Goal: Information Seeking & Learning: Learn about a topic

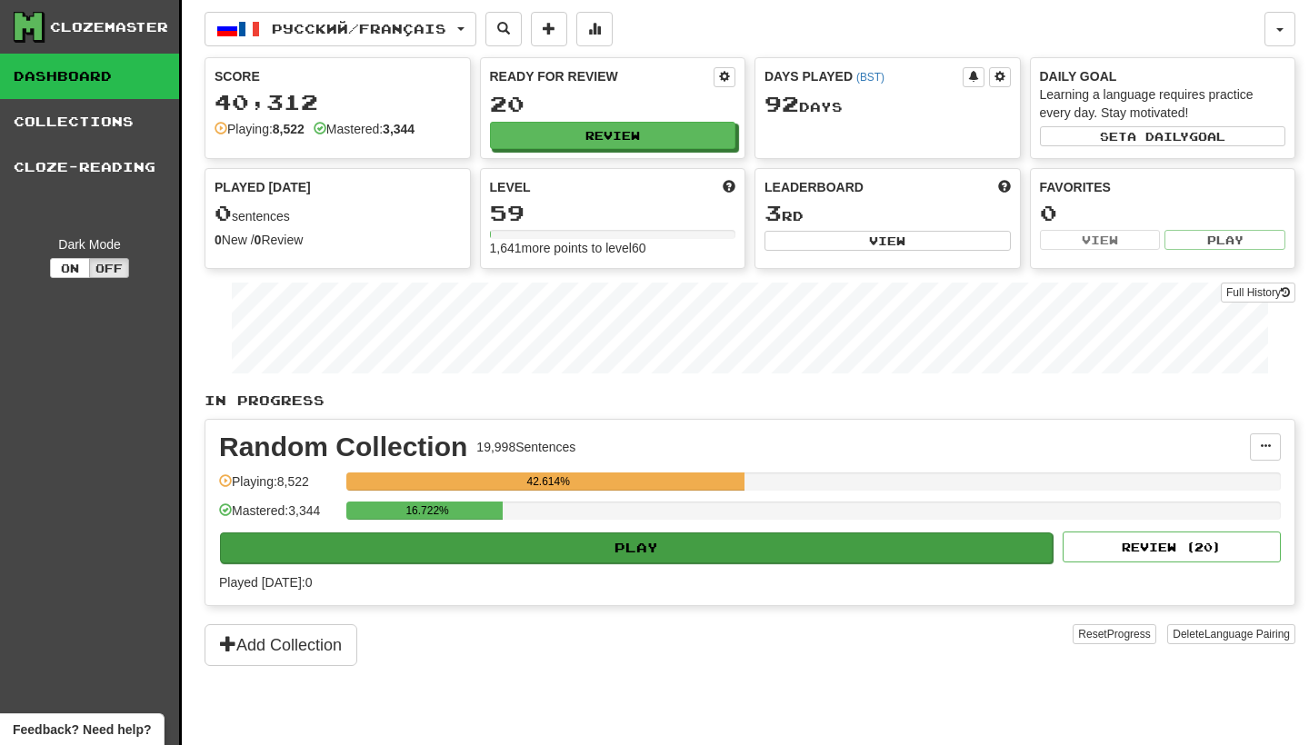
click at [584, 545] on button "Play" at bounding box center [636, 548] width 833 height 31
select select "********"
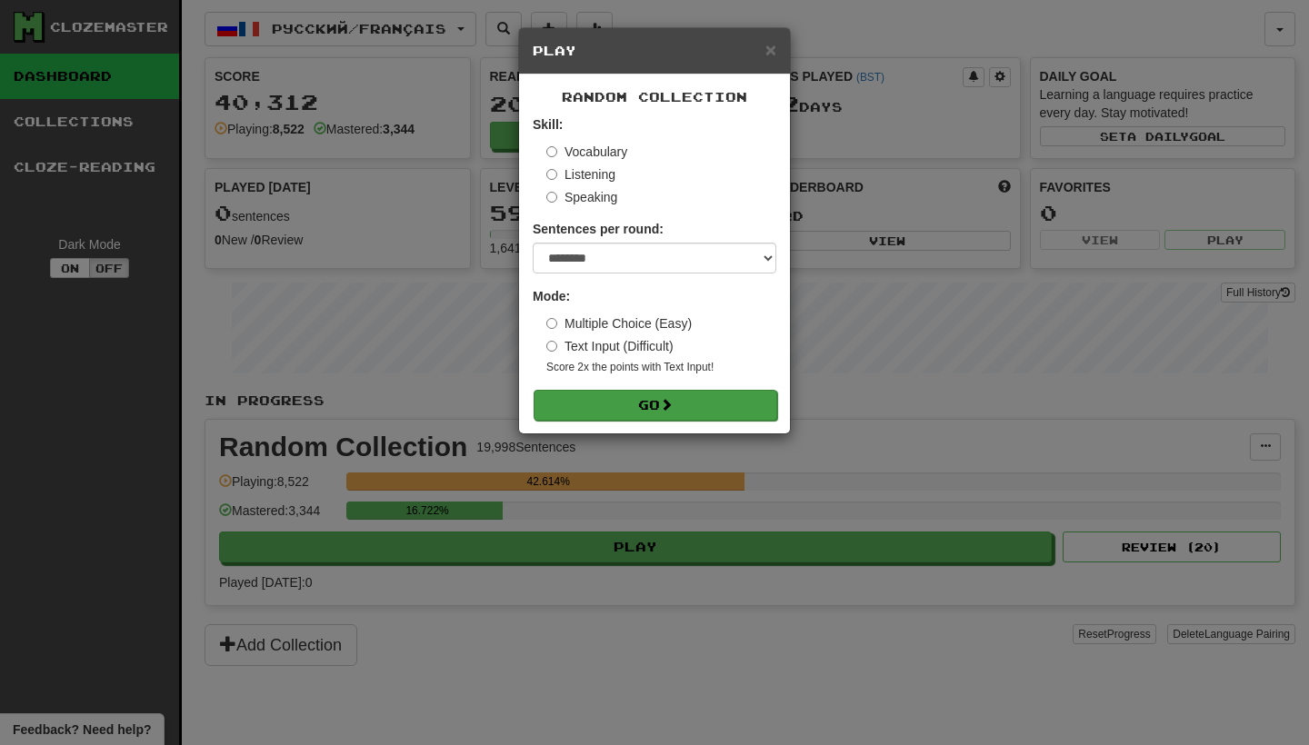
click at [636, 405] on button "Go" at bounding box center [656, 405] width 244 height 31
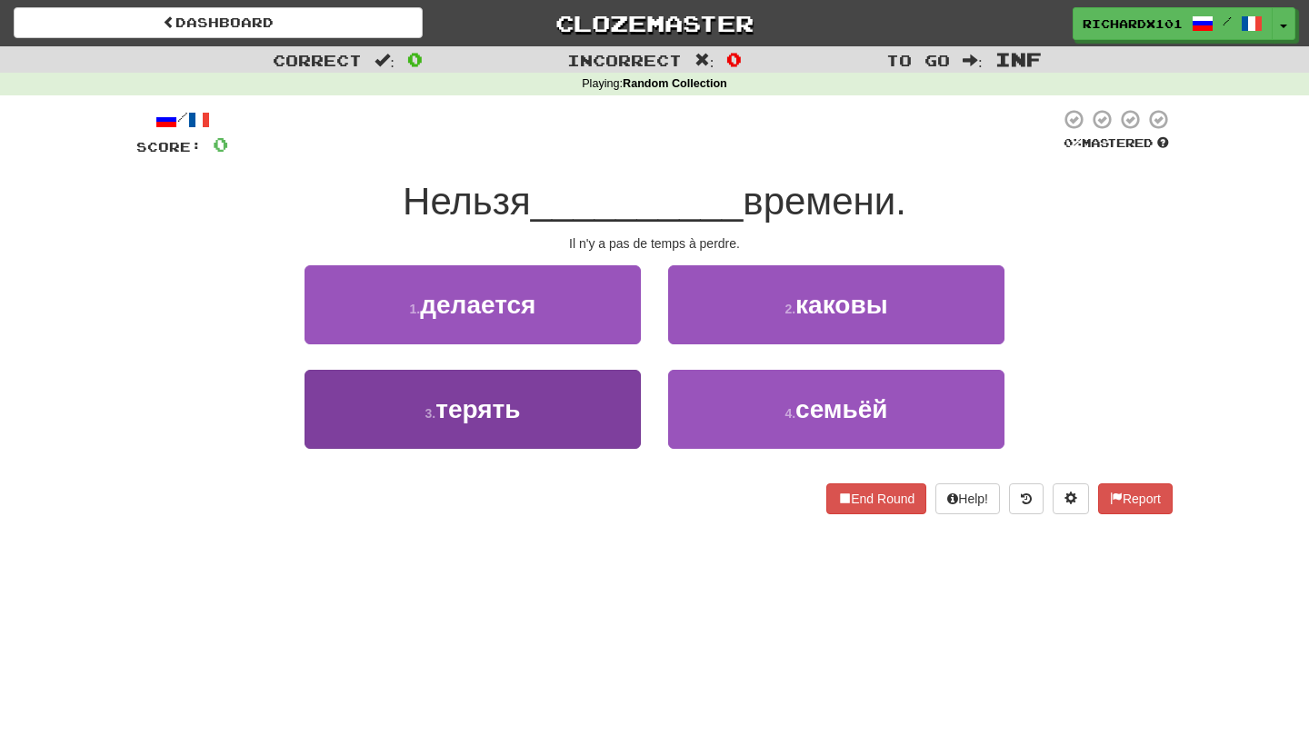
click at [597, 416] on button "3 . терять" at bounding box center [473, 409] width 336 height 79
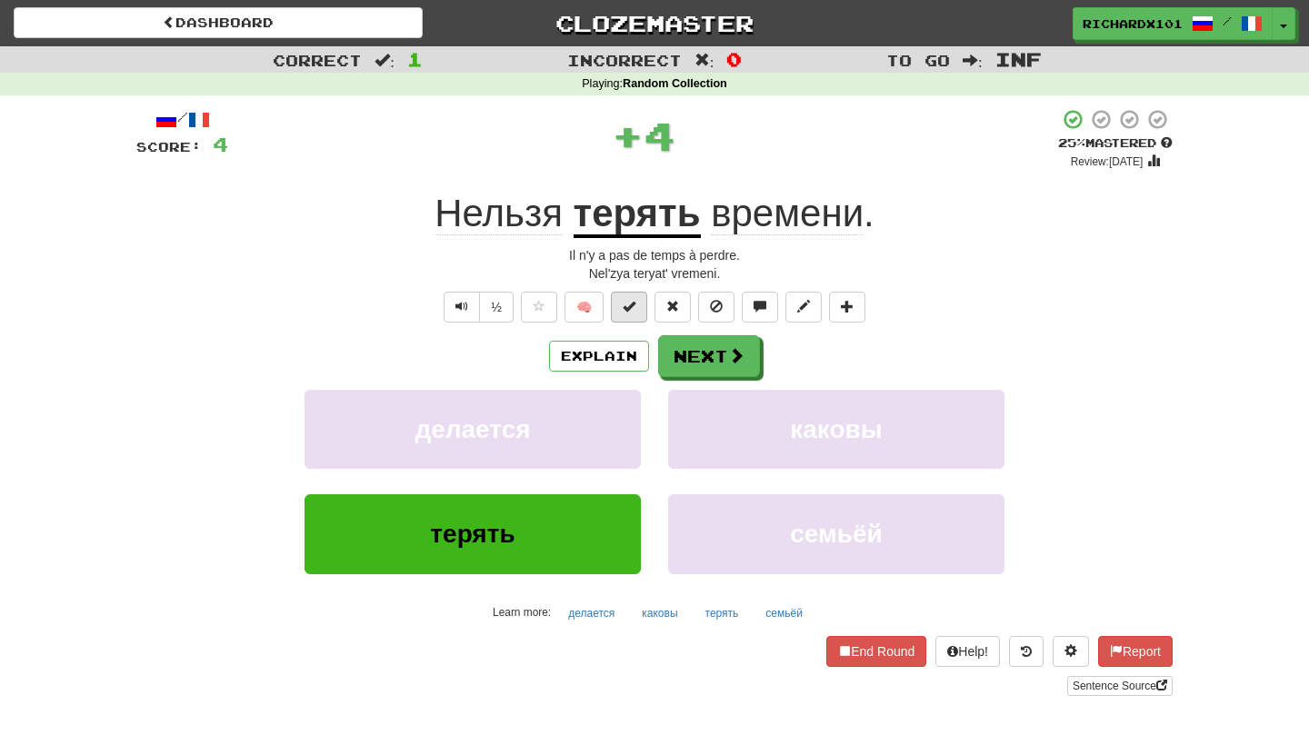
click at [636, 295] on button at bounding box center [629, 307] width 36 height 31
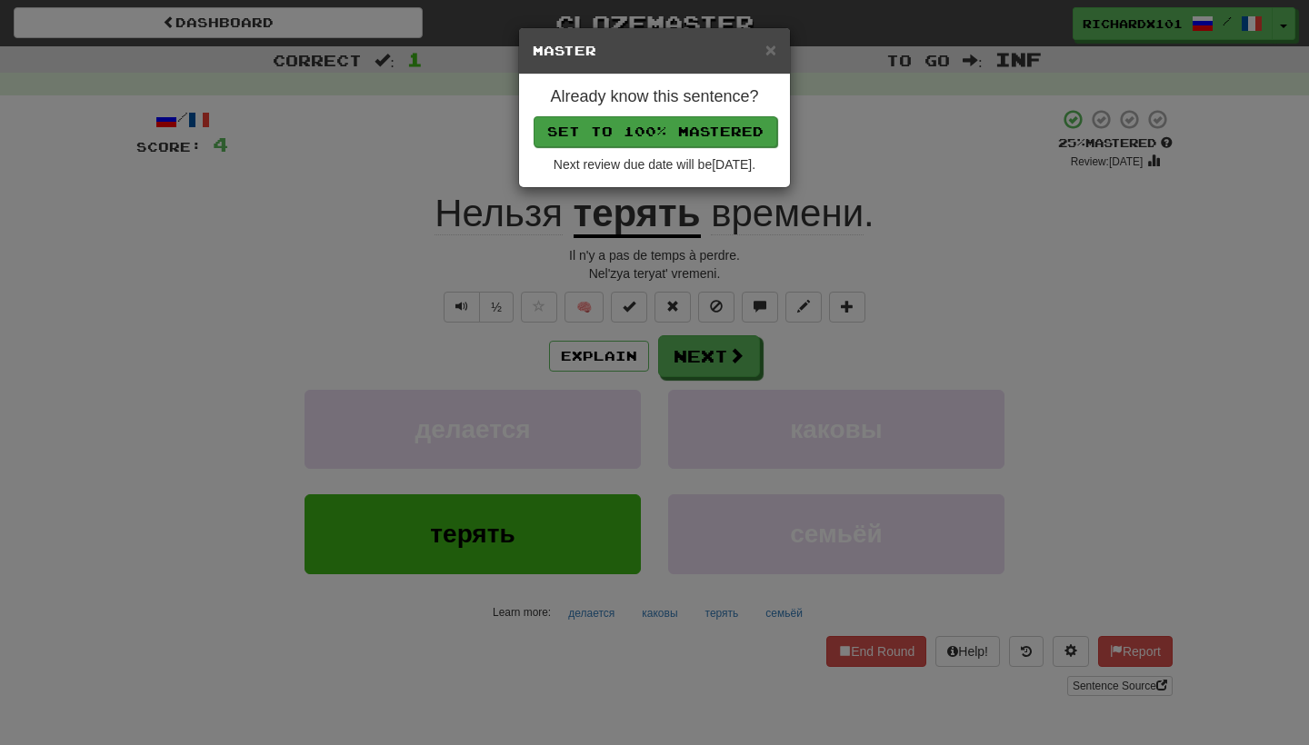
click at [705, 121] on button "Set to 100% Mastered" at bounding box center [656, 131] width 244 height 31
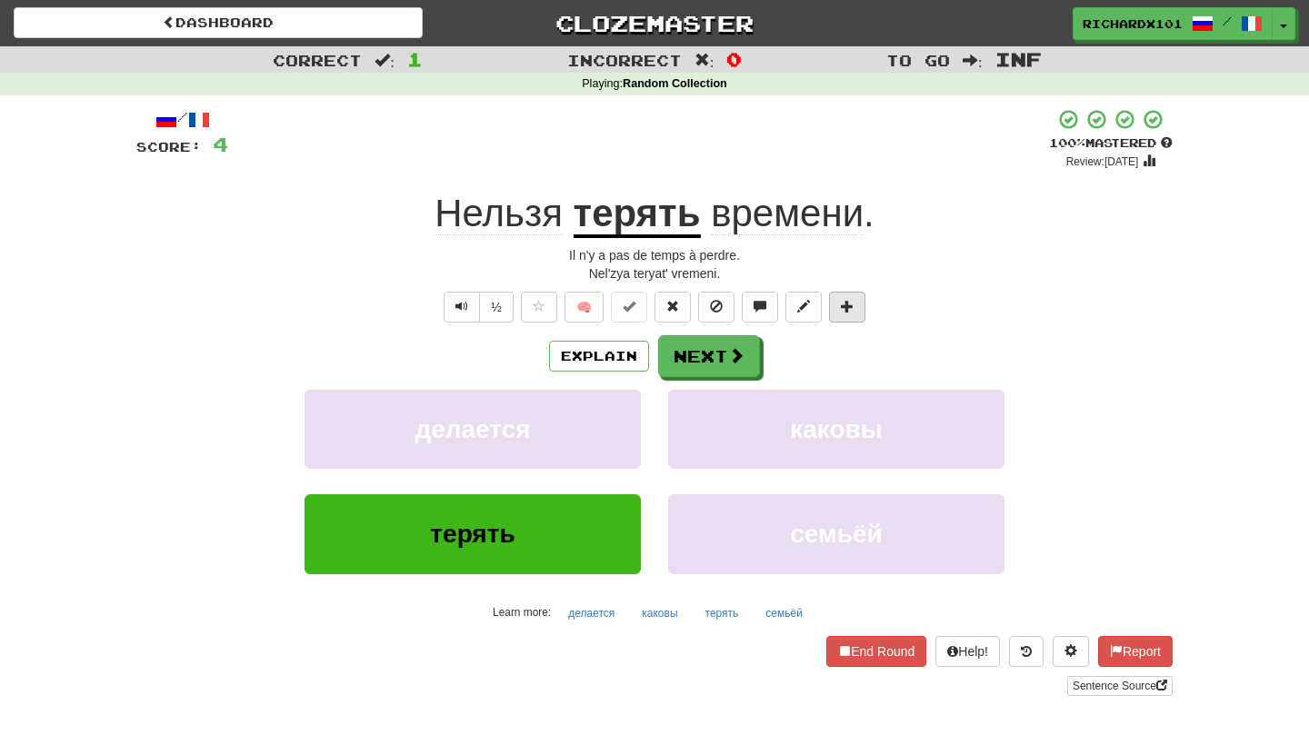
click at [859, 306] on button at bounding box center [847, 307] width 36 height 31
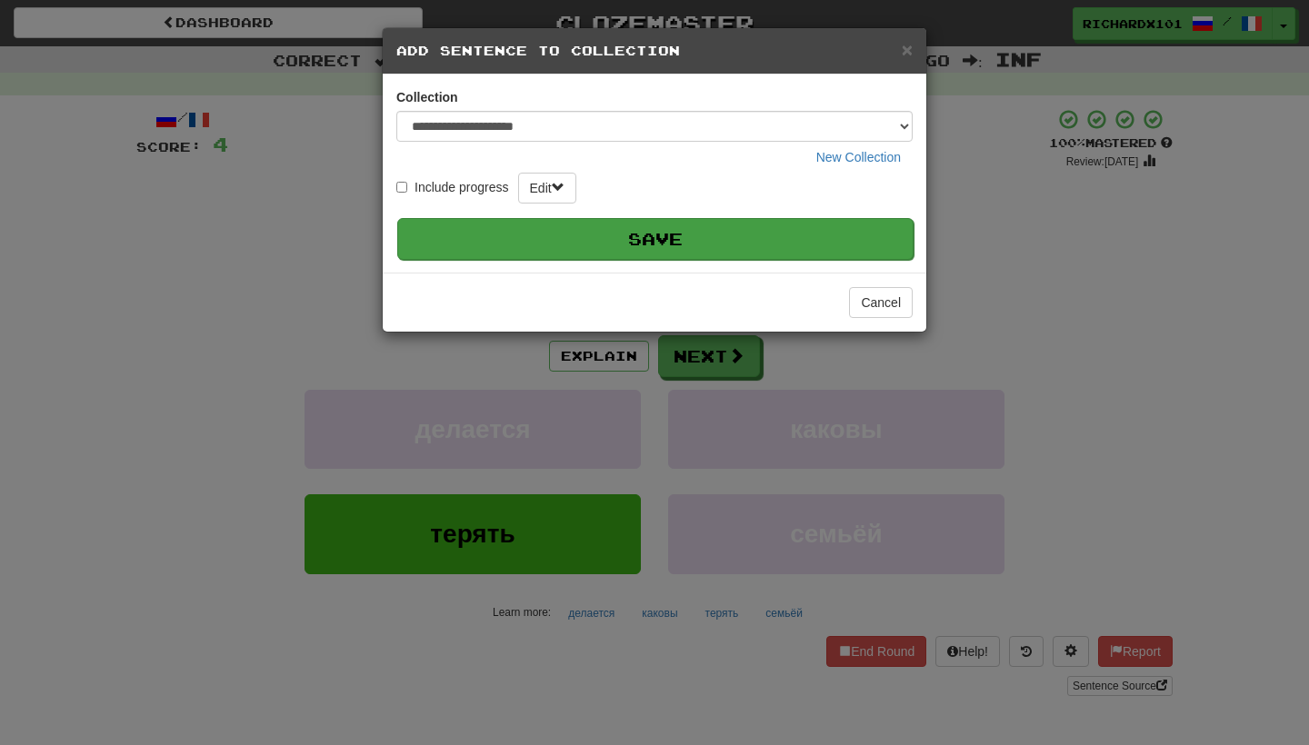
click at [761, 228] on button "Save" at bounding box center [655, 239] width 516 height 42
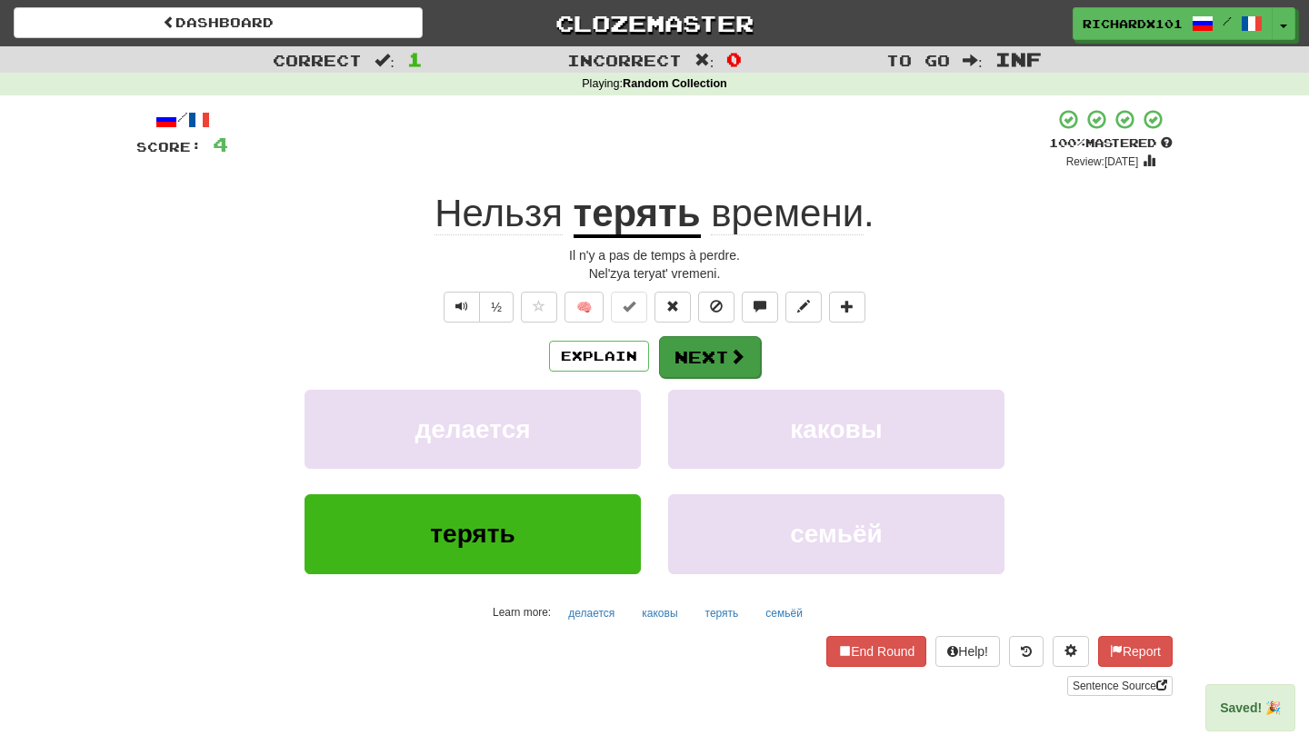
click at [731, 357] on span at bounding box center [737, 356] width 16 height 16
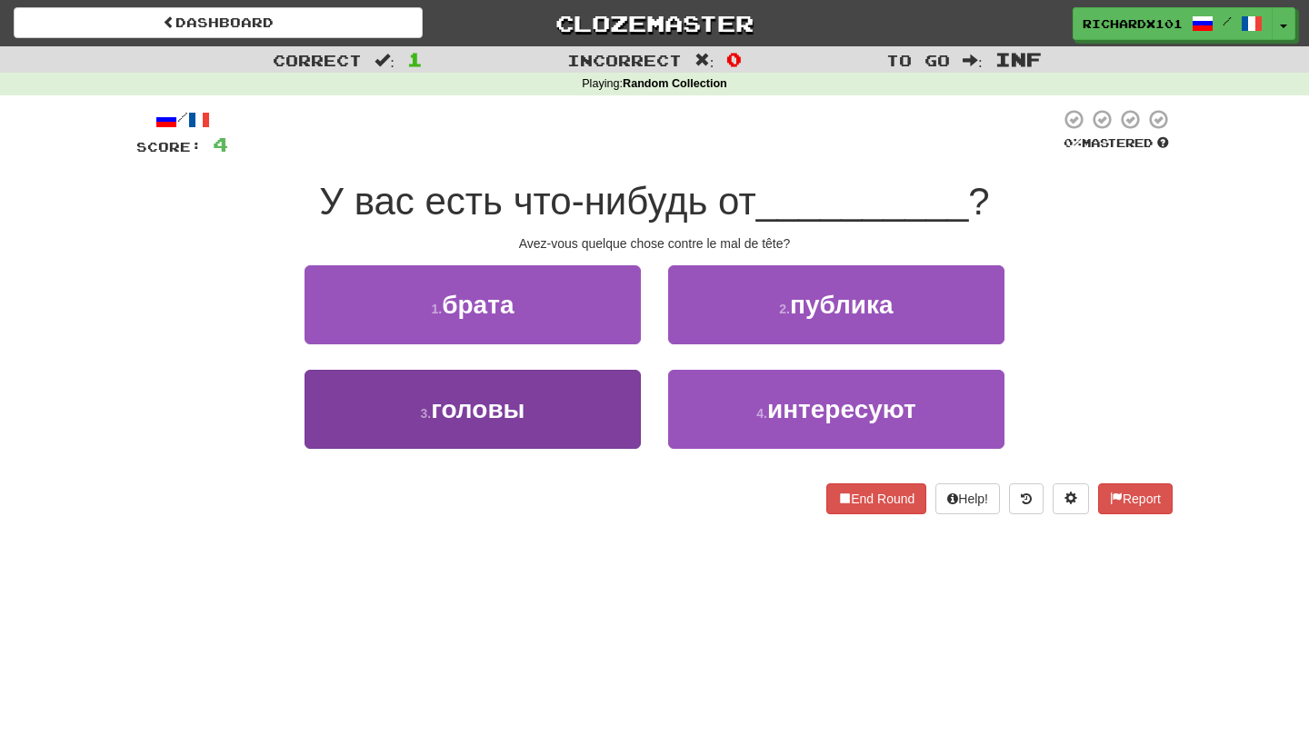
click at [595, 431] on button "3 . головы" at bounding box center [473, 409] width 336 height 79
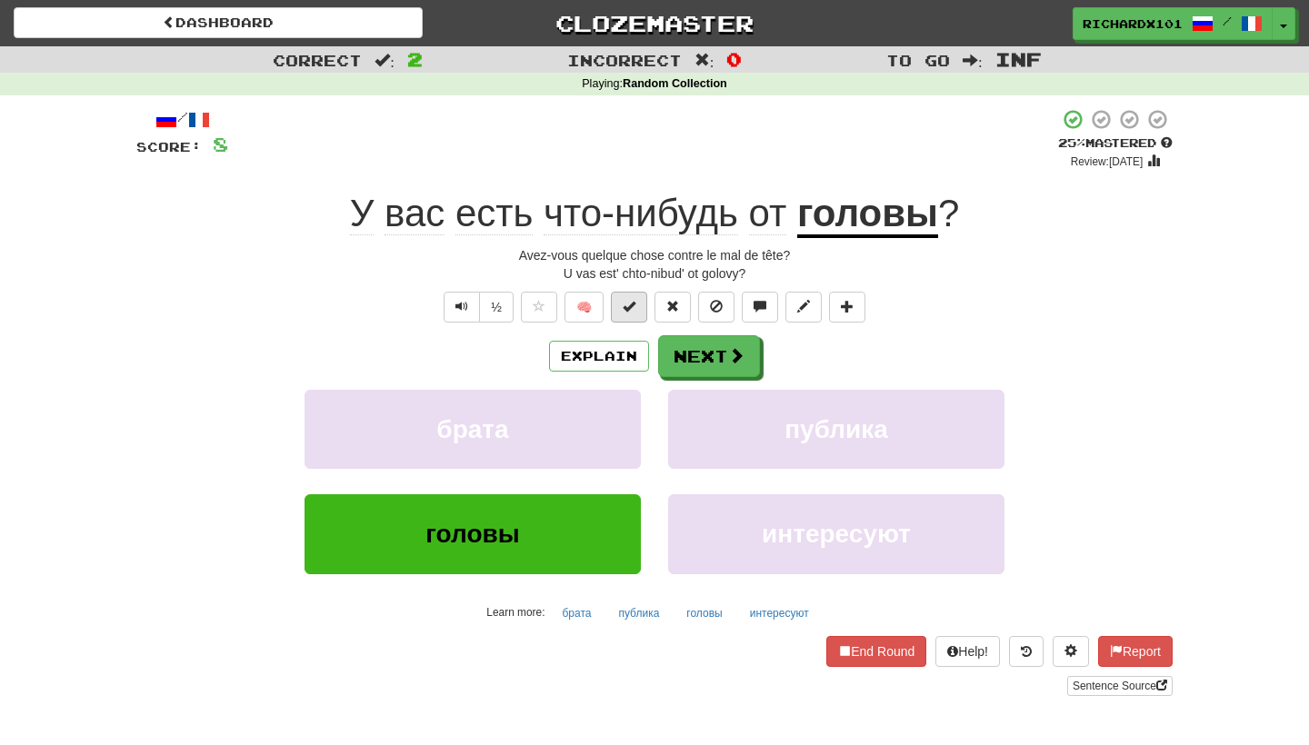
click at [631, 300] on span at bounding box center [629, 306] width 13 height 13
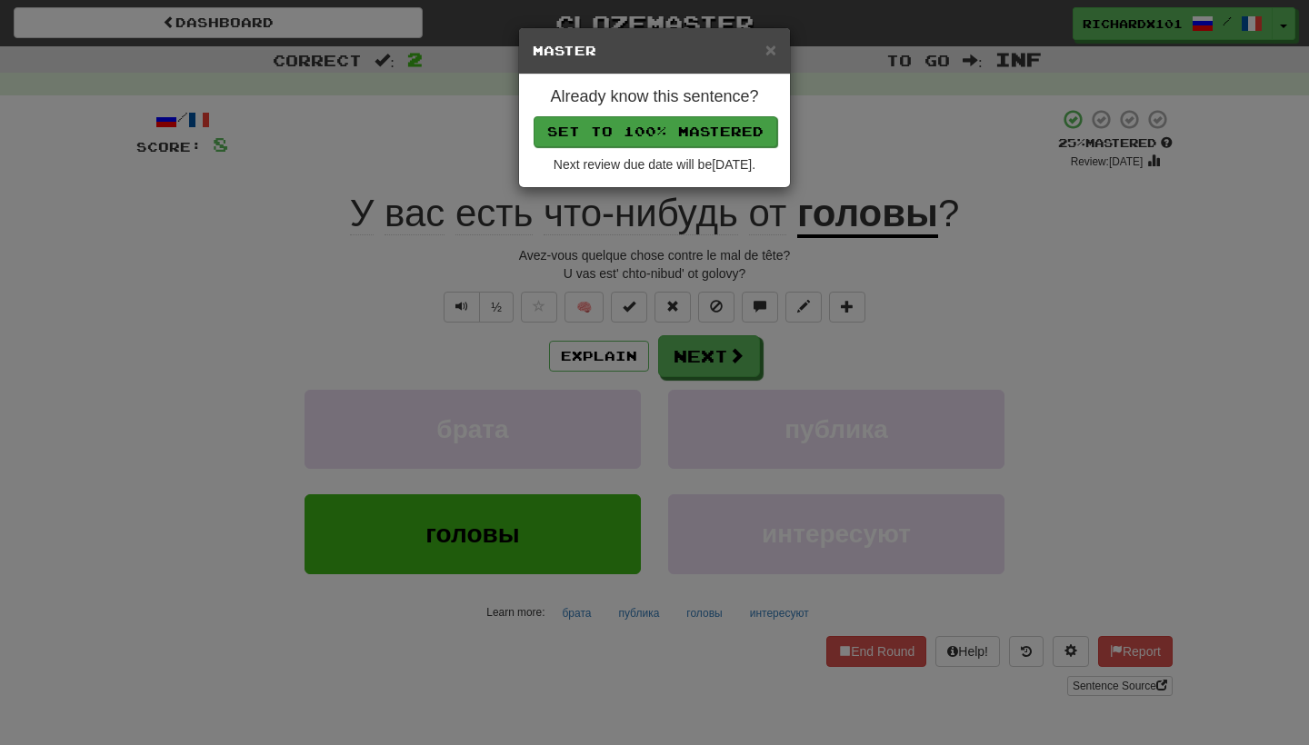
click at [684, 129] on button "Set to 100% Mastered" at bounding box center [656, 131] width 244 height 31
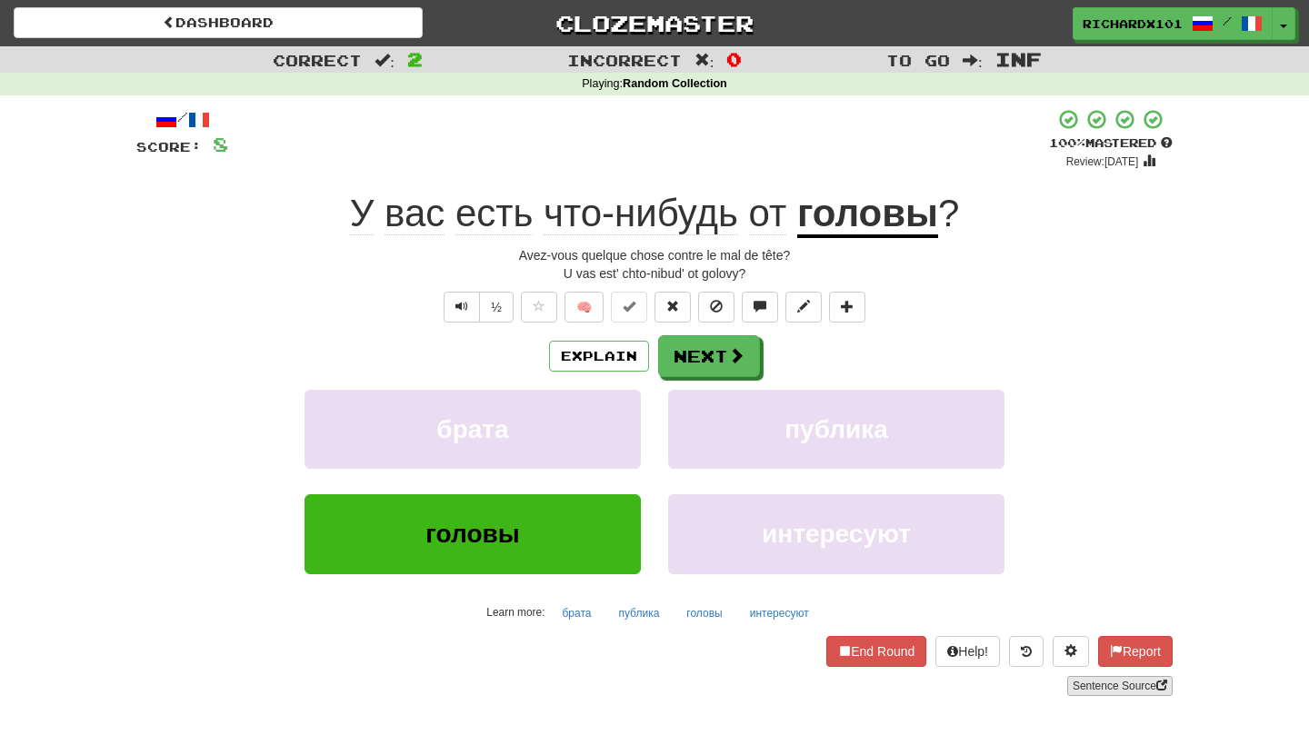
click at [1095, 676] on link "Sentence Source" at bounding box center [1119, 686] width 105 height 20
click at [751, 357] on button "Next" at bounding box center [710, 357] width 102 height 42
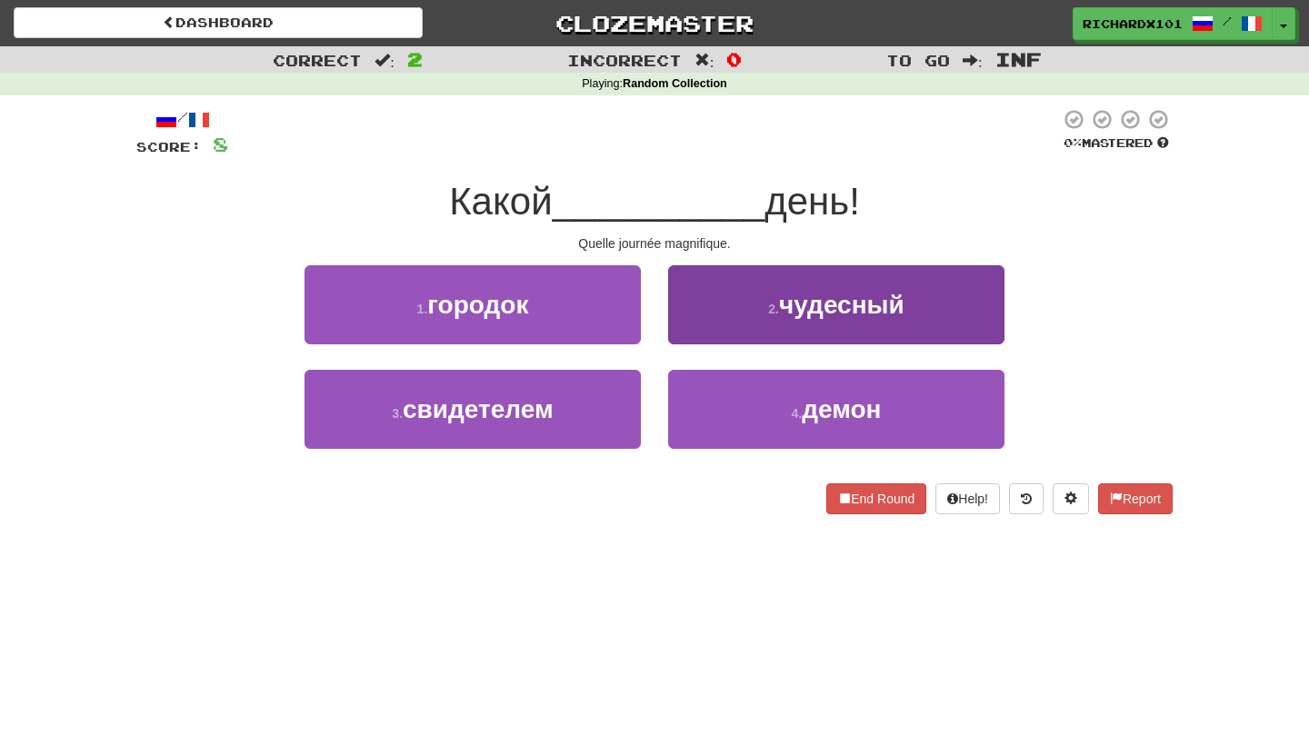
click at [773, 302] on small "2 ." at bounding box center [773, 309] width 11 height 15
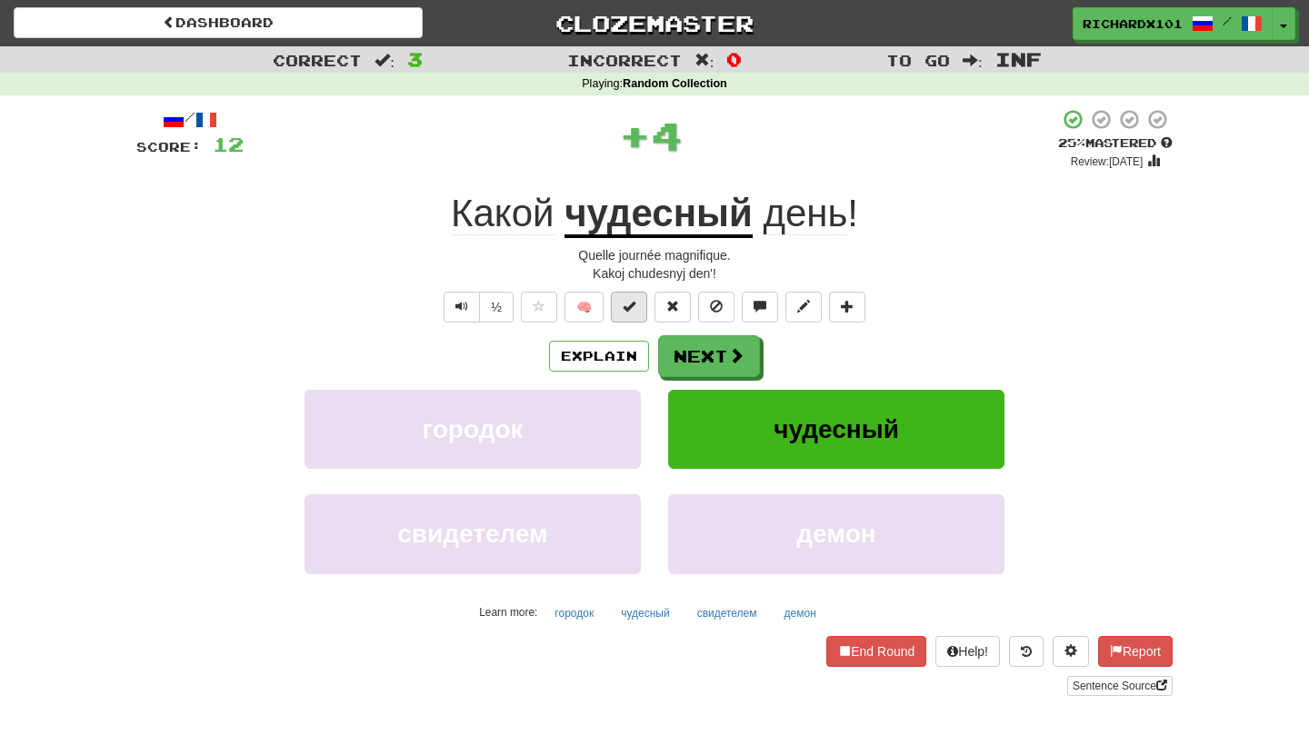
click at [635, 303] on span at bounding box center [629, 306] width 13 height 13
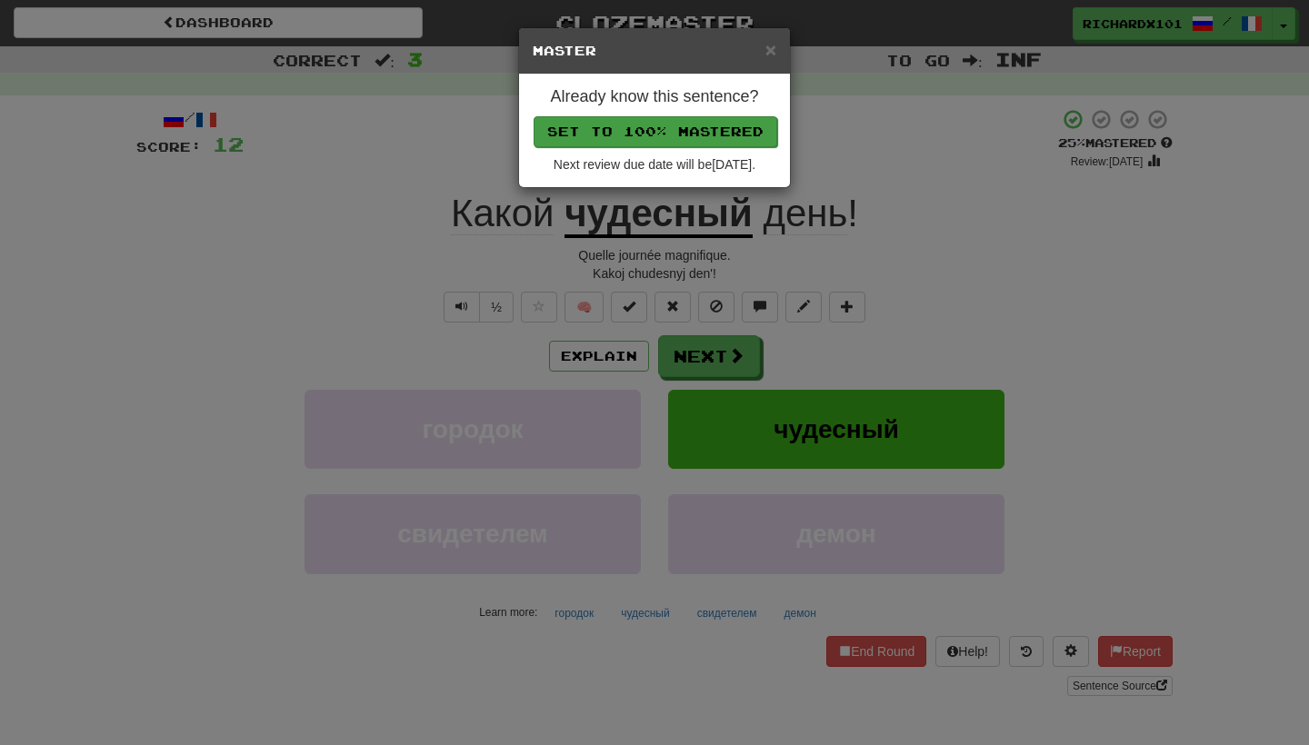
click at [683, 121] on button "Set to 100% Mastered" at bounding box center [656, 131] width 244 height 31
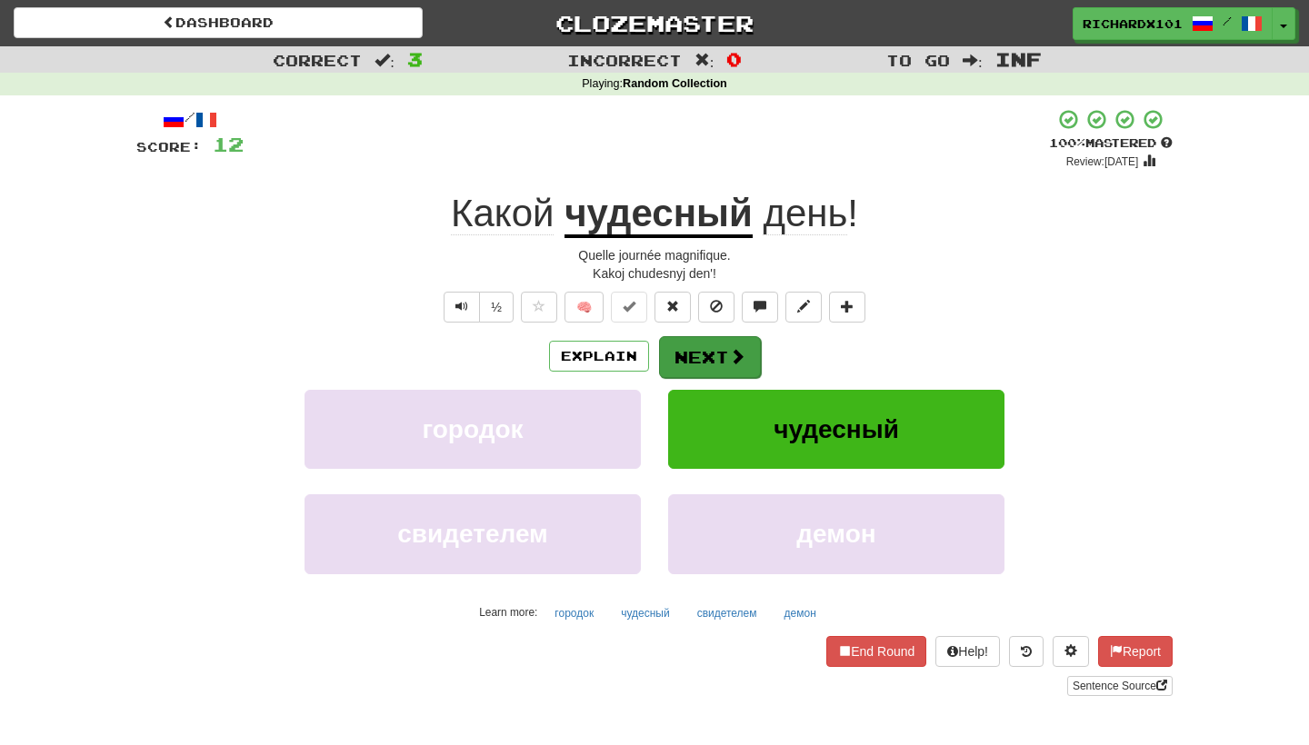
click at [705, 354] on button "Next" at bounding box center [710, 357] width 102 height 42
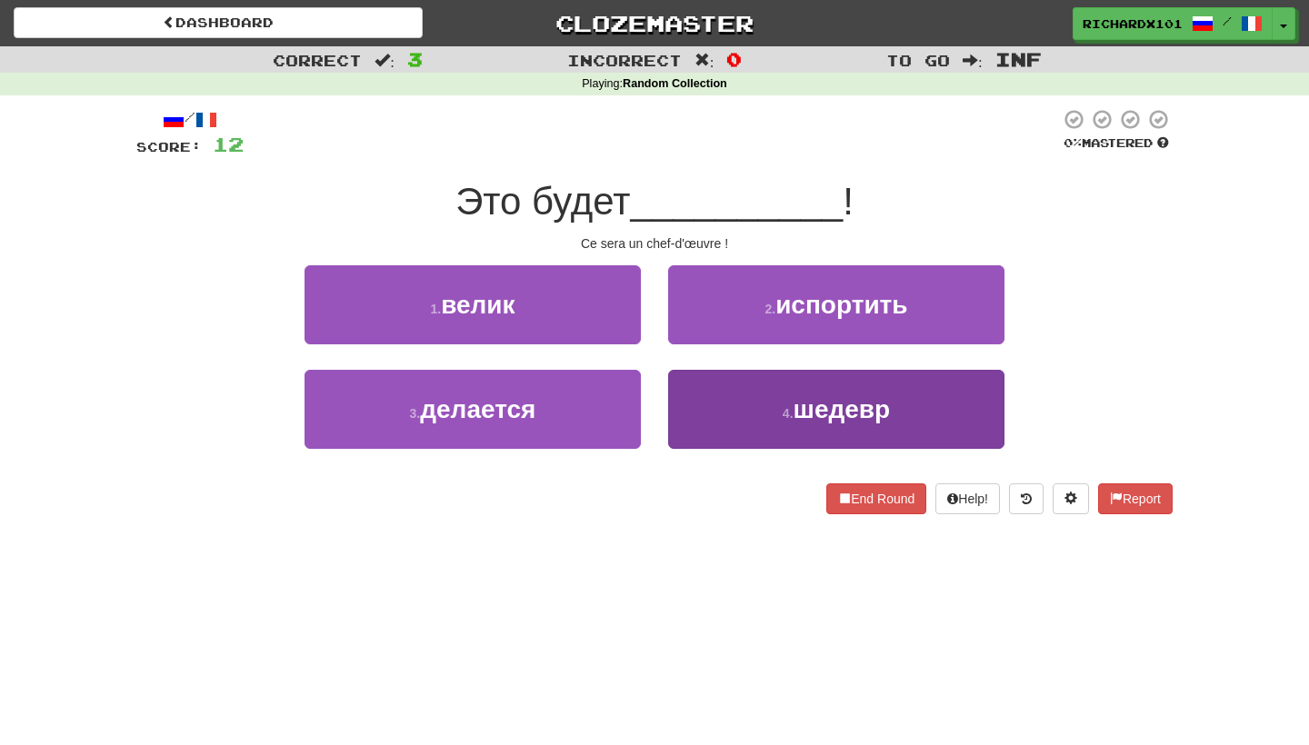
click at [724, 393] on button "4 . шедевр" at bounding box center [836, 409] width 336 height 79
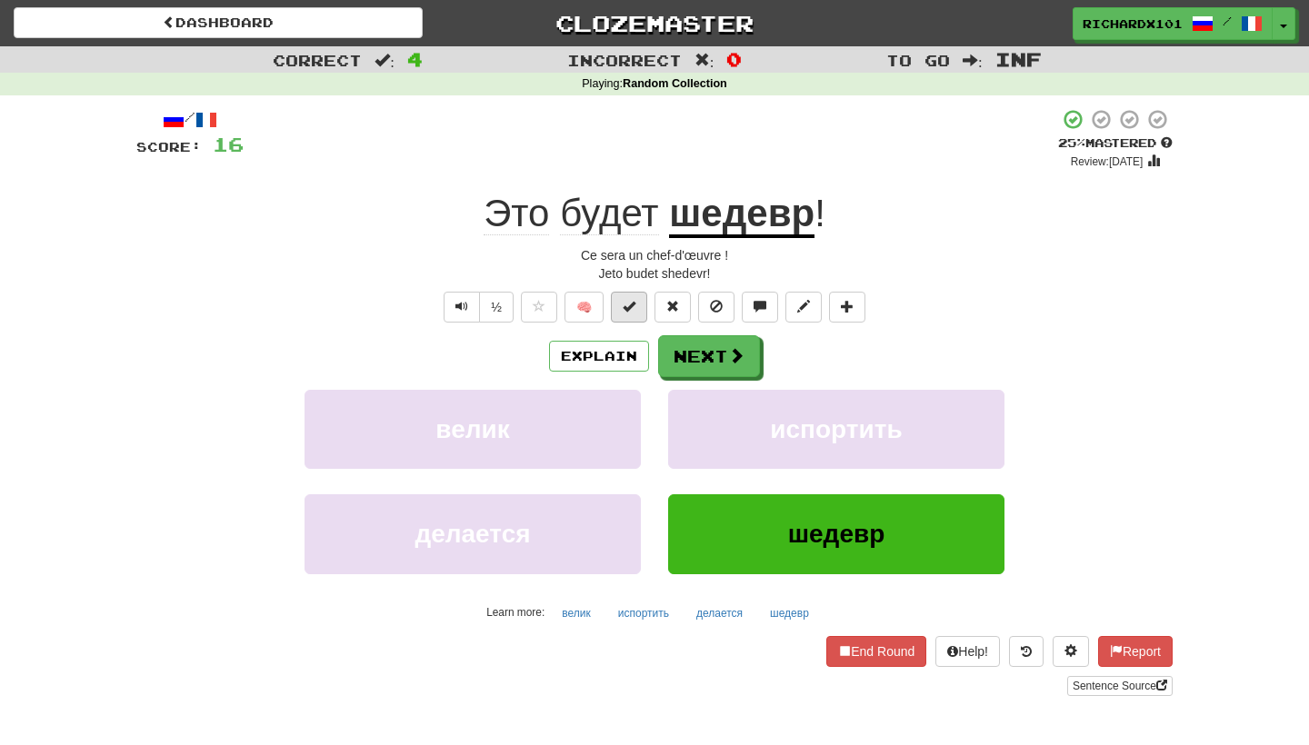
click at [635, 300] on span at bounding box center [629, 306] width 13 height 13
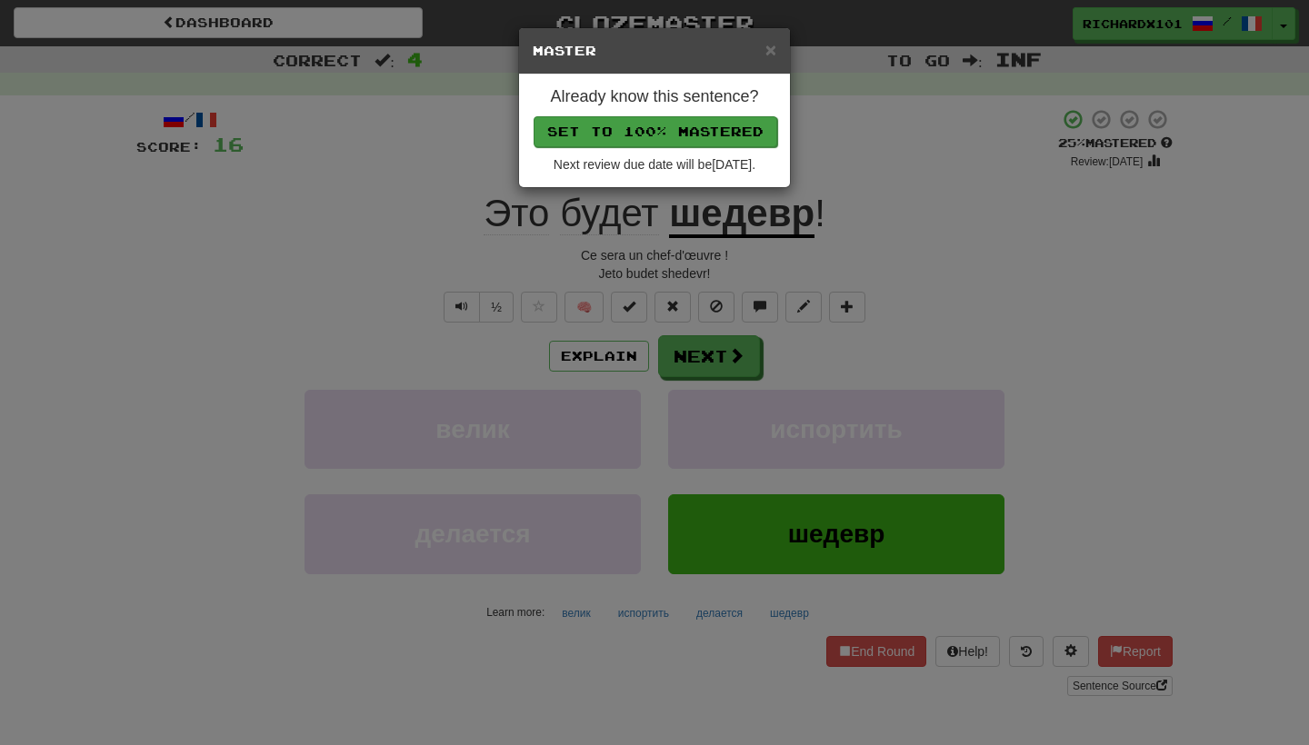
click at [687, 126] on button "Set to 100% Mastered" at bounding box center [656, 131] width 244 height 31
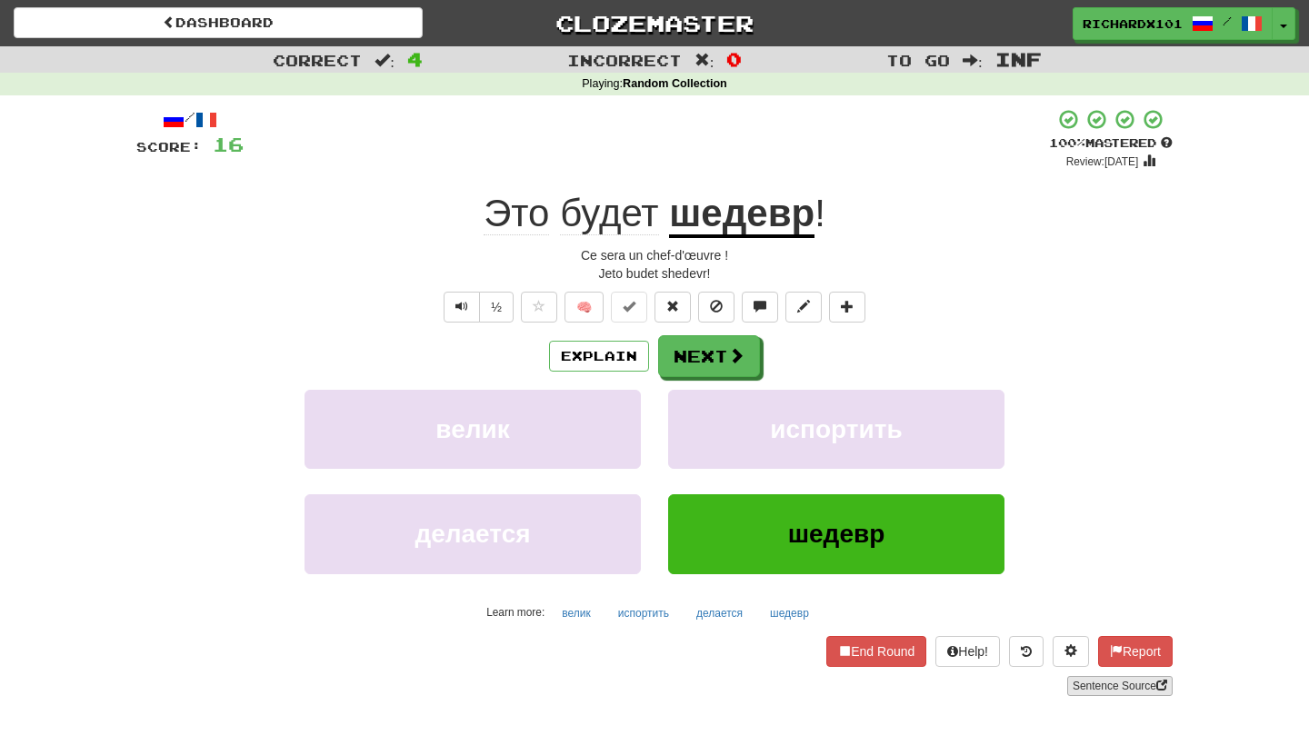
click at [1126, 685] on link "Sentence Source" at bounding box center [1119, 686] width 105 height 20
click at [847, 306] on span at bounding box center [847, 306] width 13 height 13
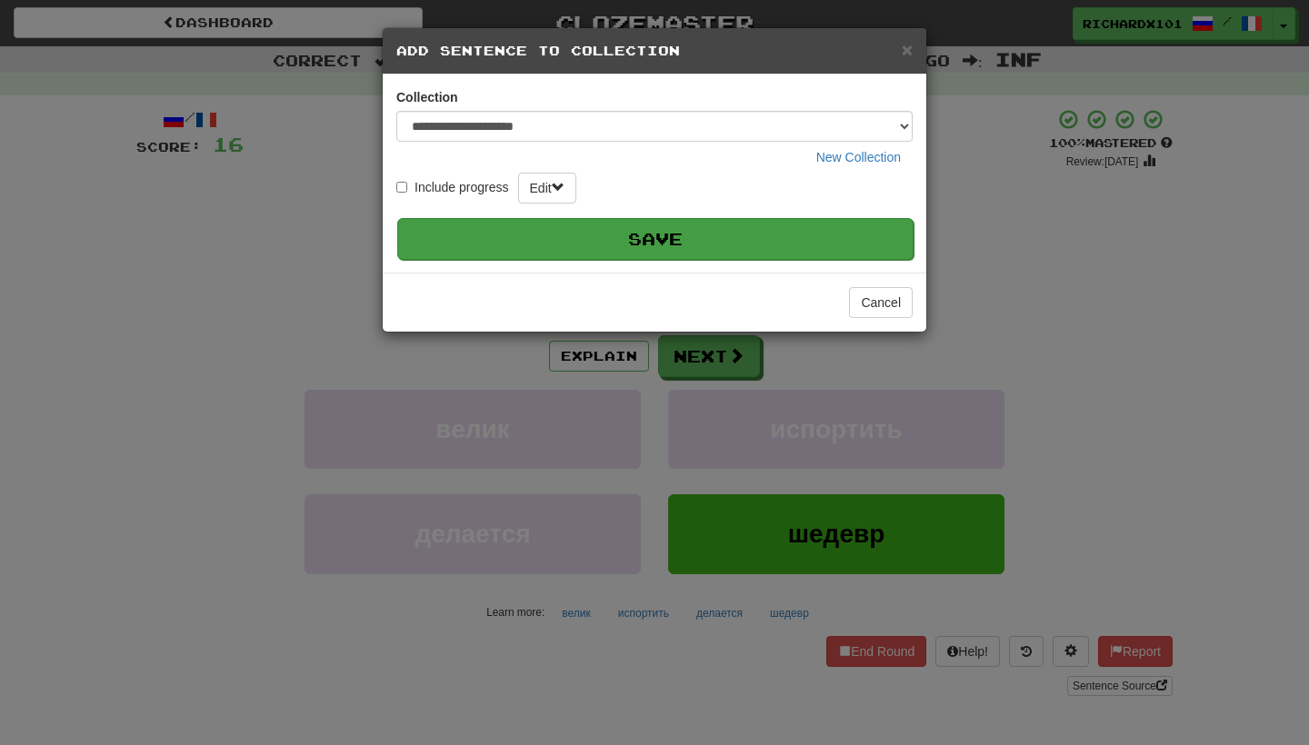
click at [802, 235] on button "Save" at bounding box center [655, 239] width 516 height 42
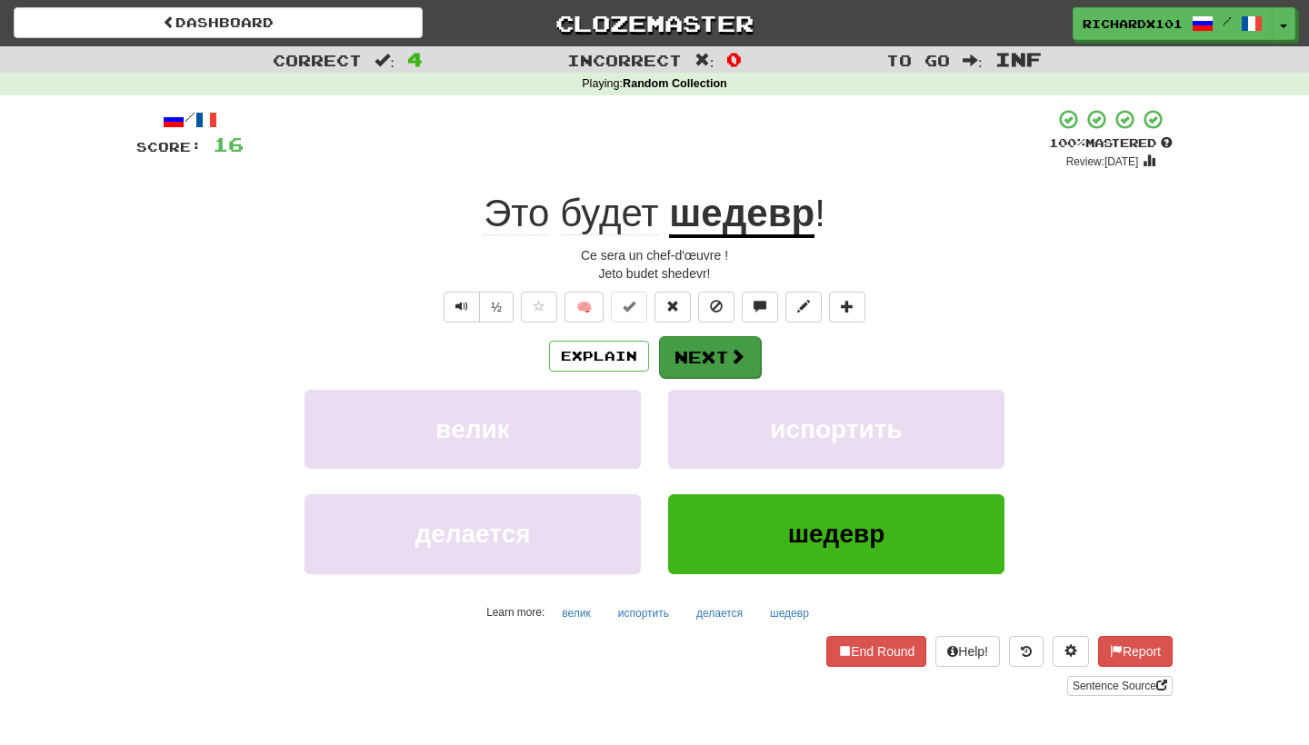
click at [740, 348] on span at bounding box center [737, 356] width 16 height 16
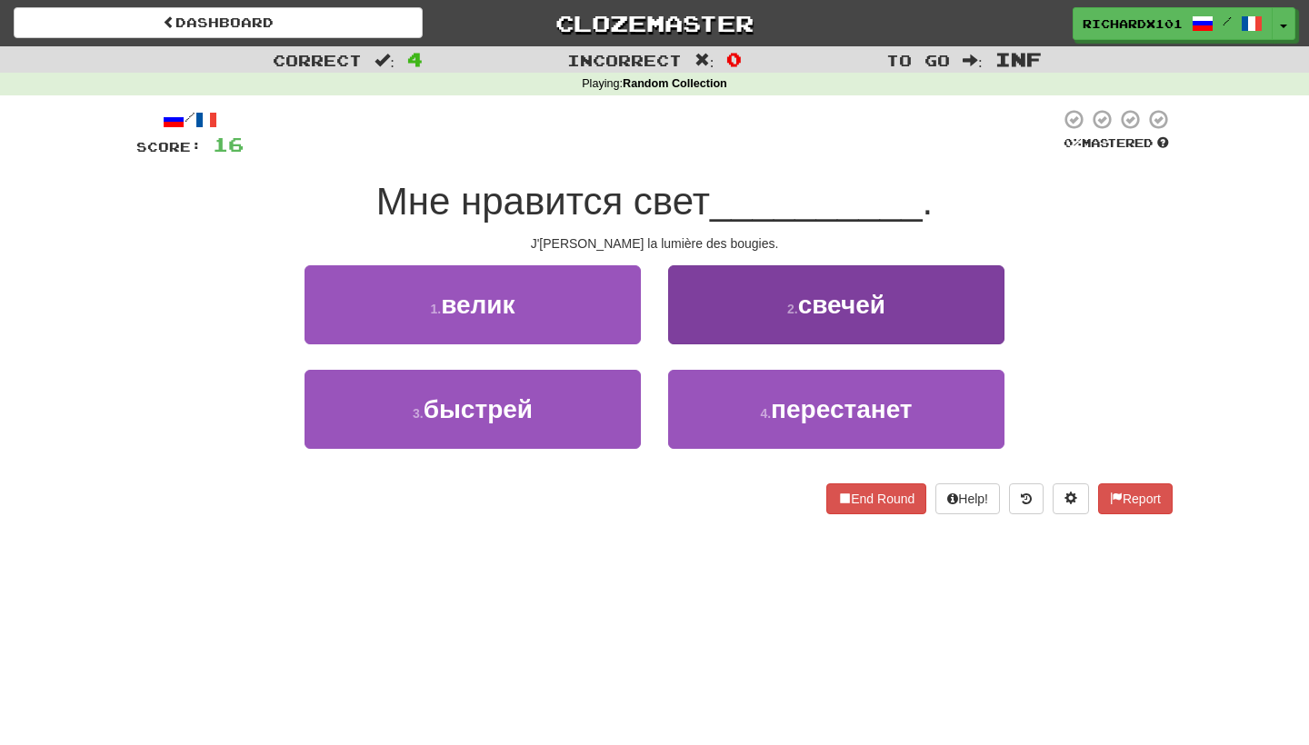
click at [765, 294] on button "2 . свечей" at bounding box center [836, 304] width 336 height 79
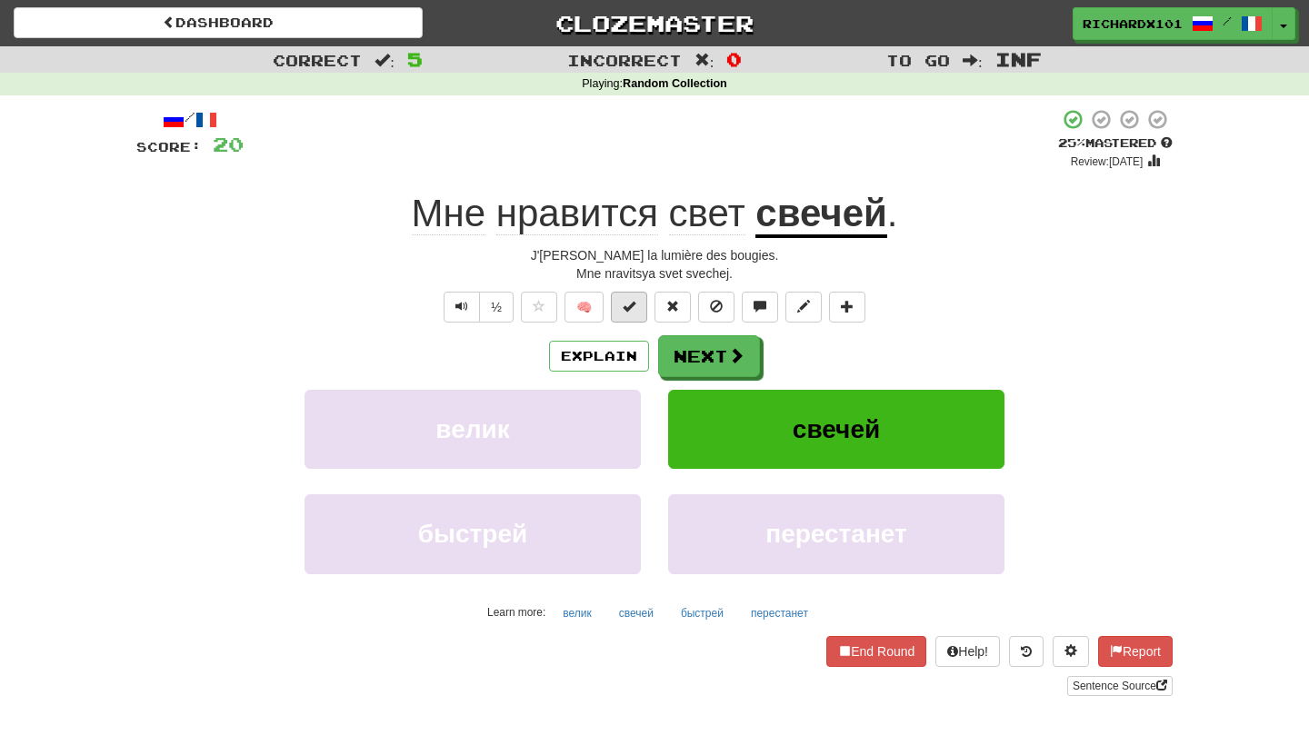
click at [631, 303] on span at bounding box center [629, 306] width 13 height 13
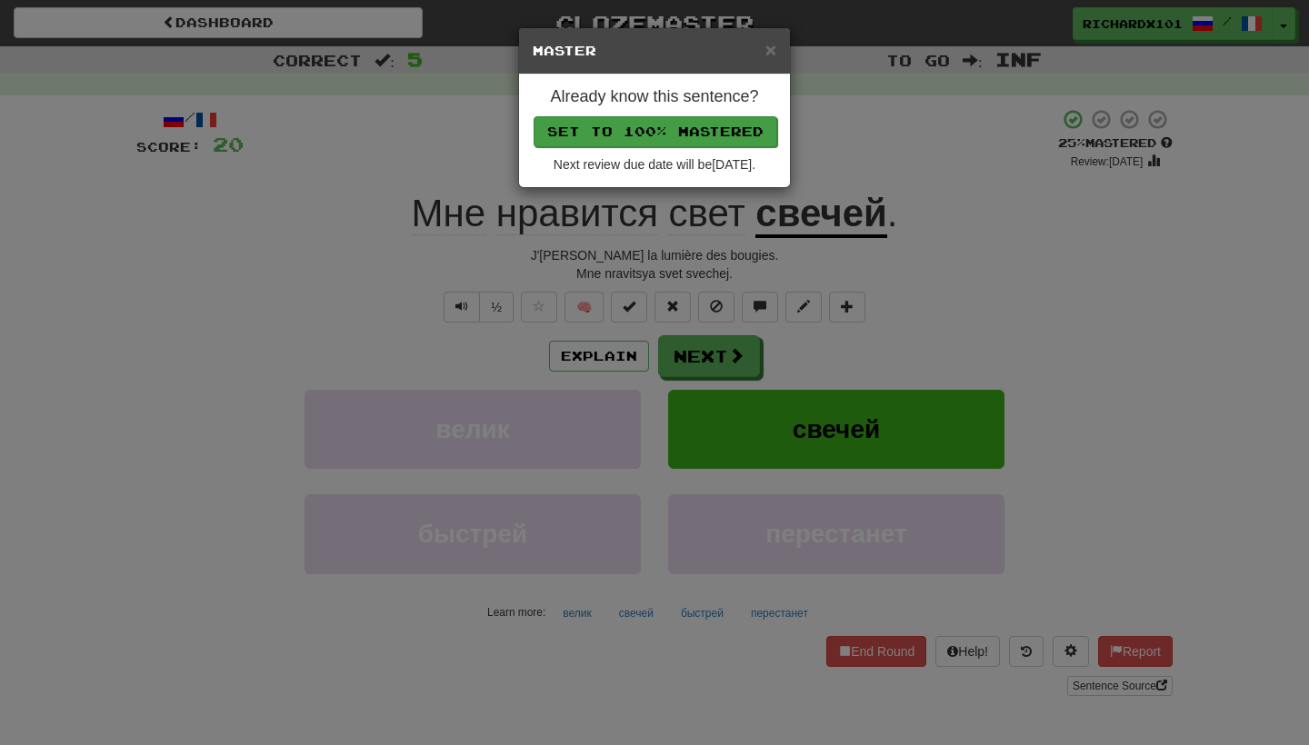
click at [696, 135] on button "Set to 100% Mastered" at bounding box center [656, 131] width 244 height 31
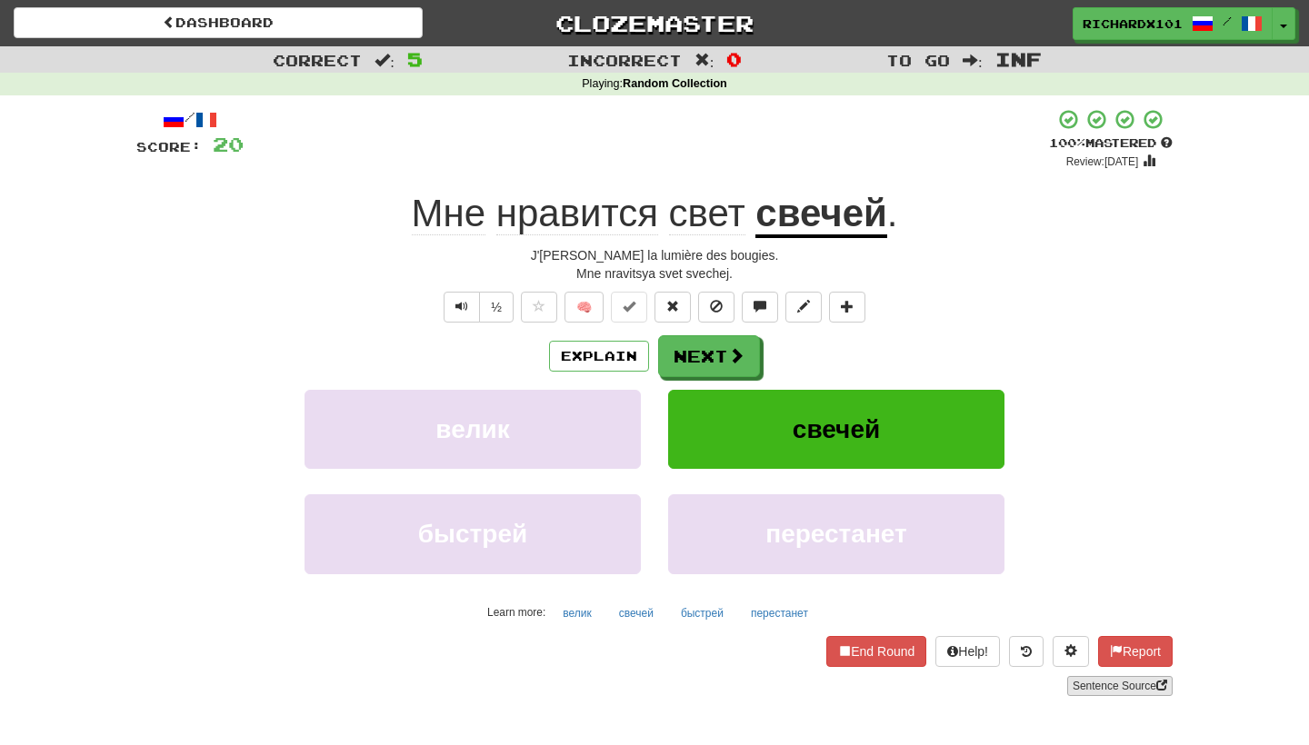
click at [1093, 681] on link "Sentence Source" at bounding box center [1119, 686] width 105 height 20
click at [695, 346] on button "Next" at bounding box center [710, 357] width 102 height 42
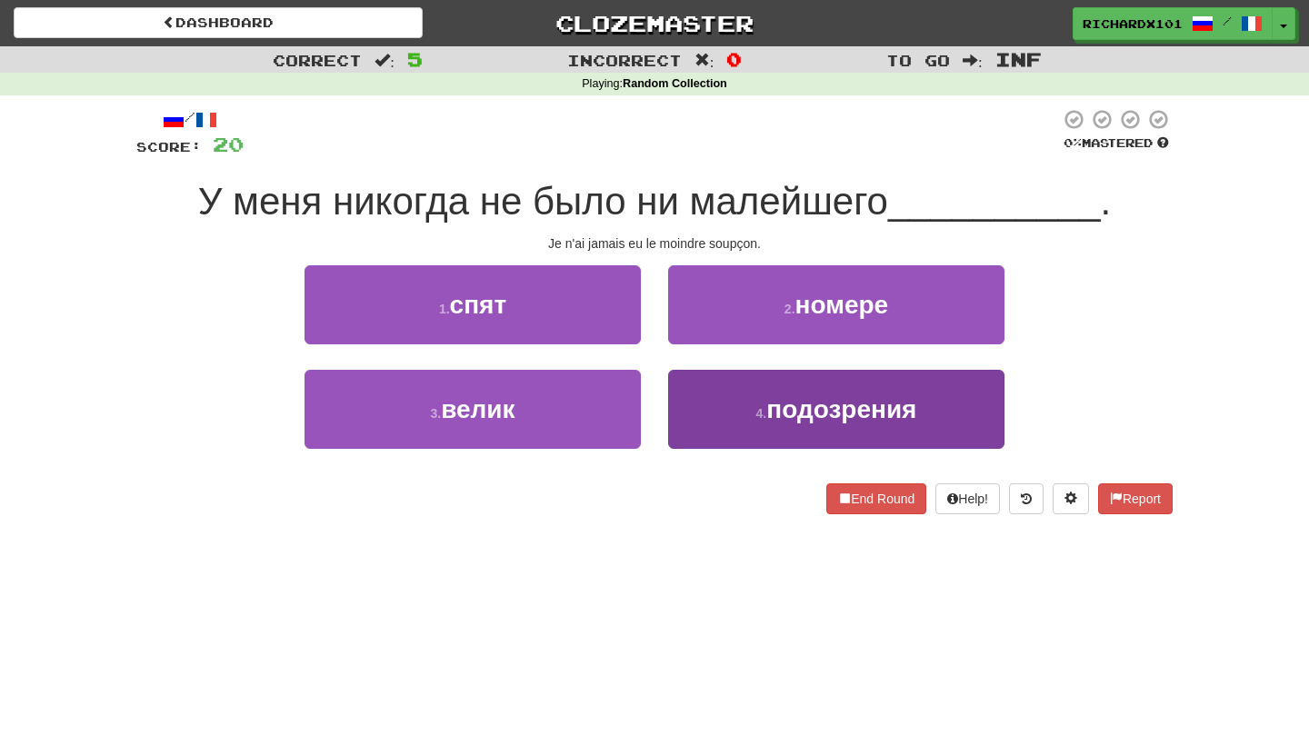
click at [739, 415] on button "4 . подозрения" at bounding box center [836, 409] width 336 height 79
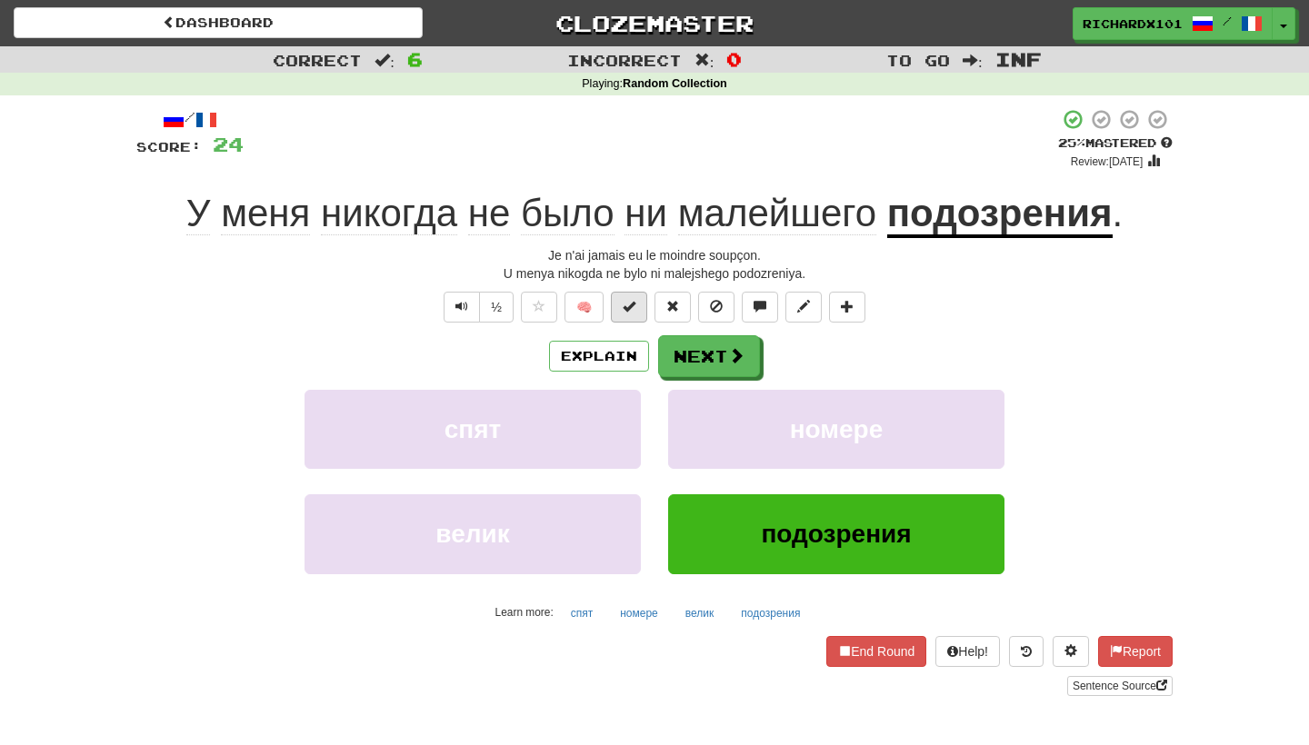
click at [635, 309] on span at bounding box center [629, 306] width 13 height 13
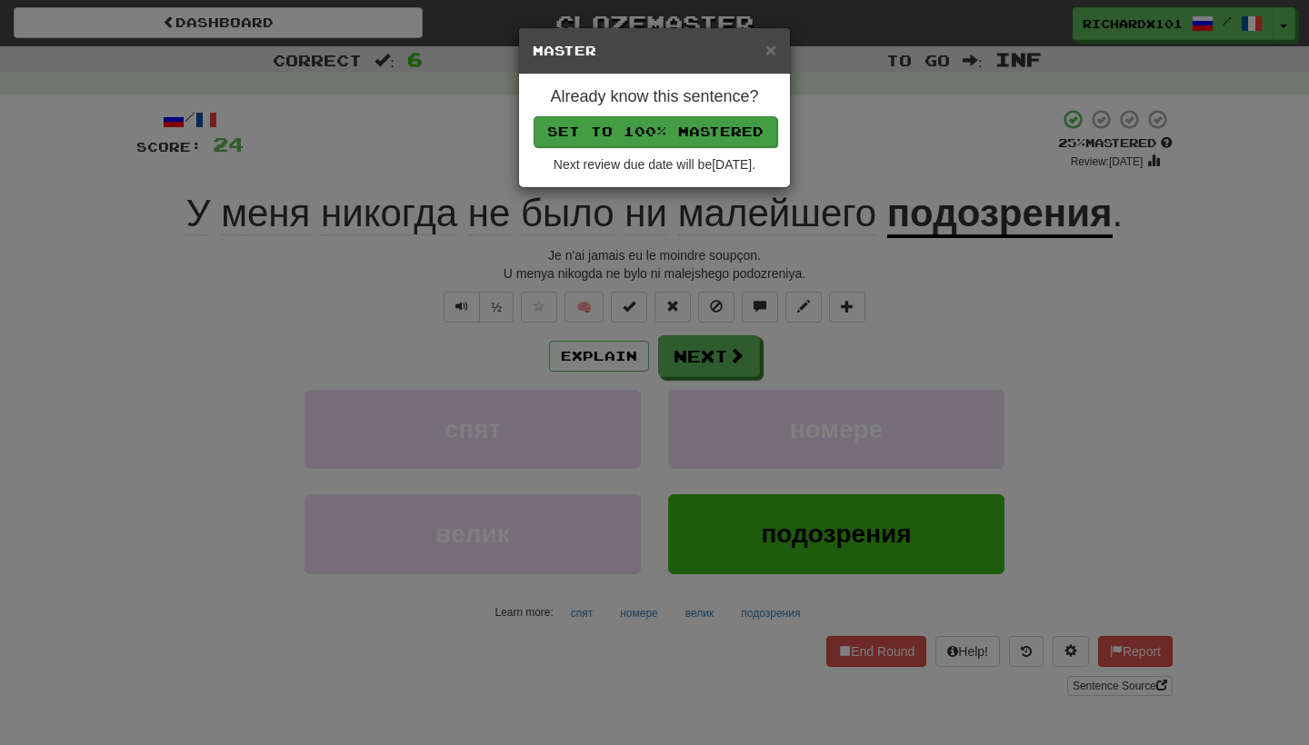
click at [710, 130] on button "Set to 100% Mastered" at bounding box center [656, 131] width 244 height 31
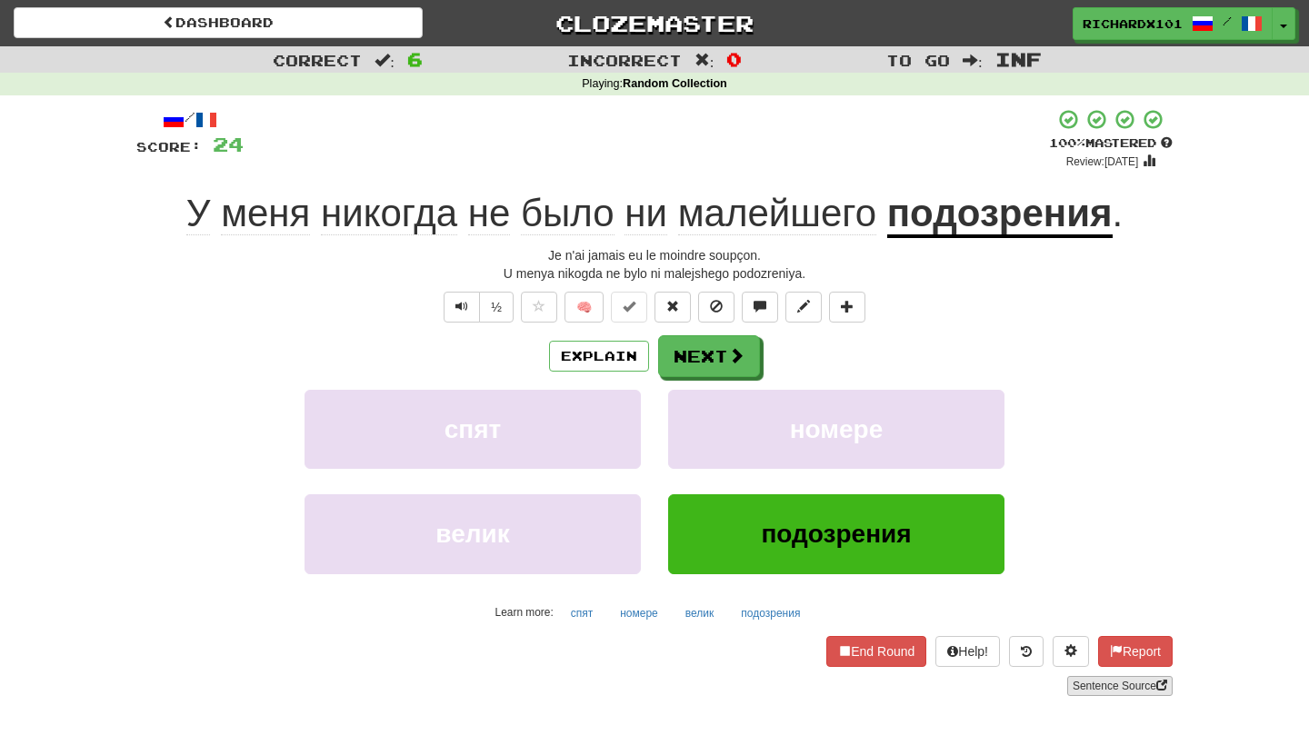
click at [1116, 683] on link "Sentence Source" at bounding box center [1119, 686] width 105 height 20
click at [729, 355] on span at bounding box center [737, 356] width 16 height 16
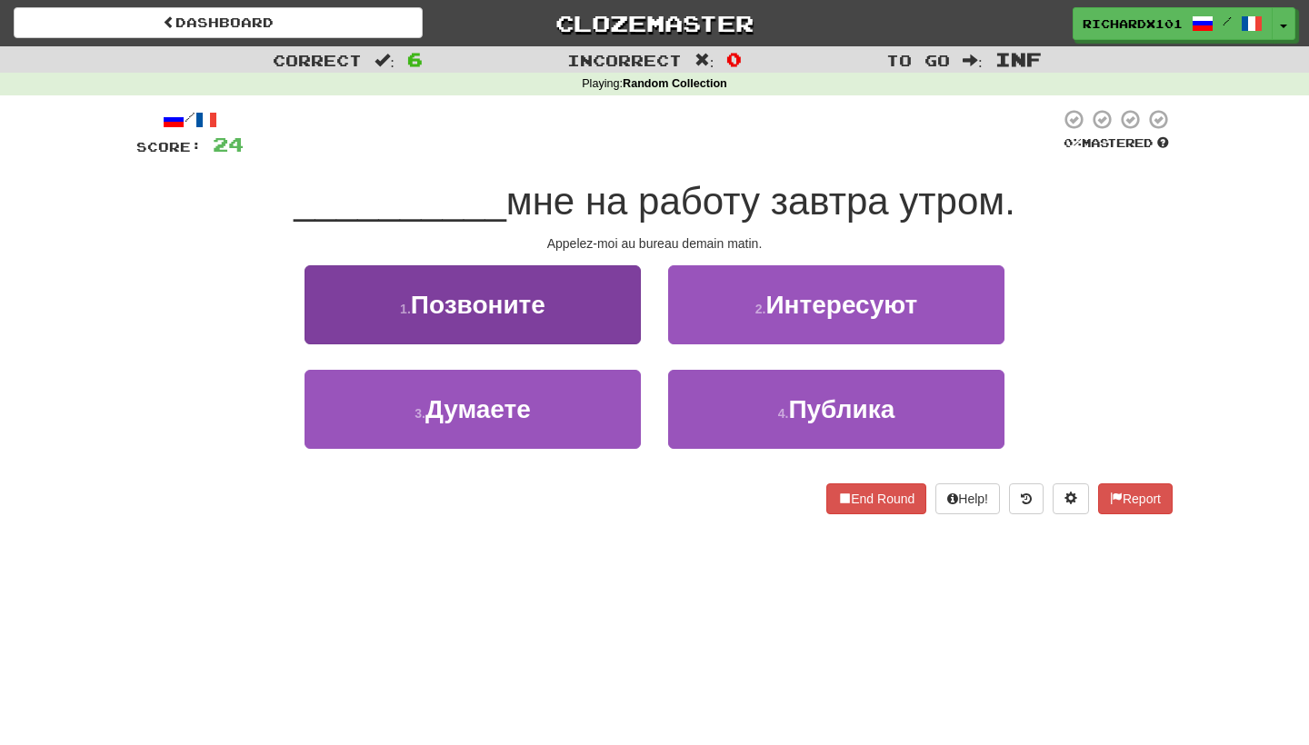
click at [632, 319] on button "1 . Позвоните" at bounding box center [473, 304] width 336 height 79
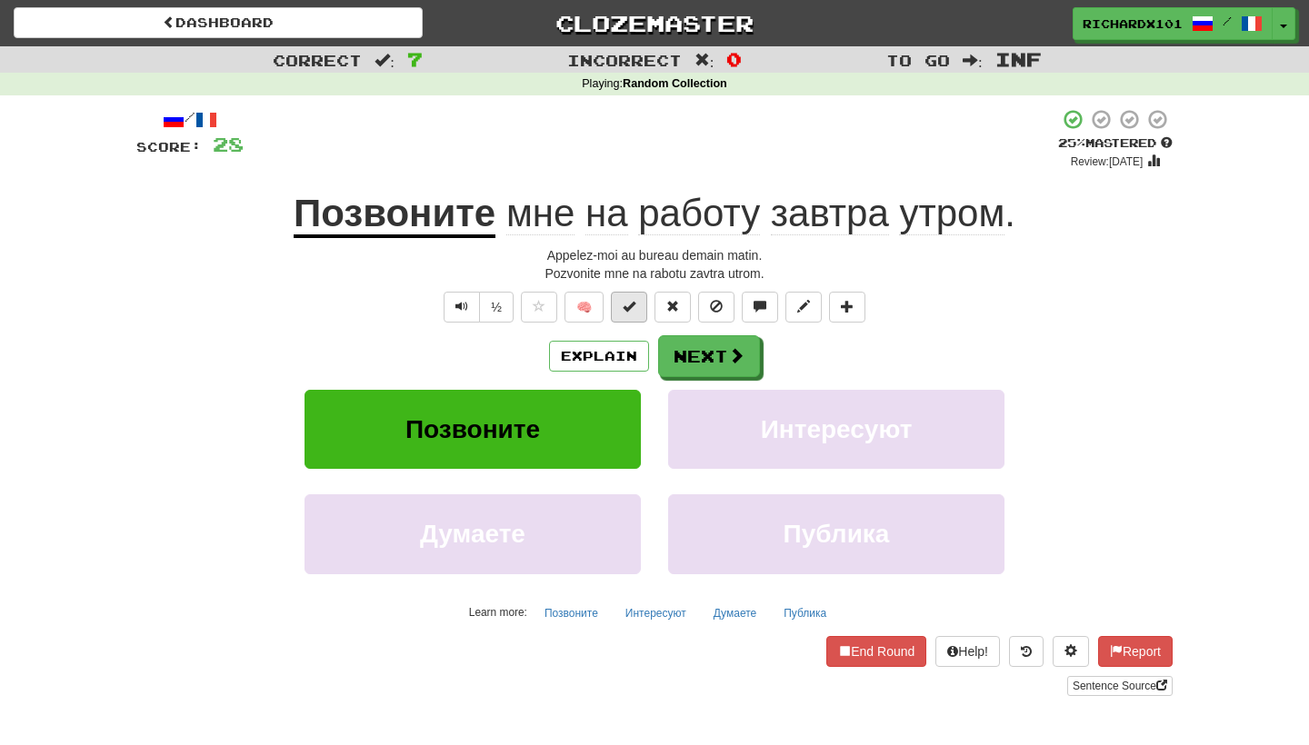
click at [637, 306] on button at bounding box center [629, 307] width 36 height 31
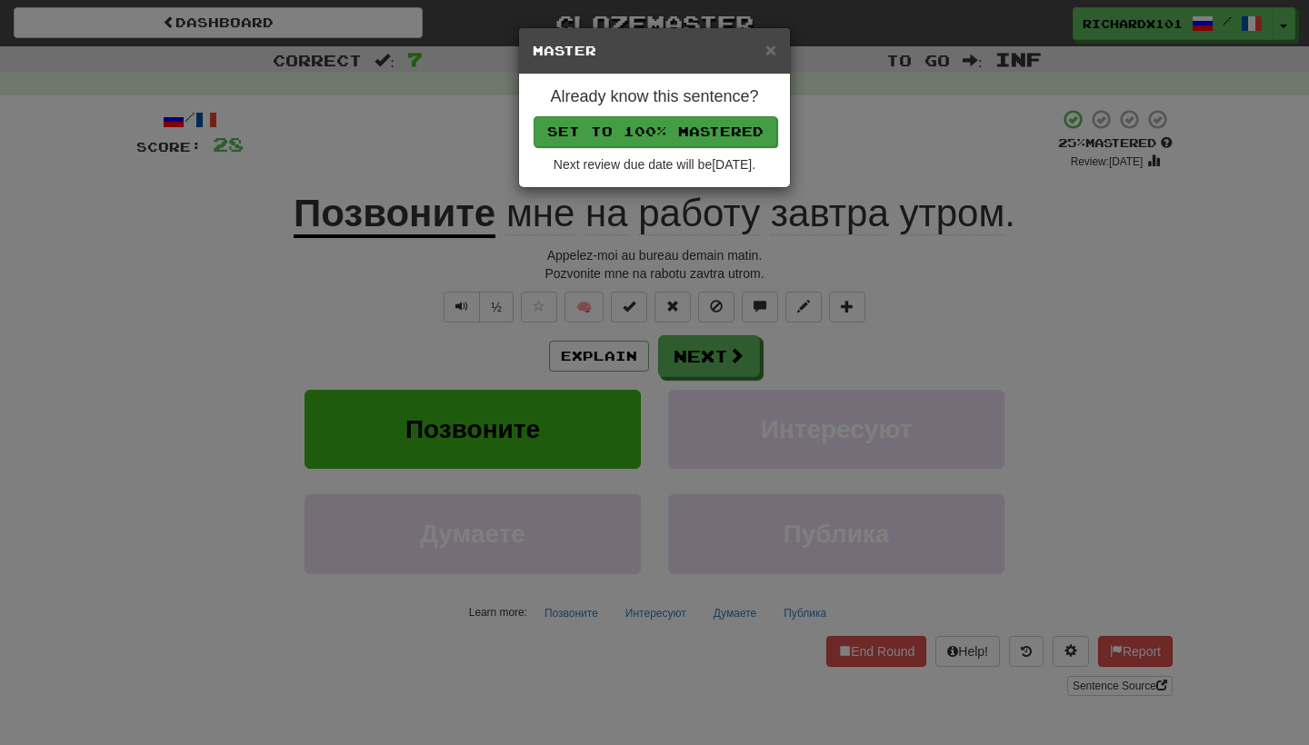
click at [695, 120] on button "Set to 100% Mastered" at bounding box center [656, 131] width 244 height 31
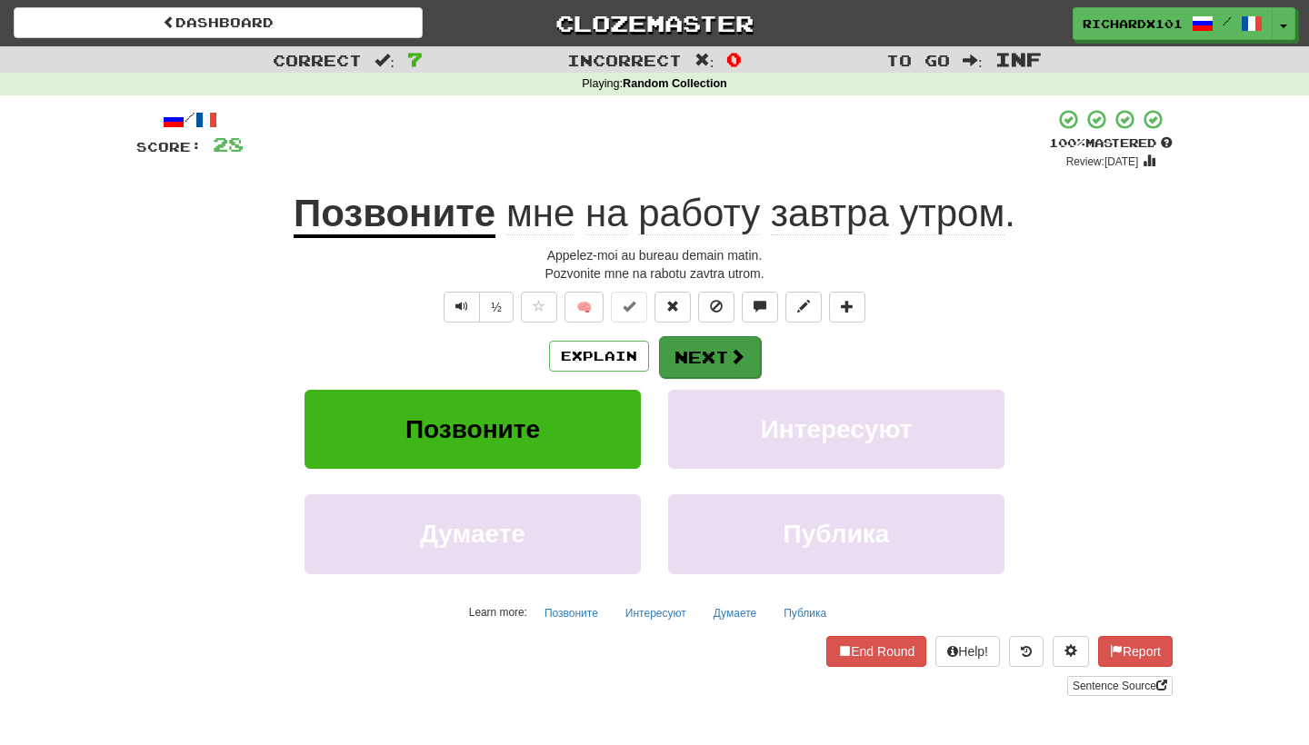
click at [706, 344] on button "Next" at bounding box center [710, 357] width 102 height 42
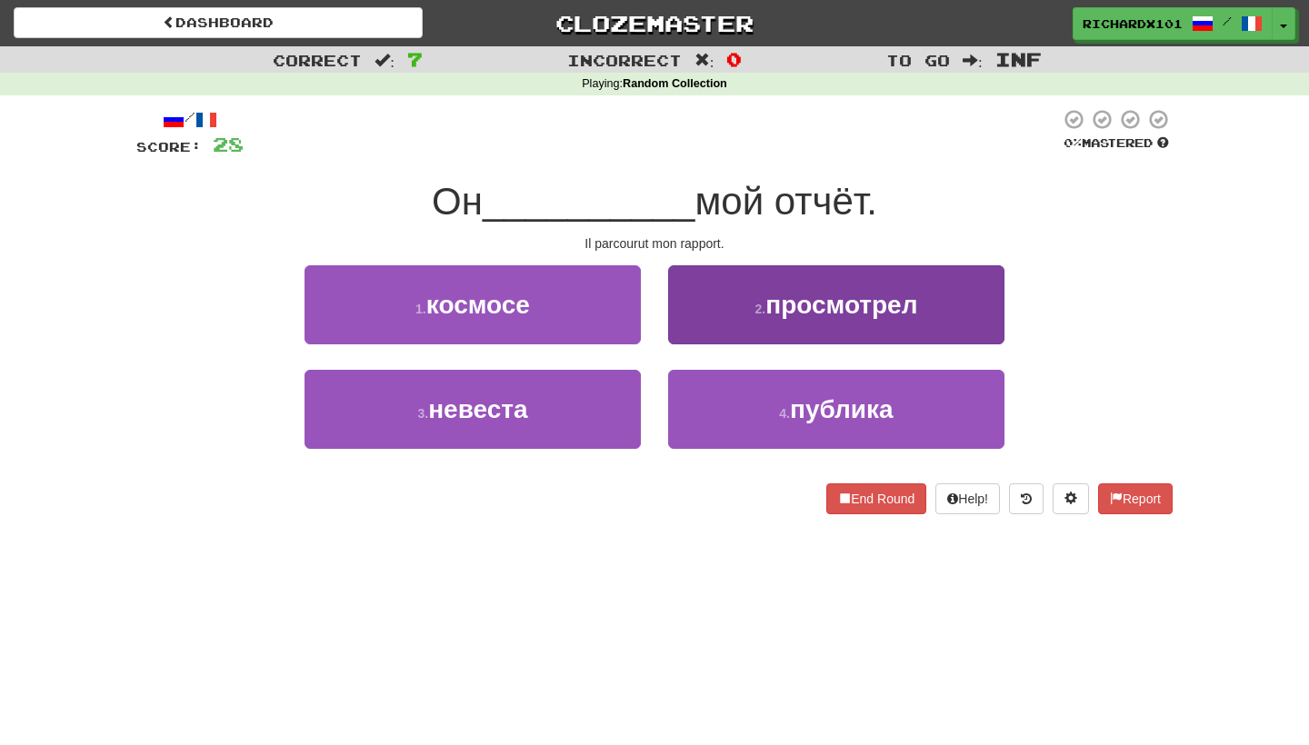
click at [730, 304] on button "2 . просмотрел" at bounding box center [836, 304] width 336 height 79
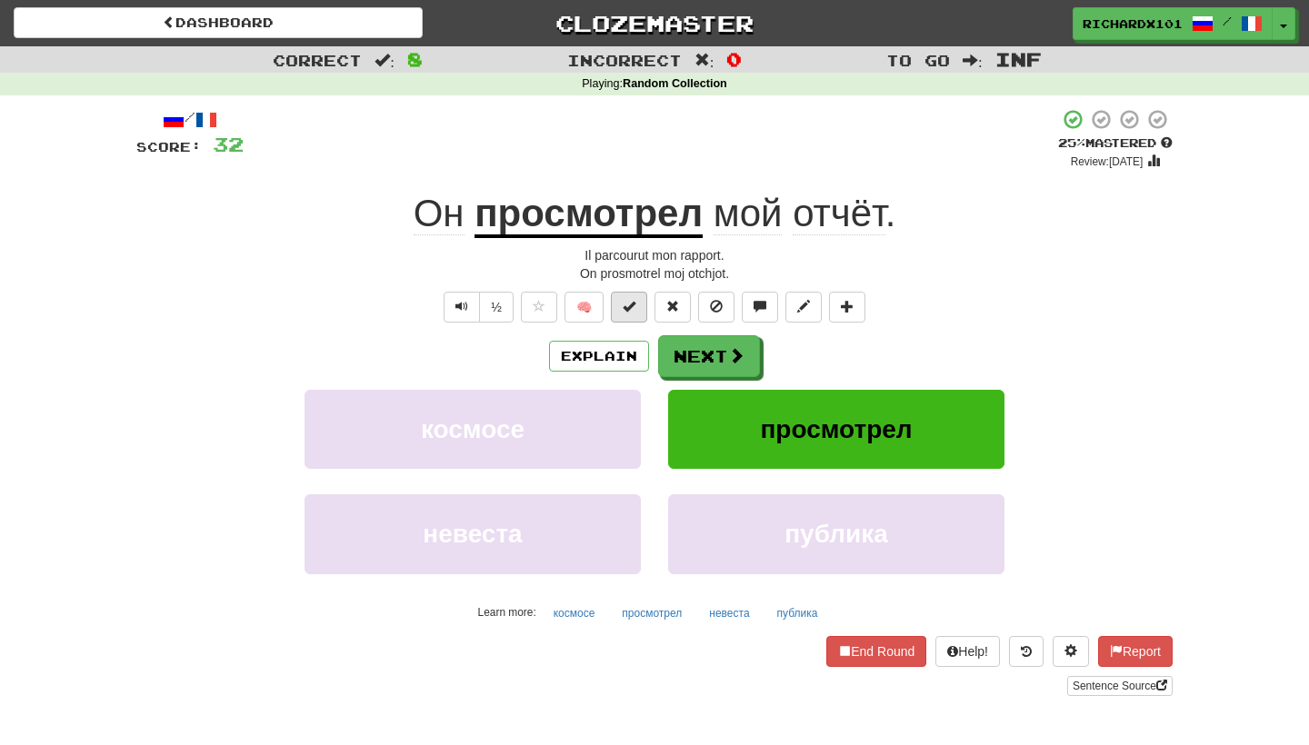
click at [633, 311] on span at bounding box center [629, 306] width 13 height 13
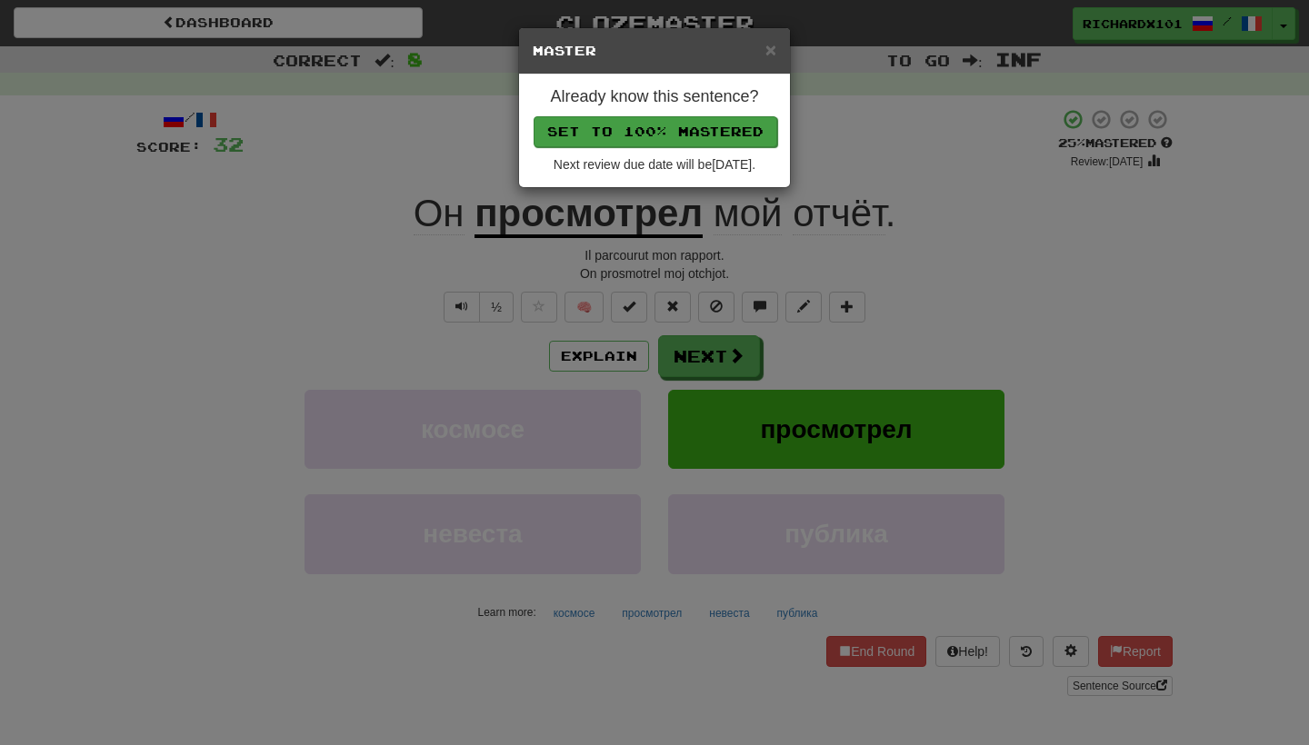
click at [694, 131] on button "Set to 100% Mastered" at bounding box center [656, 131] width 244 height 31
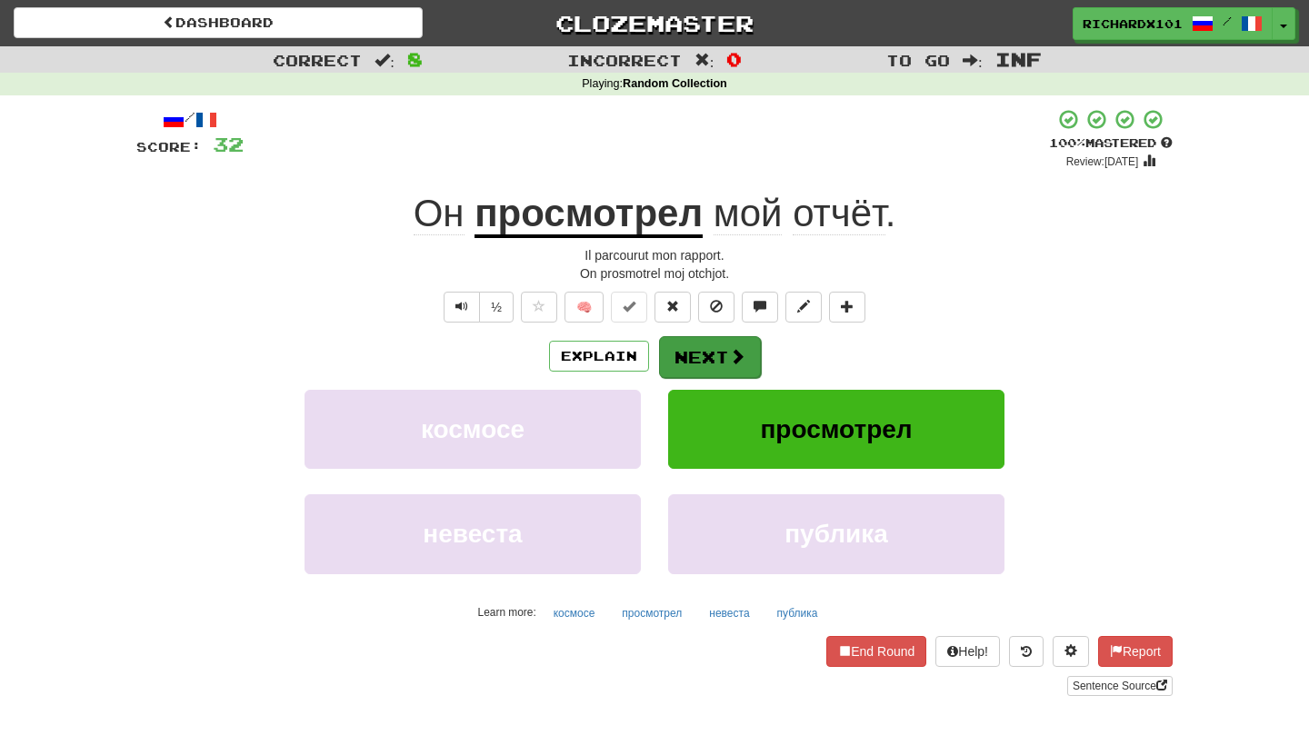
click at [710, 352] on button "Next" at bounding box center [710, 357] width 102 height 42
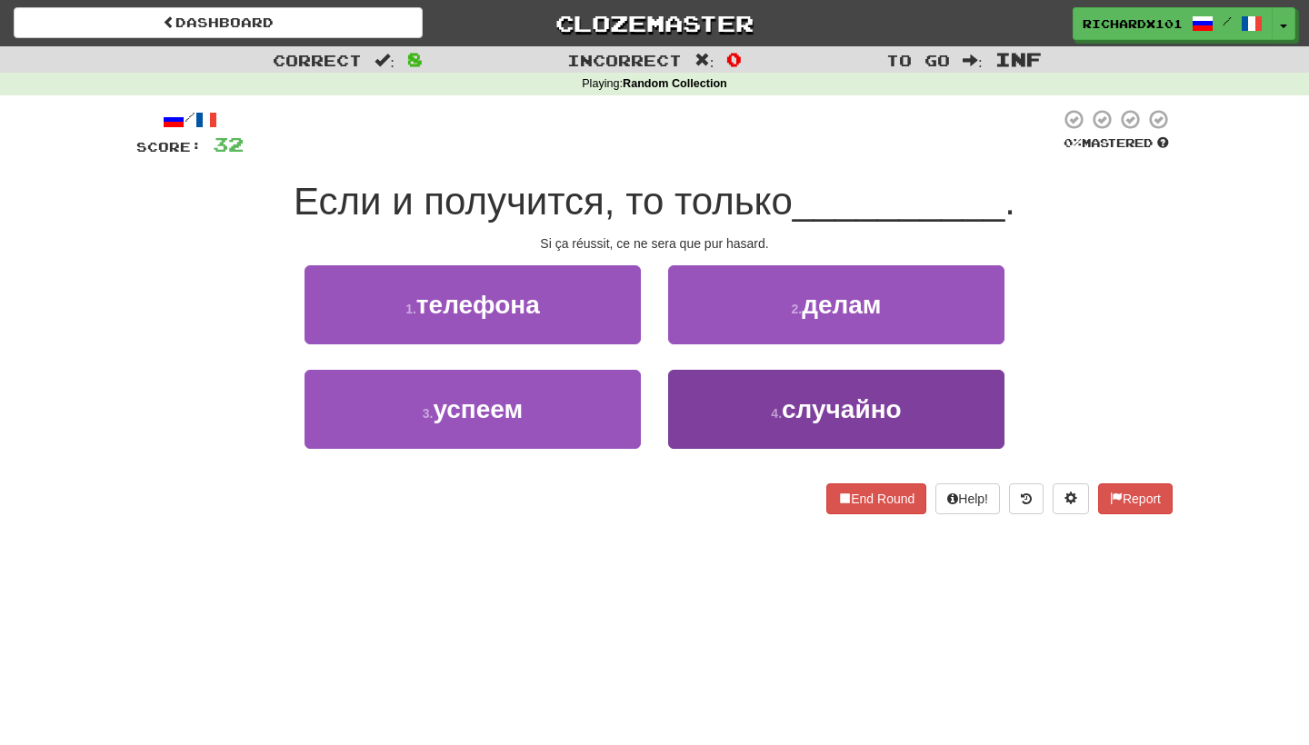
click at [733, 405] on button "4 . случайно" at bounding box center [836, 409] width 336 height 79
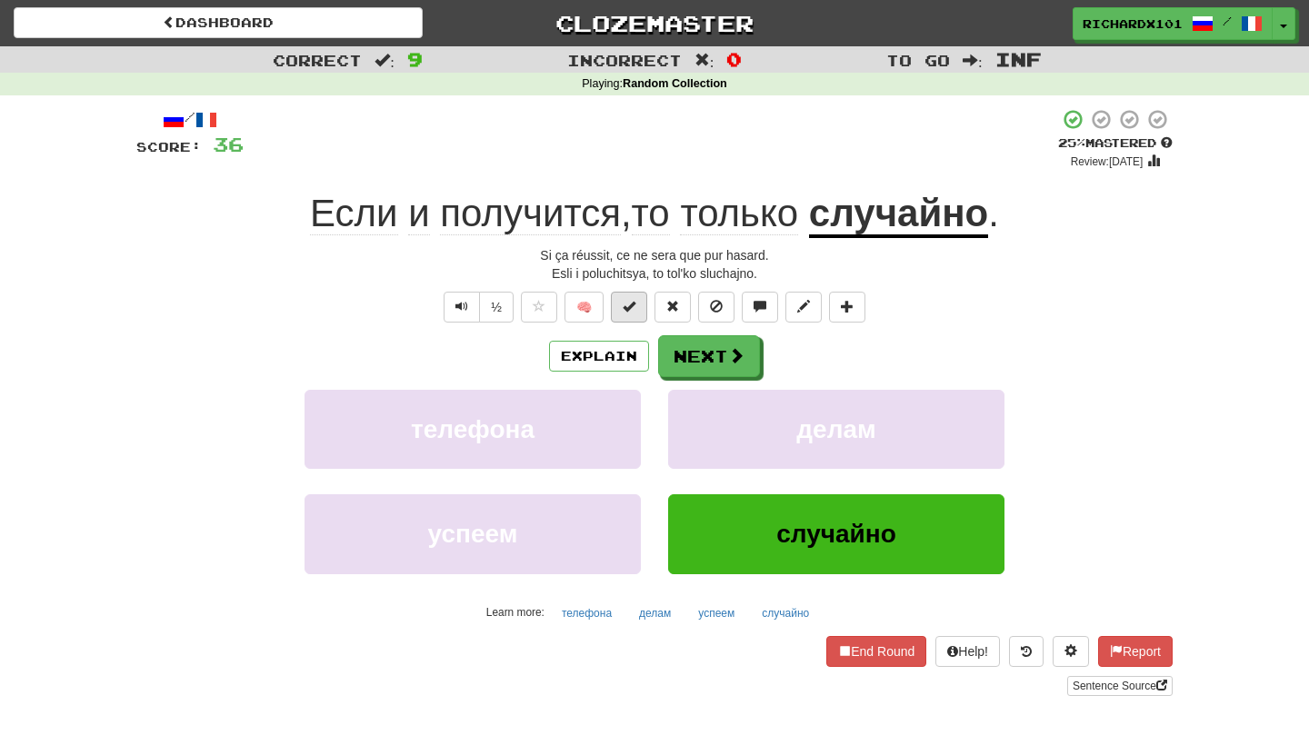
click at [635, 306] on span at bounding box center [629, 306] width 13 height 13
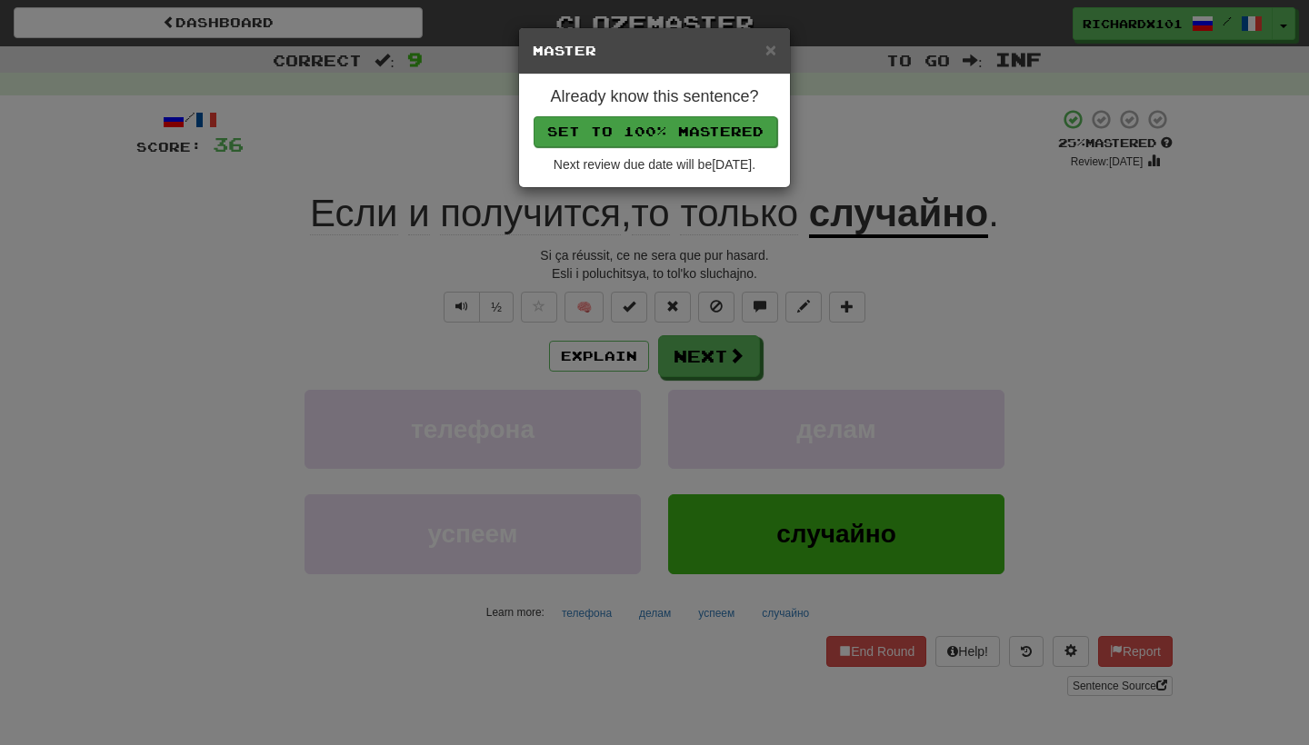
click at [669, 130] on button "Set to 100% Mastered" at bounding box center [656, 131] width 244 height 31
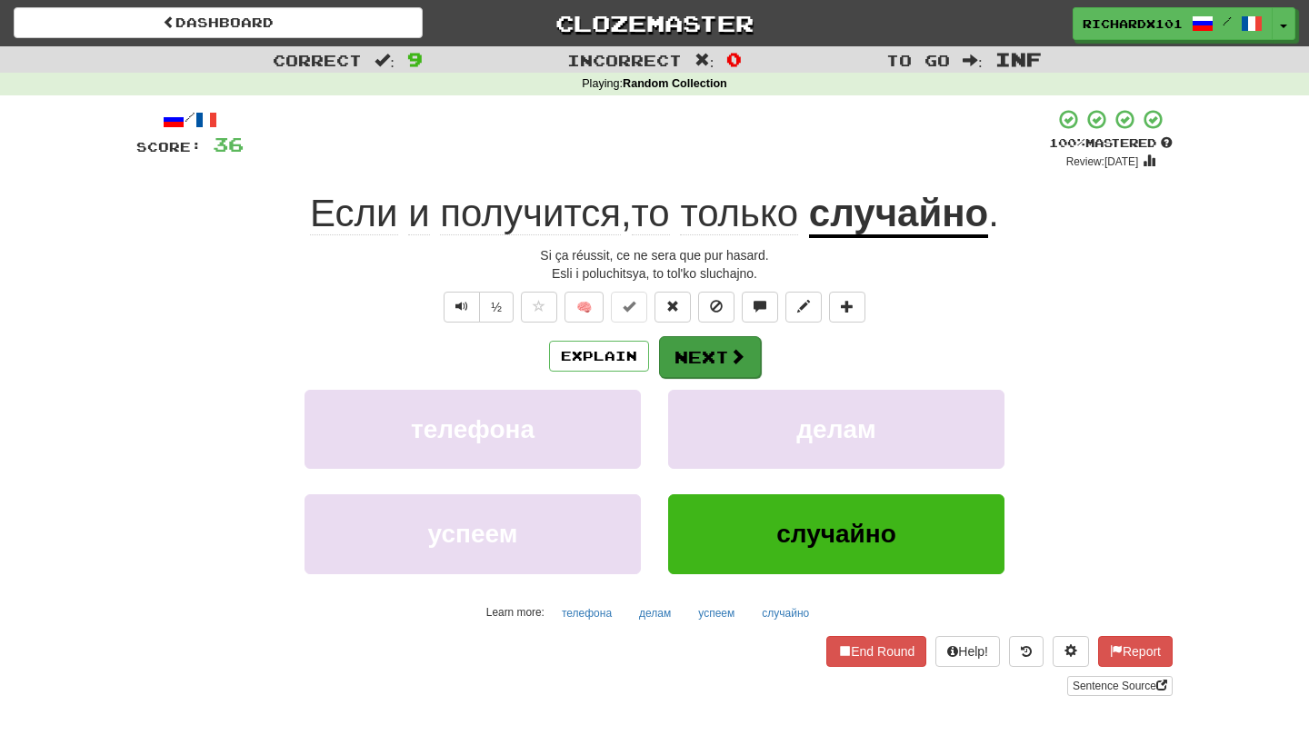
click at [694, 345] on button "Next" at bounding box center [710, 357] width 102 height 42
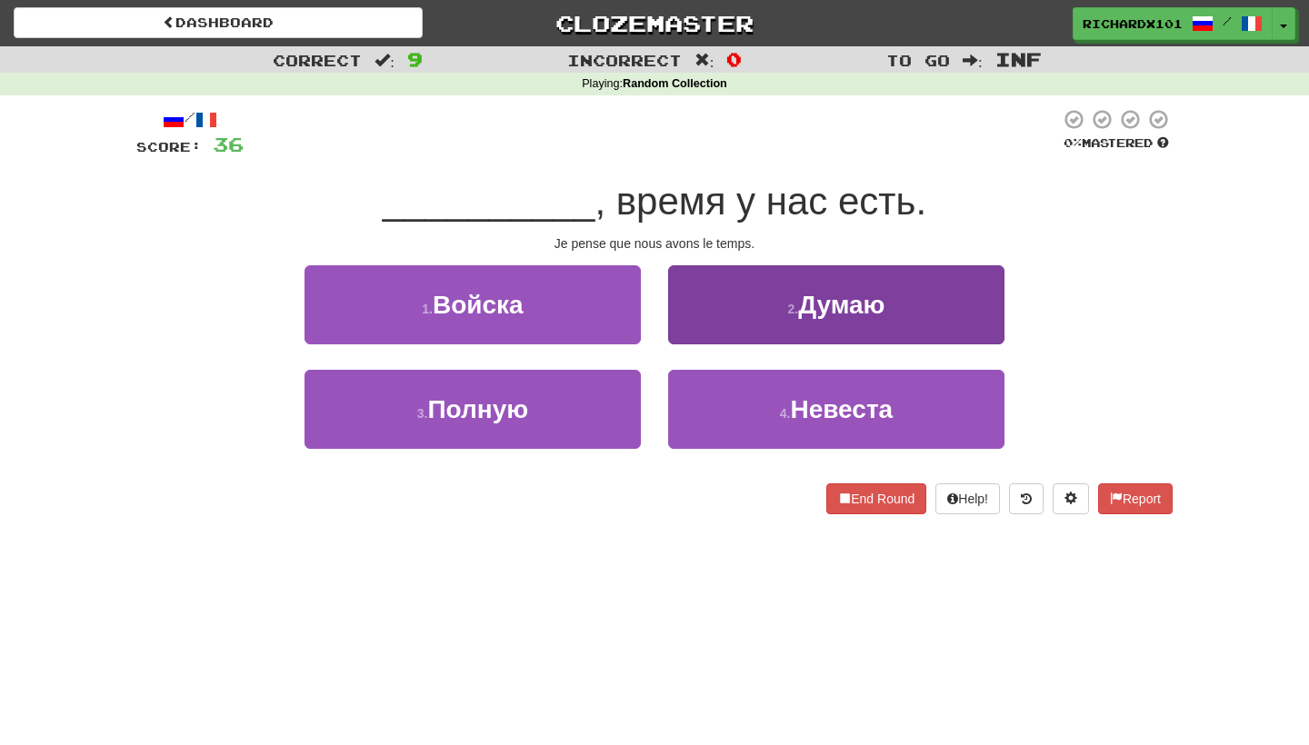
click at [716, 307] on button "2 . Думаю" at bounding box center [836, 304] width 336 height 79
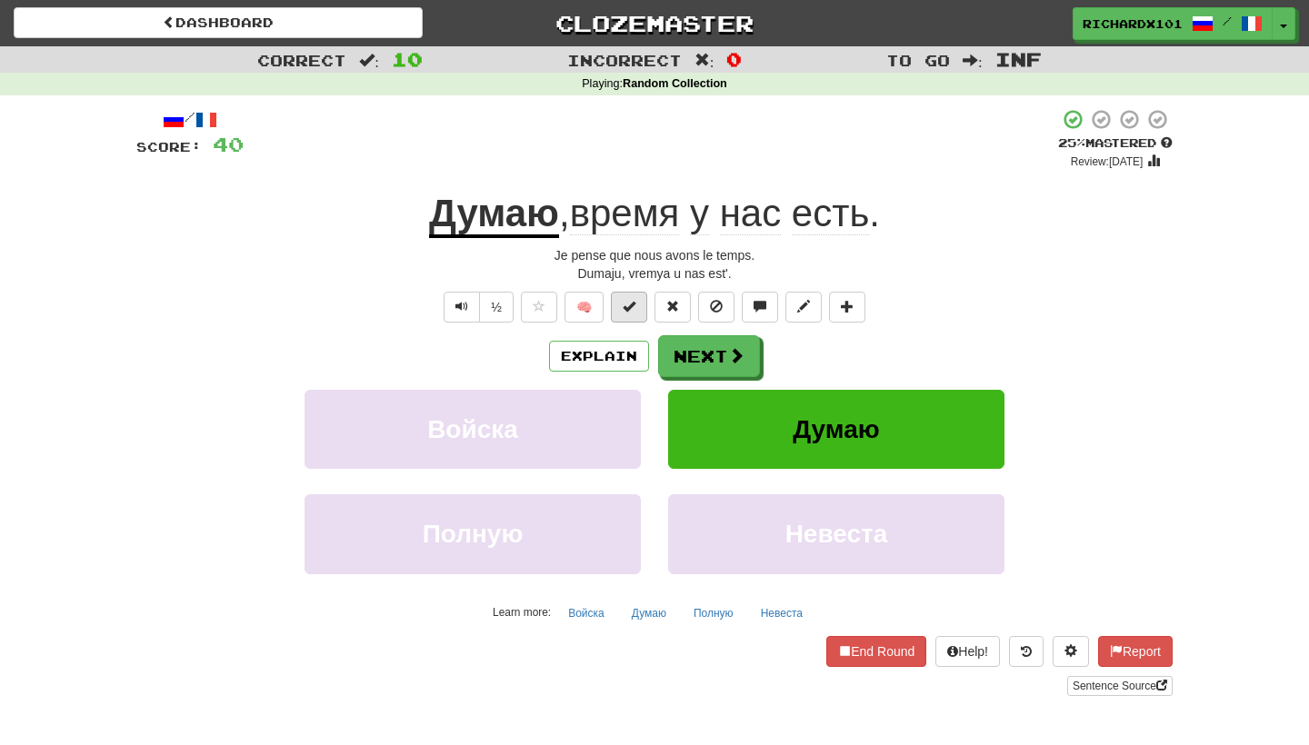
click at [642, 311] on button at bounding box center [629, 307] width 36 height 31
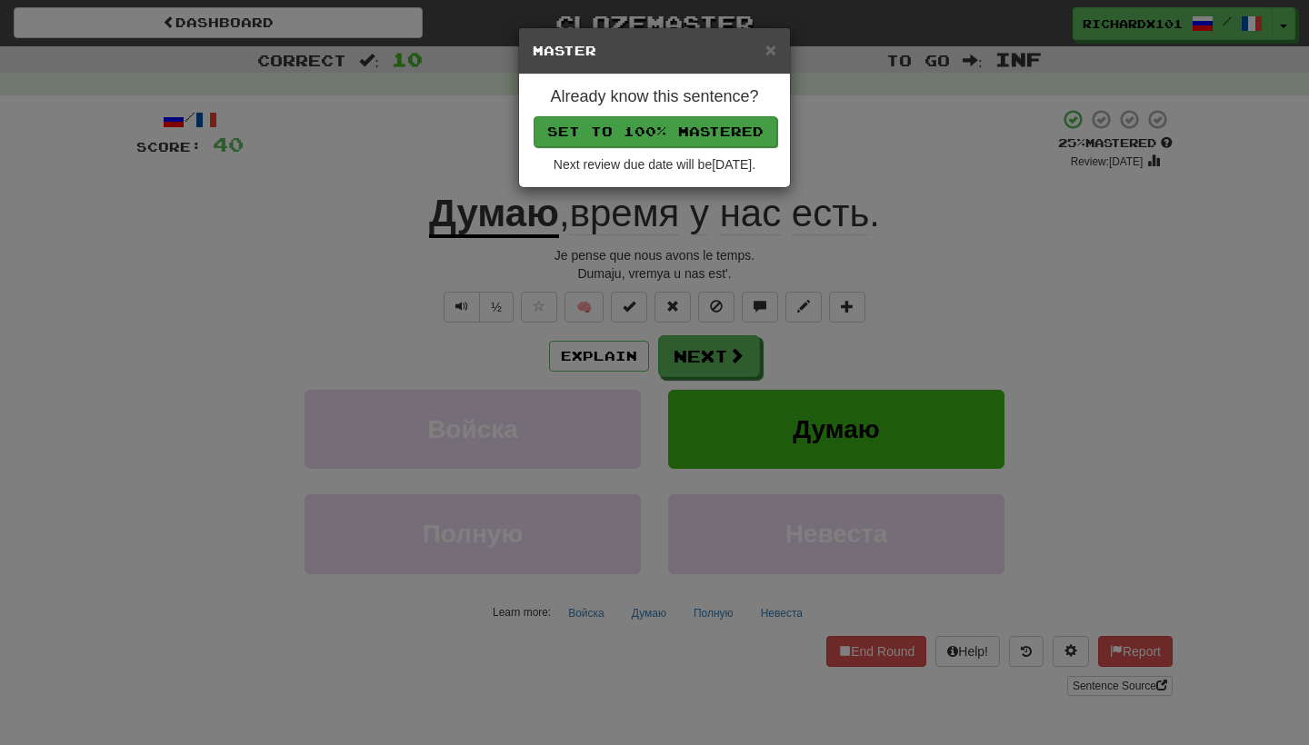
click at [717, 121] on button "Set to 100% Mastered" at bounding box center [656, 131] width 244 height 31
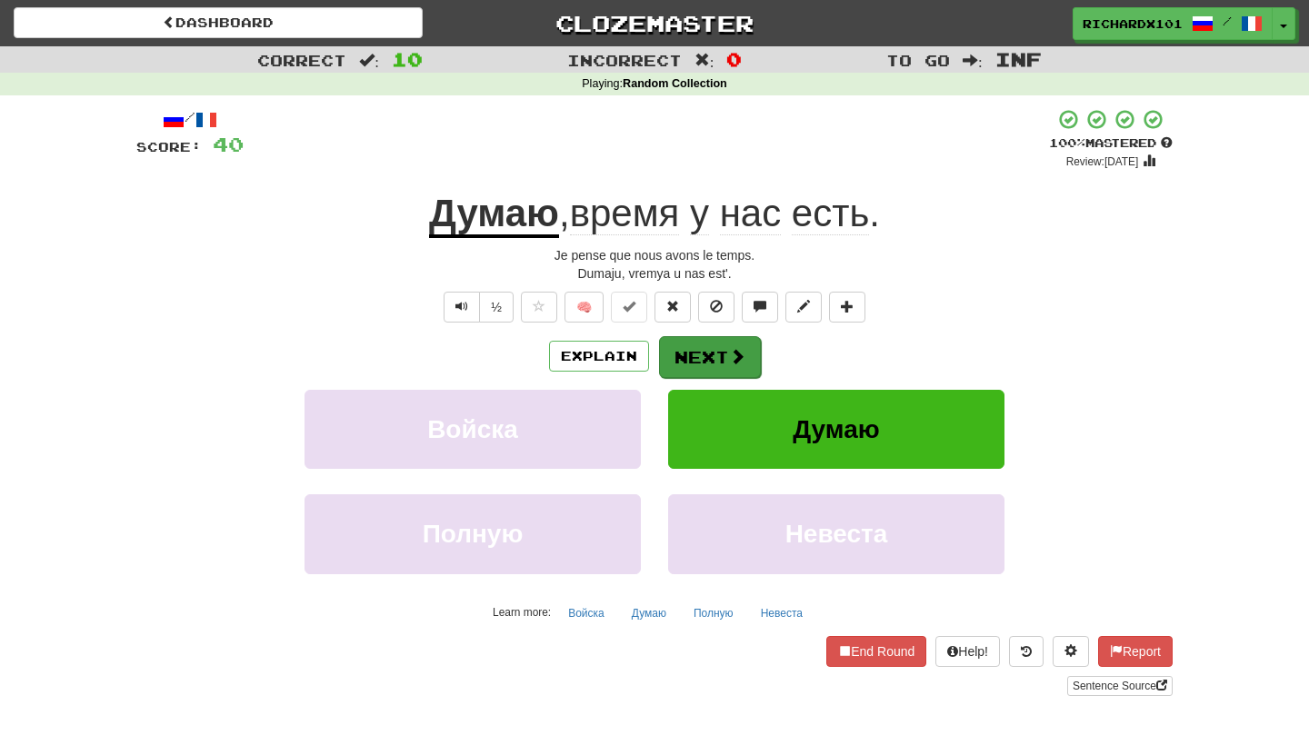
click at [715, 359] on button "Next" at bounding box center [710, 357] width 102 height 42
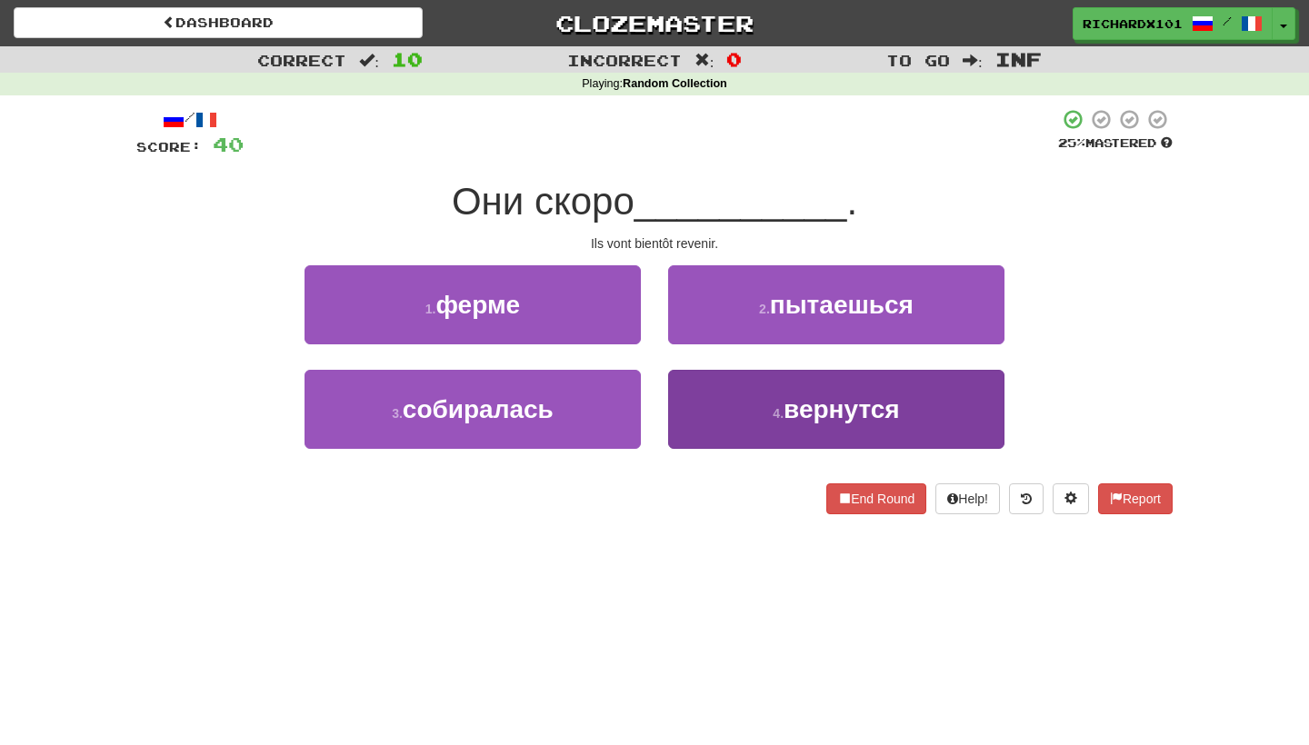
click at [735, 389] on button "4 . вернутся" at bounding box center [836, 409] width 336 height 79
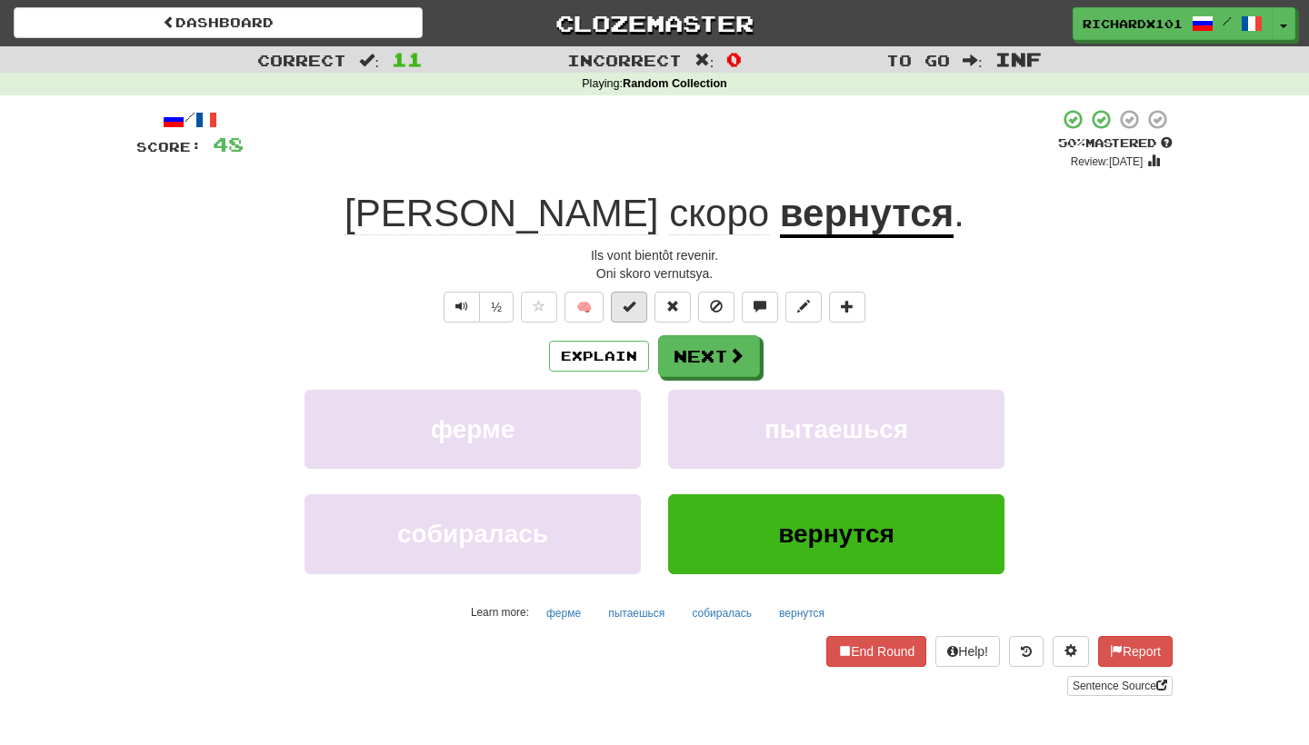
click at [635, 305] on span at bounding box center [629, 306] width 13 height 13
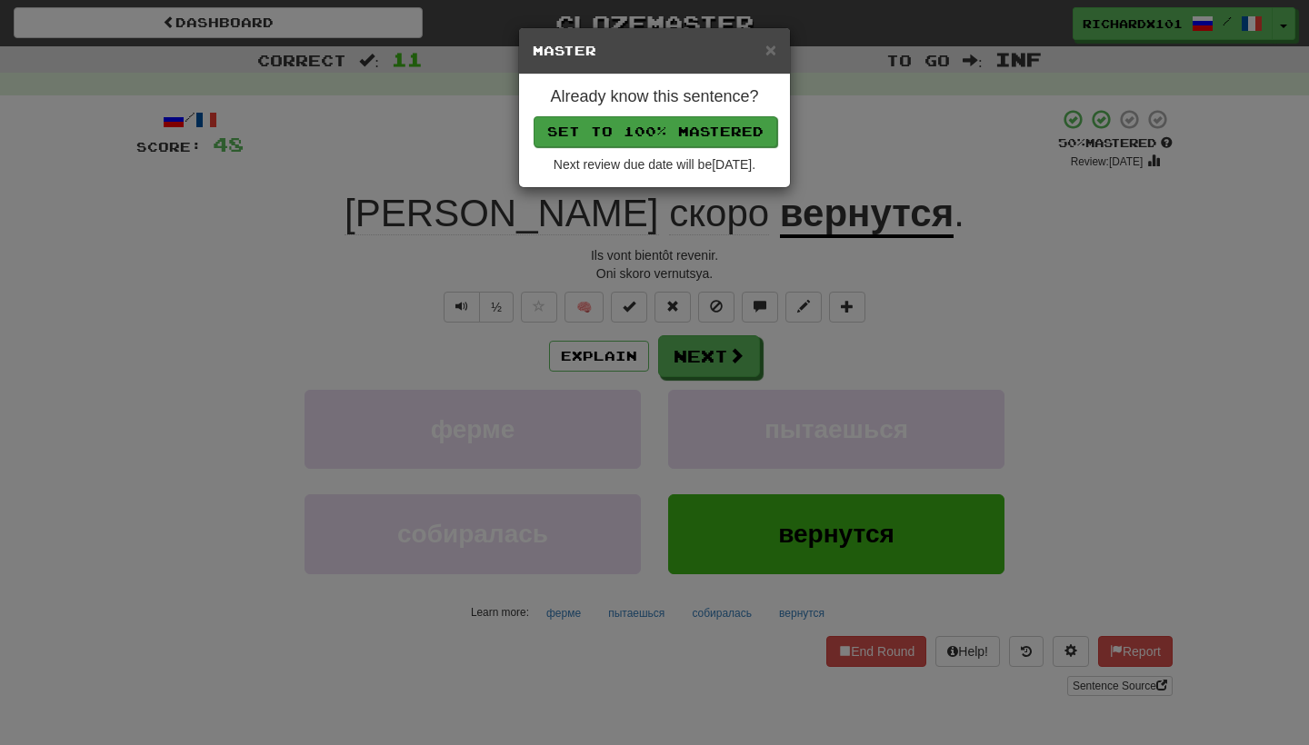
click at [691, 135] on button "Set to 100% Mastered" at bounding box center [656, 131] width 244 height 31
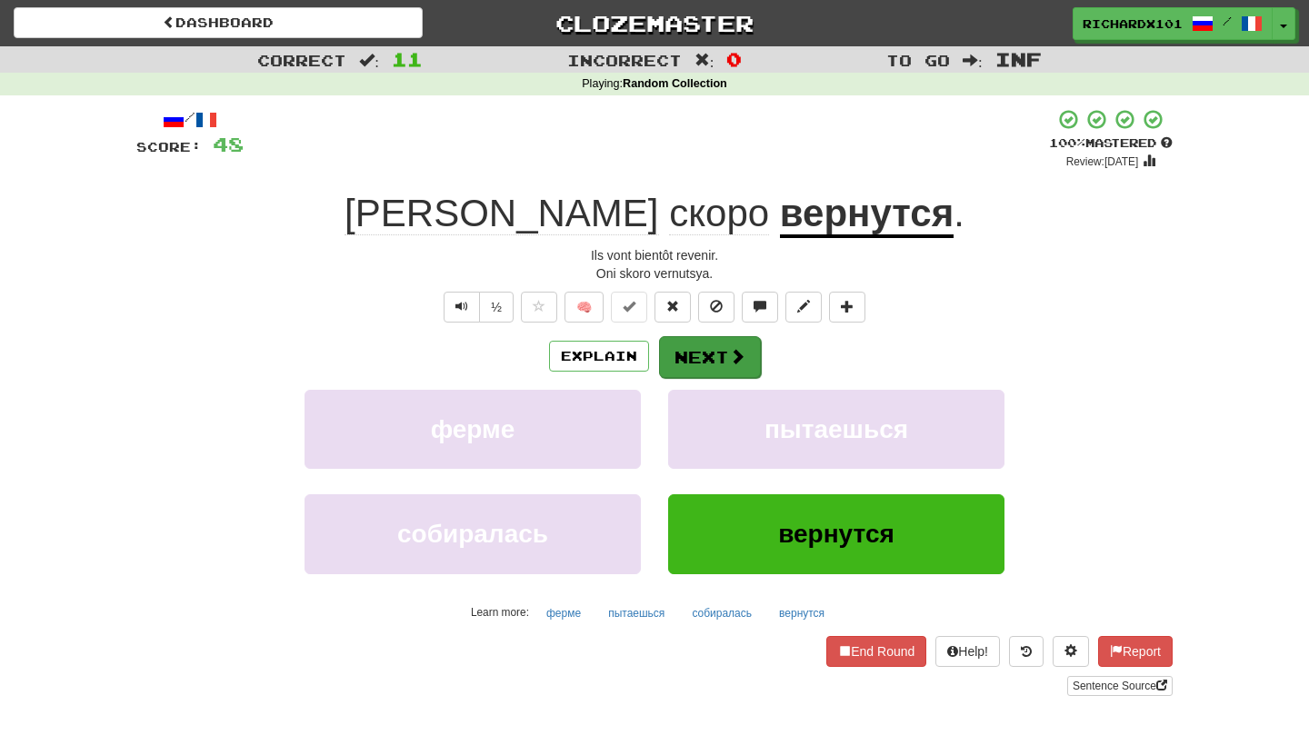
click at [707, 338] on button "Next" at bounding box center [710, 357] width 102 height 42
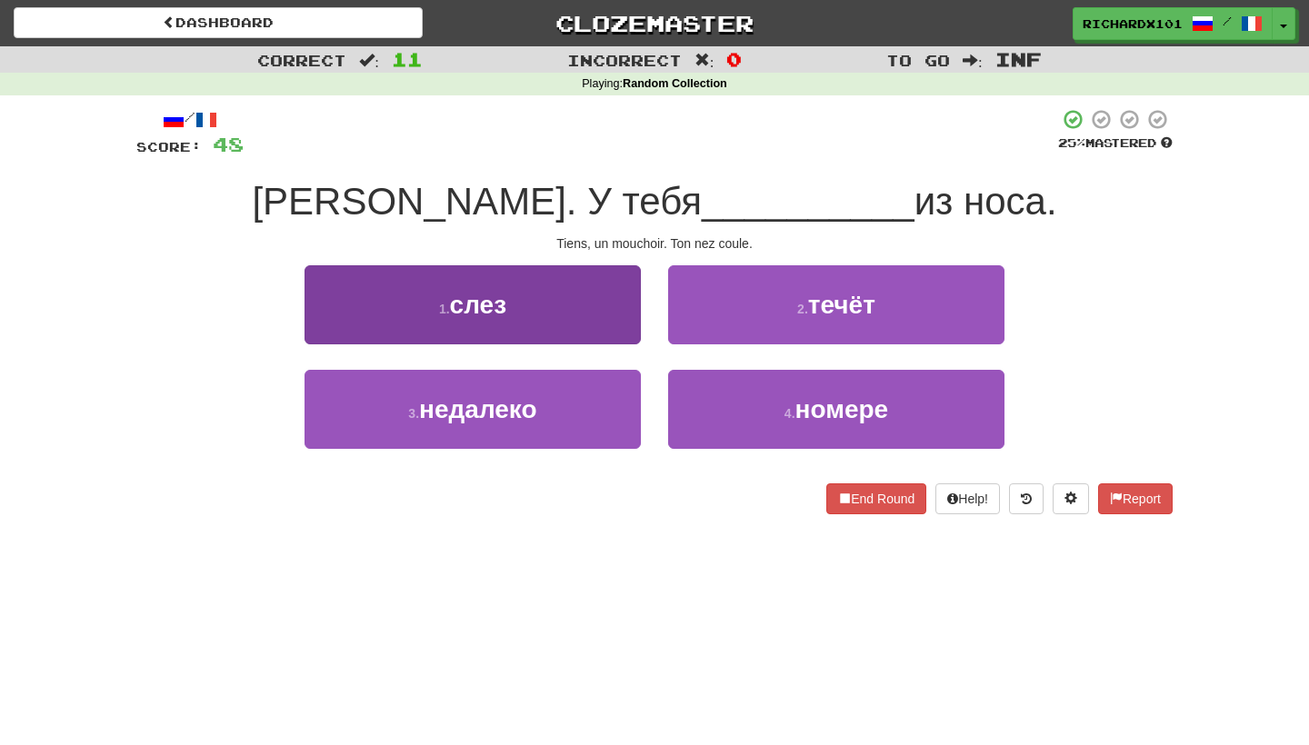
click at [609, 332] on button "1 . слез" at bounding box center [473, 304] width 336 height 79
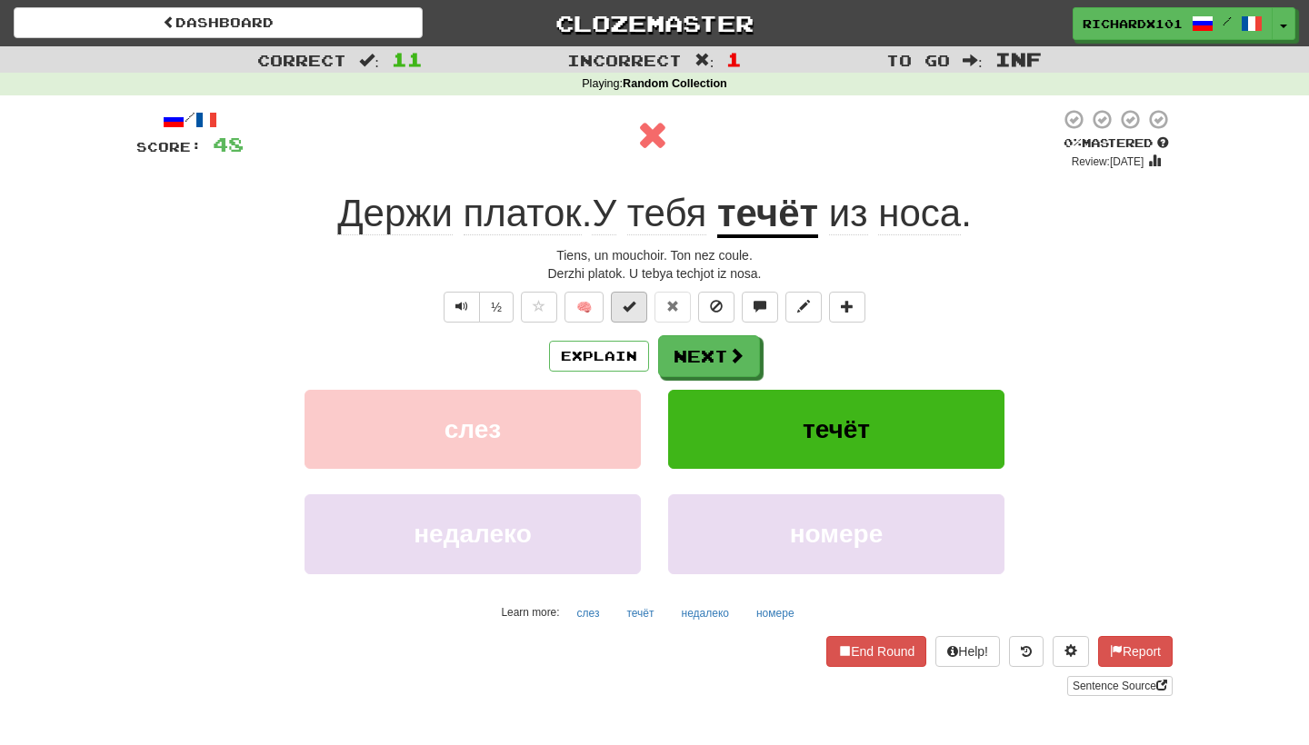
click at [627, 313] on button at bounding box center [629, 307] width 36 height 31
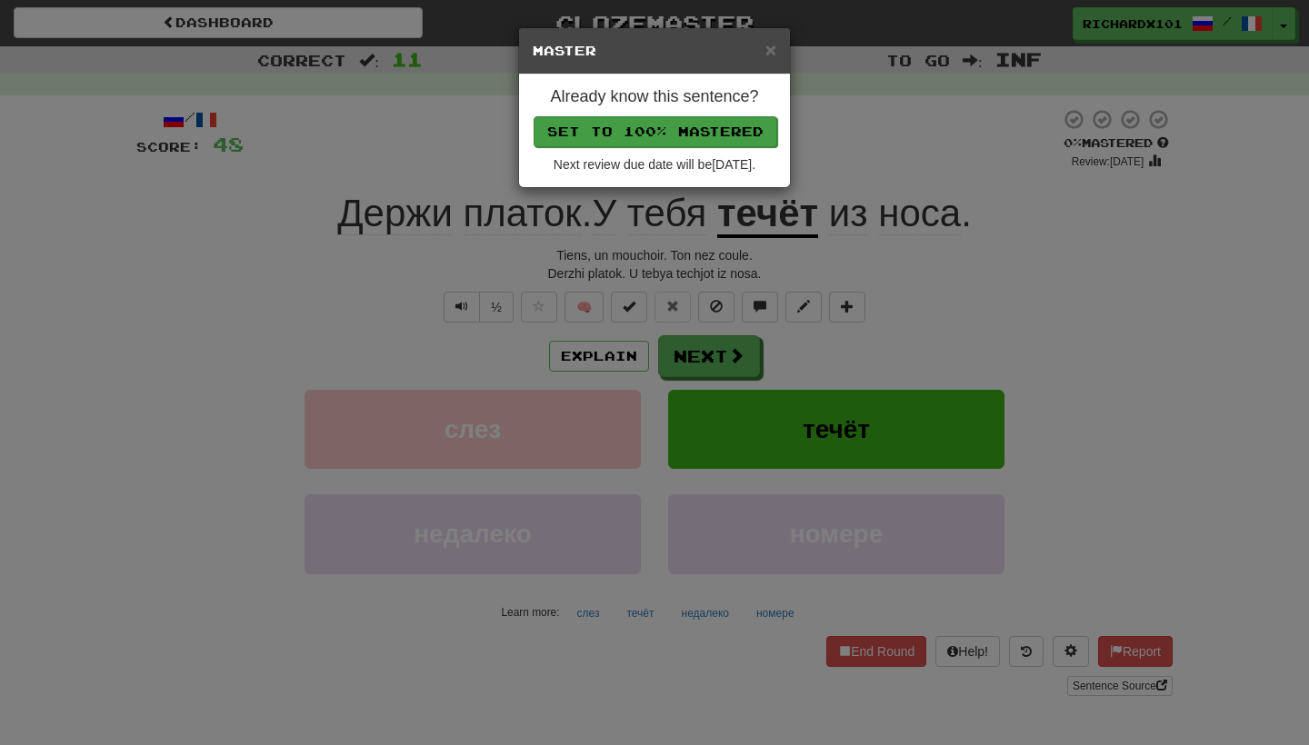
click at [692, 126] on button "Set to 100% Mastered" at bounding box center [656, 131] width 244 height 31
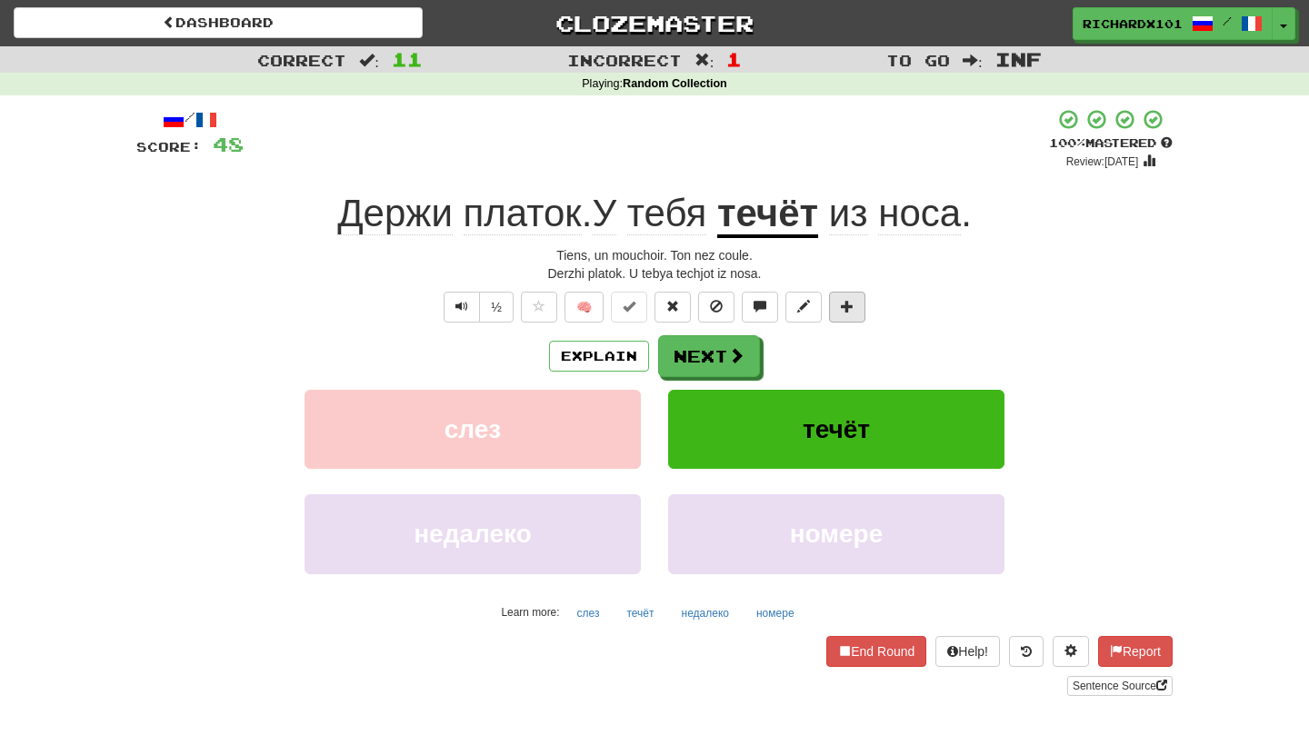
click at [859, 299] on button at bounding box center [847, 307] width 36 height 31
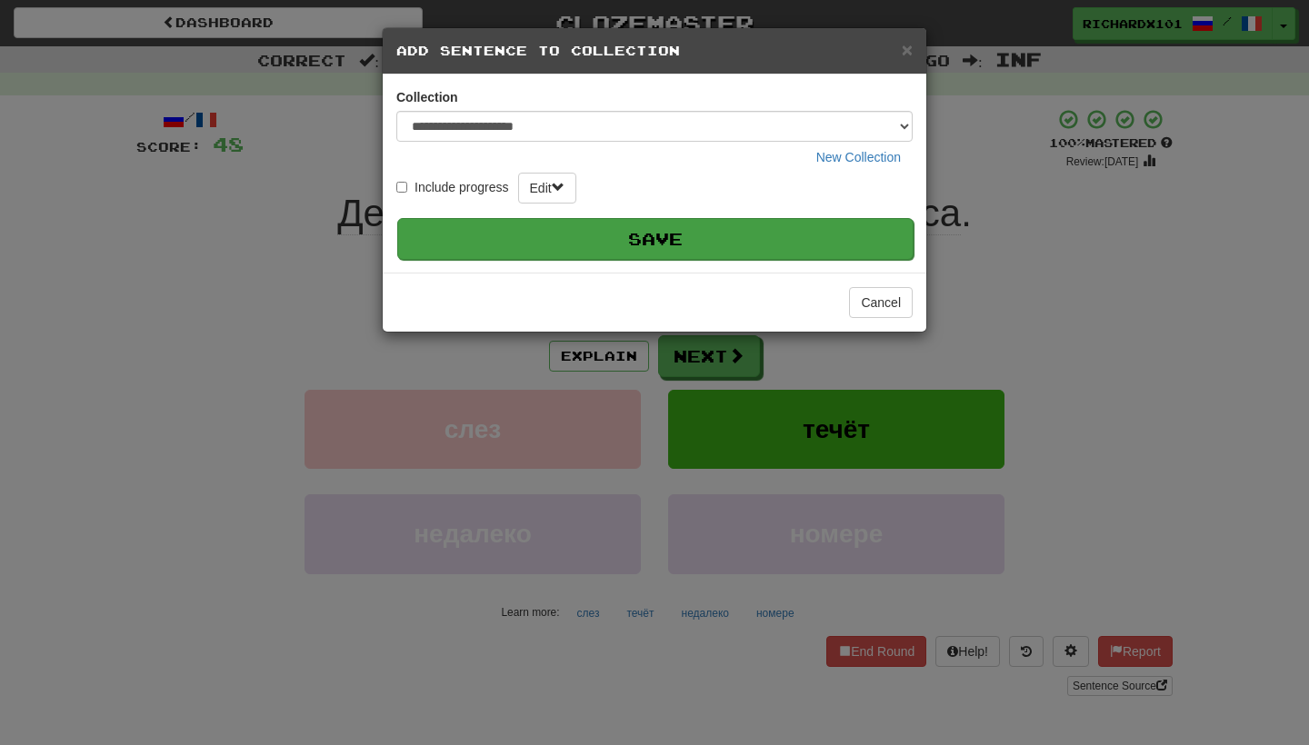
click at [820, 229] on button "Save" at bounding box center [655, 239] width 516 height 42
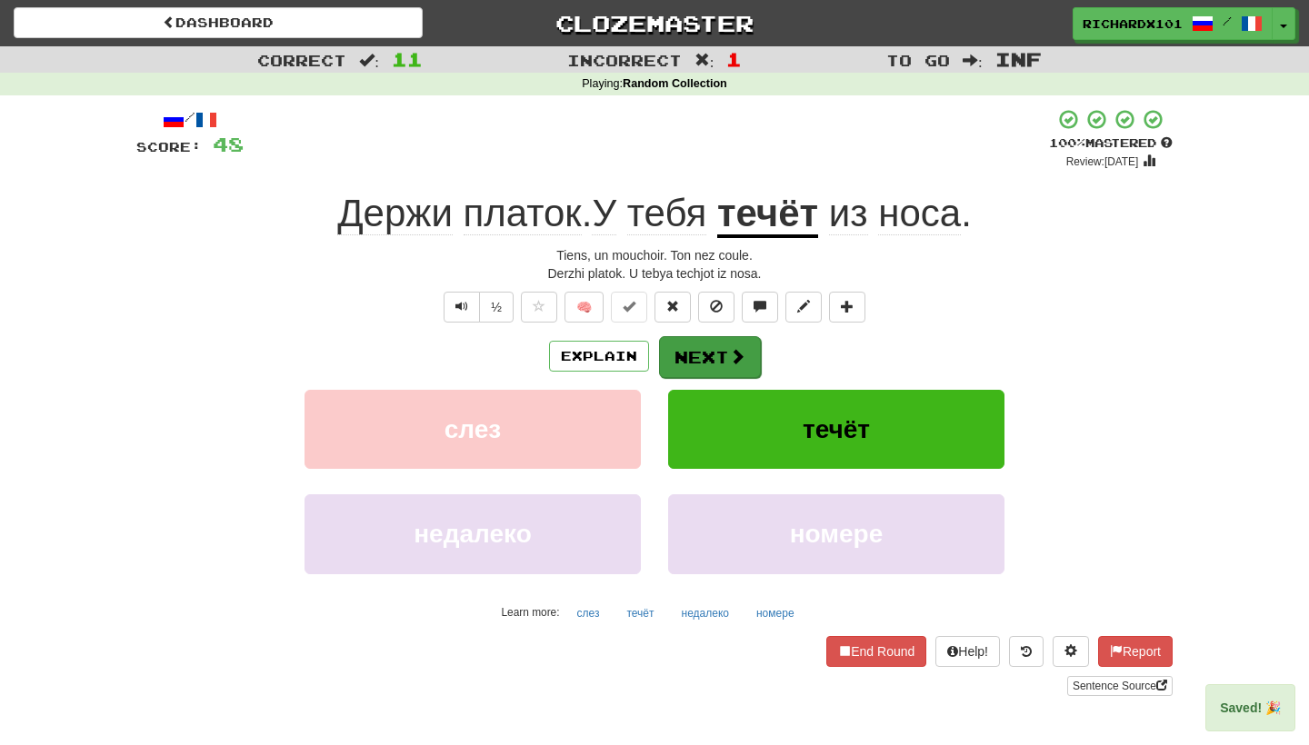
click at [743, 356] on span at bounding box center [737, 356] width 16 height 16
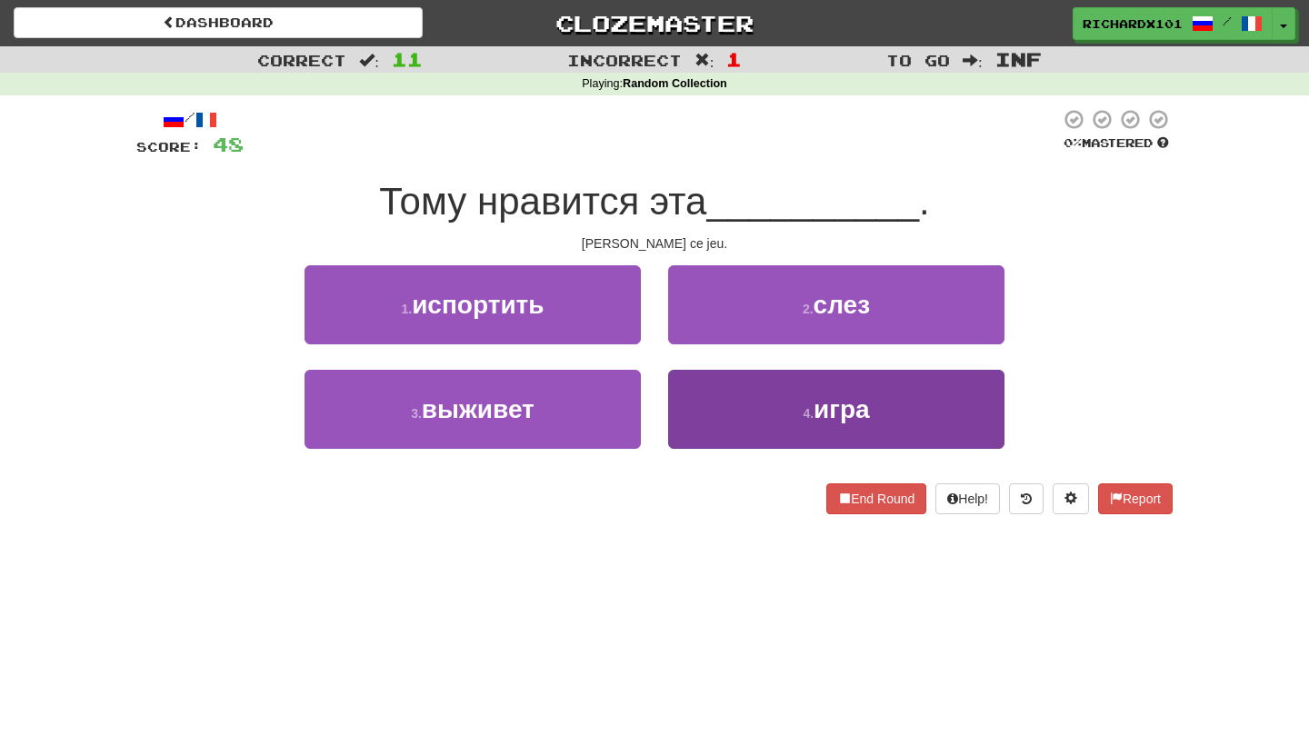
click at [746, 396] on button "4 . игра" at bounding box center [836, 409] width 336 height 79
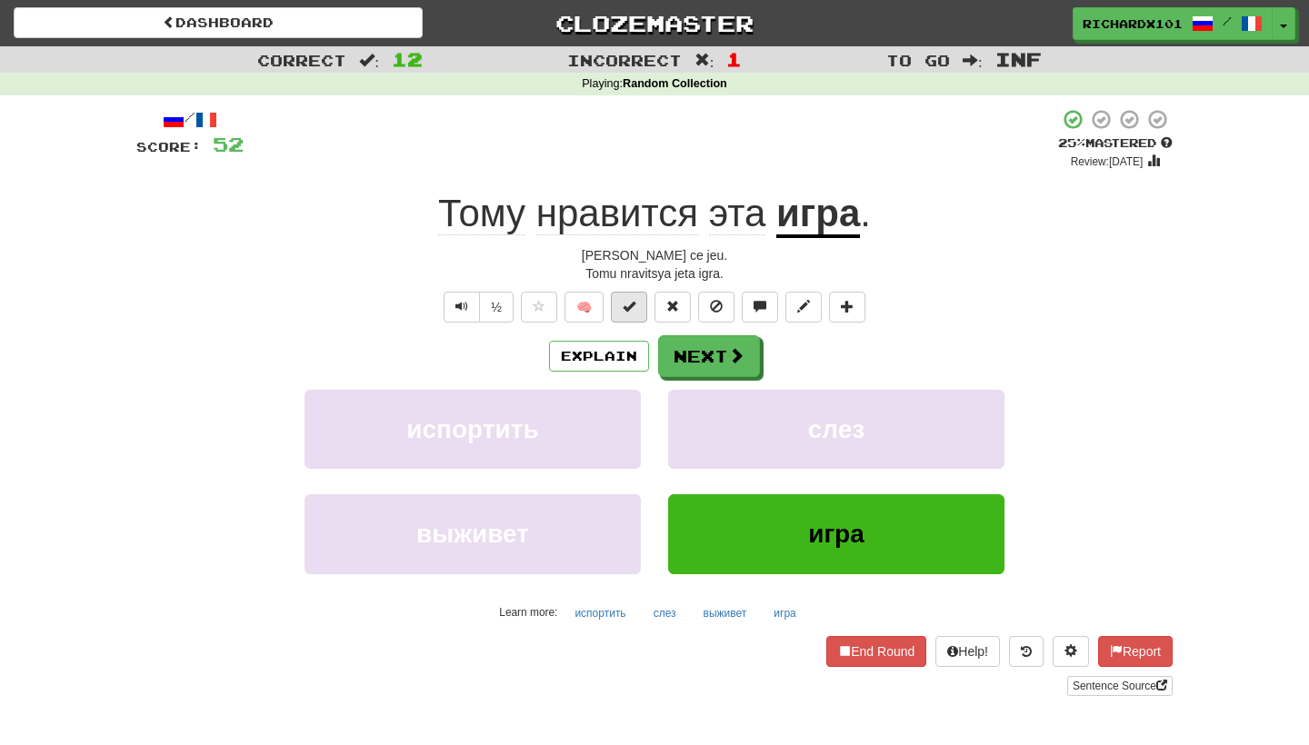
click at [629, 300] on span at bounding box center [629, 306] width 13 height 13
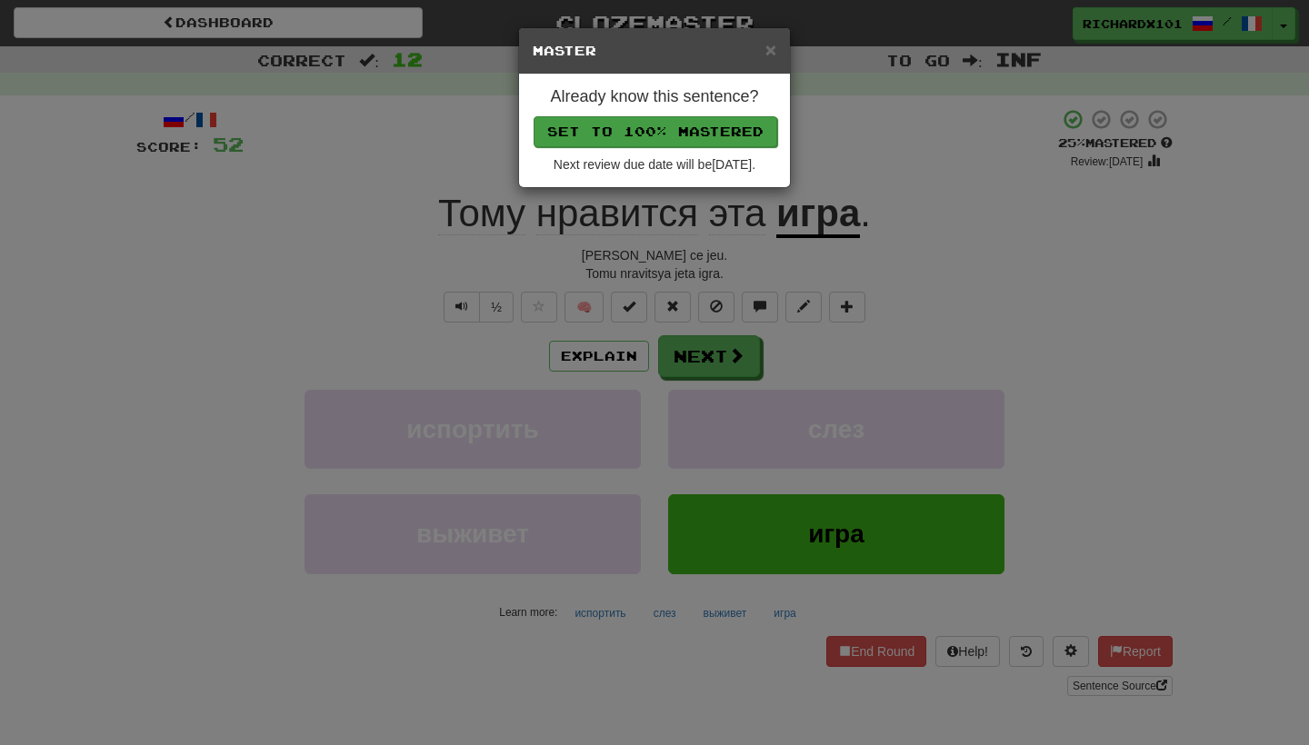
click at [703, 127] on button "Set to 100% Mastered" at bounding box center [656, 131] width 244 height 31
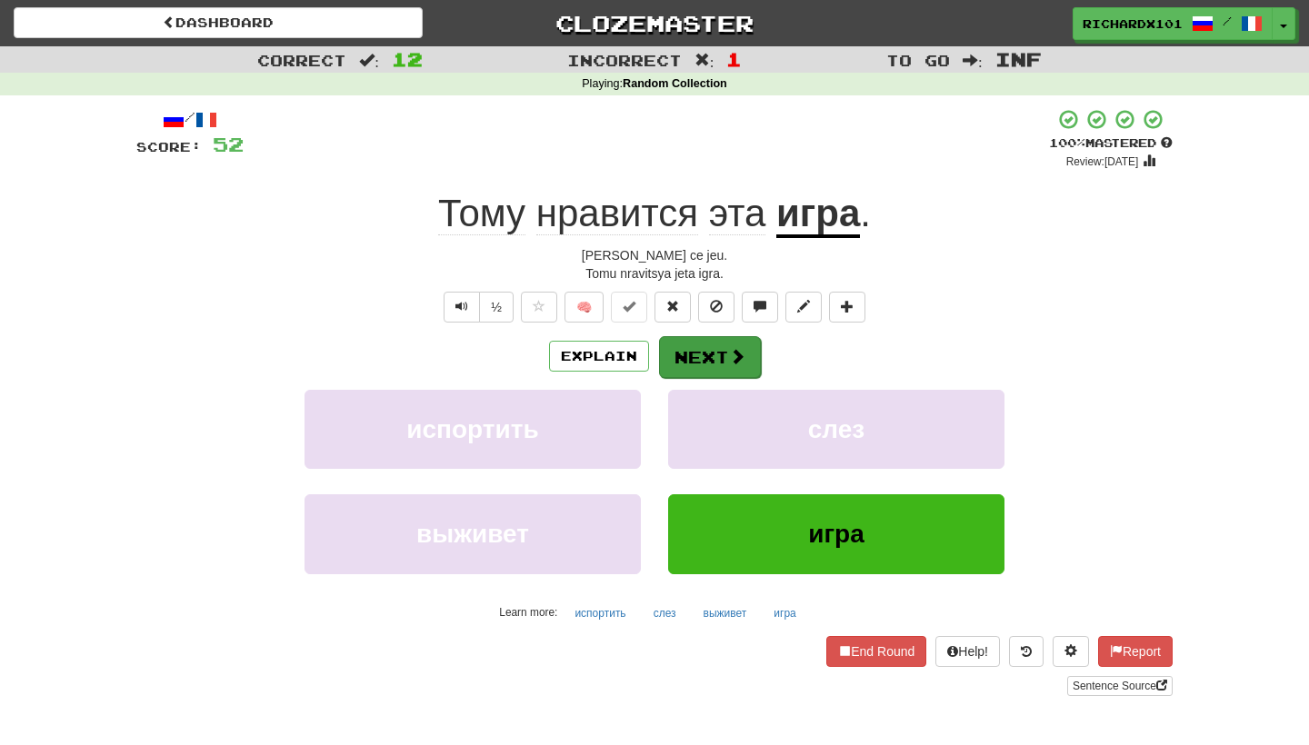
click at [715, 345] on button "Next" at bounding box center [710, 357] width 102 height 42
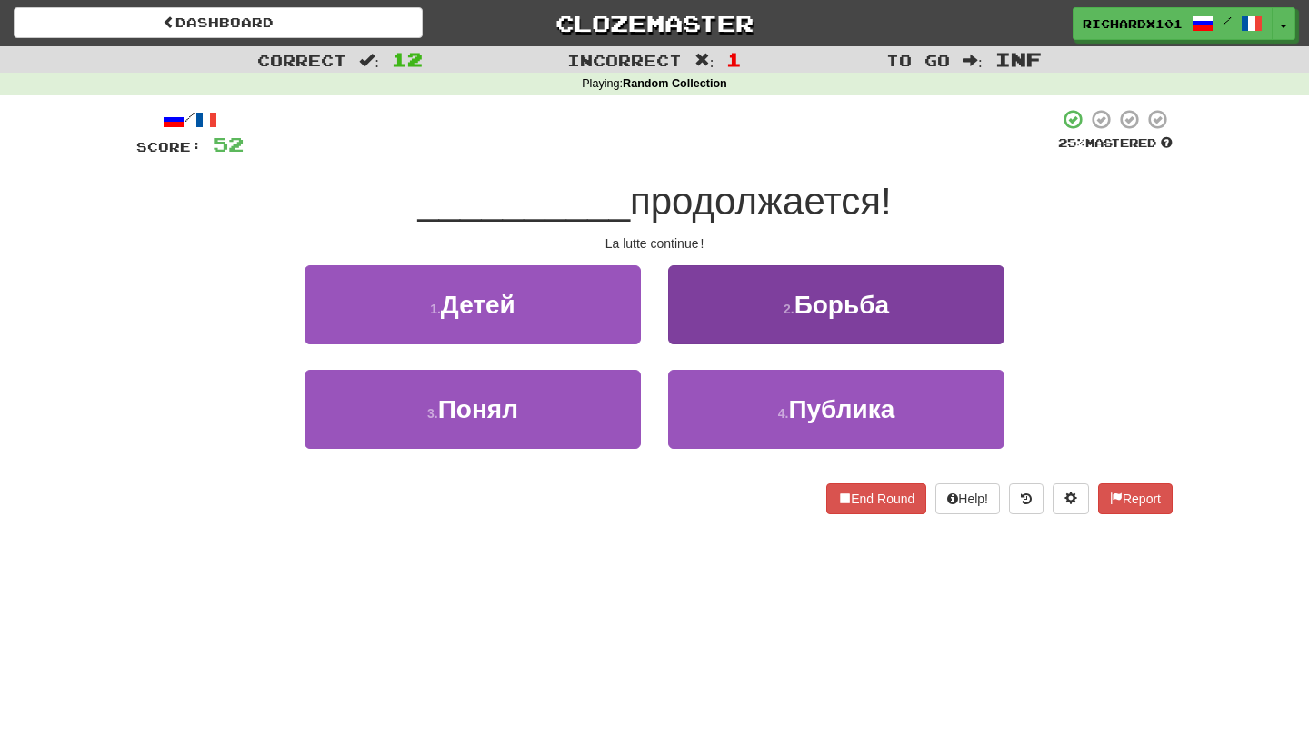
click at [735, 304] on button "2 . Борьба" at bounding box center [836, 304] width 336 height 79
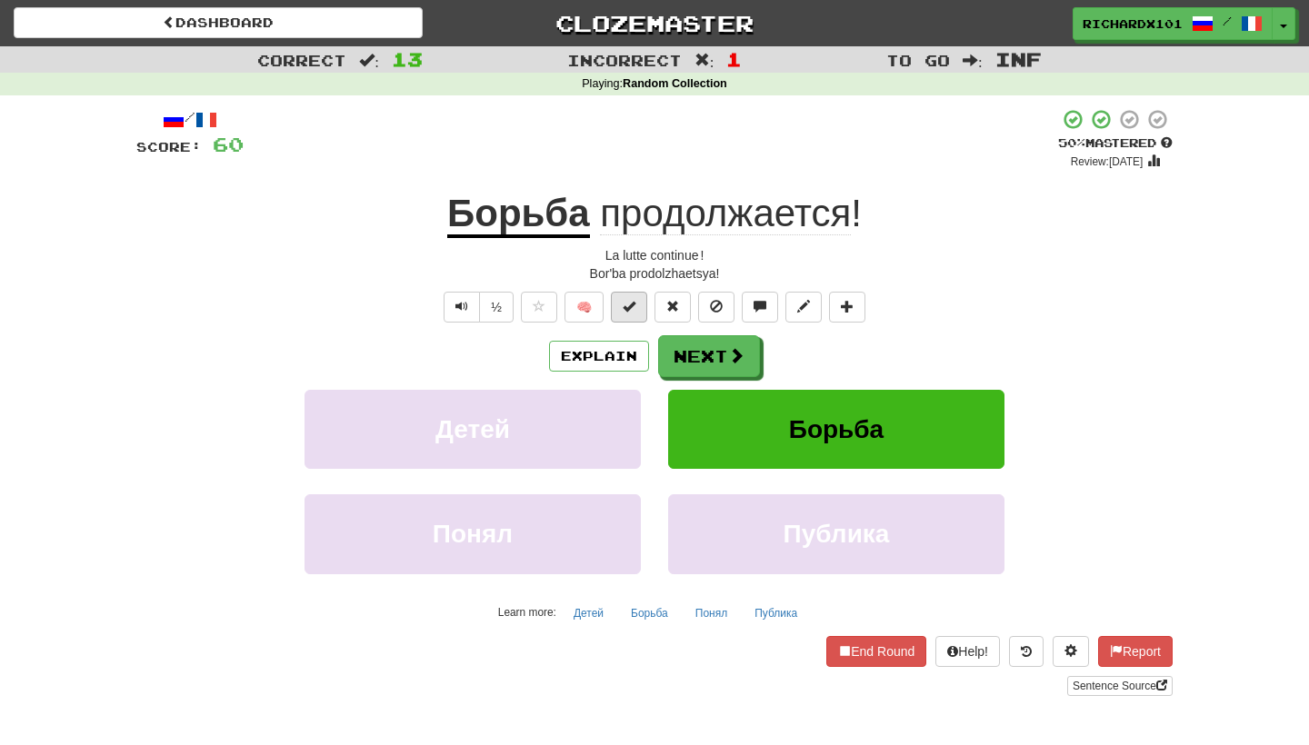
click at [636, 307] on button at bounding box center [629, 307] width 36 height 31
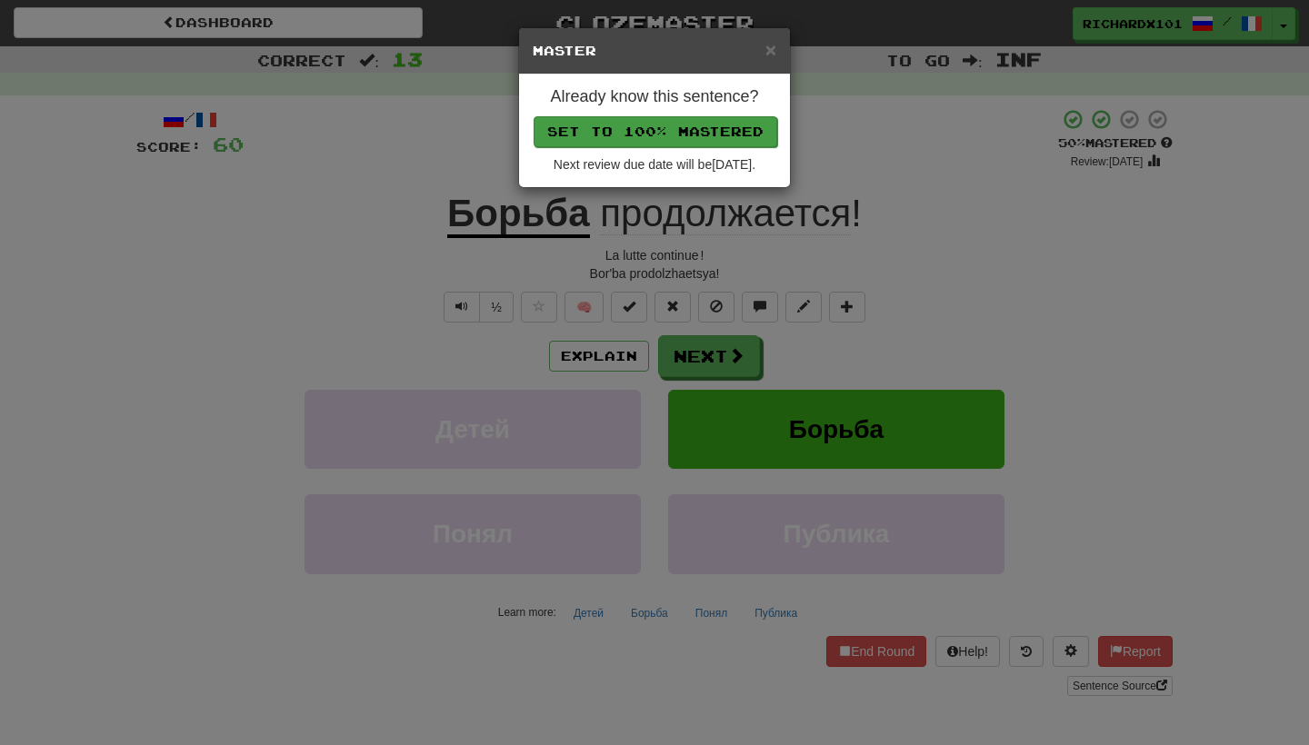
click at [687, 128] on button "Set to 100% Mastered" at bounding box center [656, 131] width 244 height 31
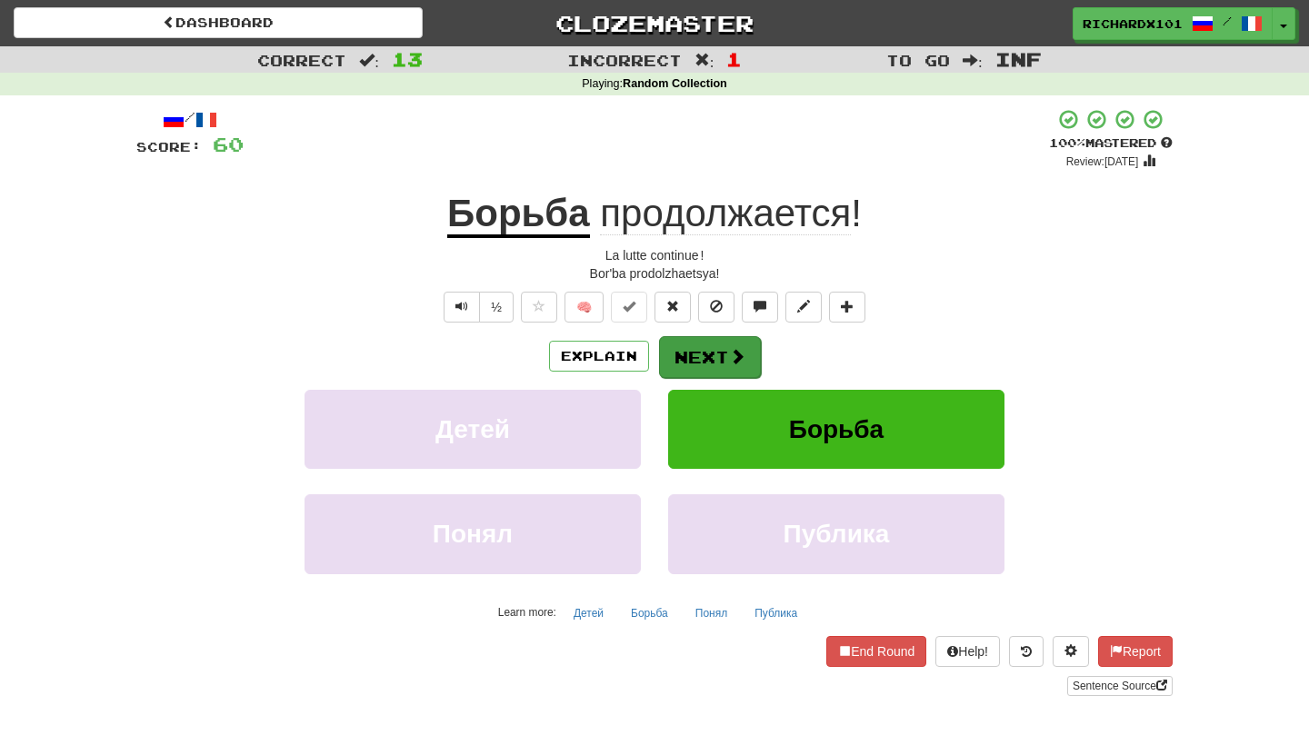
click at [701, 344] on button "Next" at bounding box center [710, 357] width 102 height 42
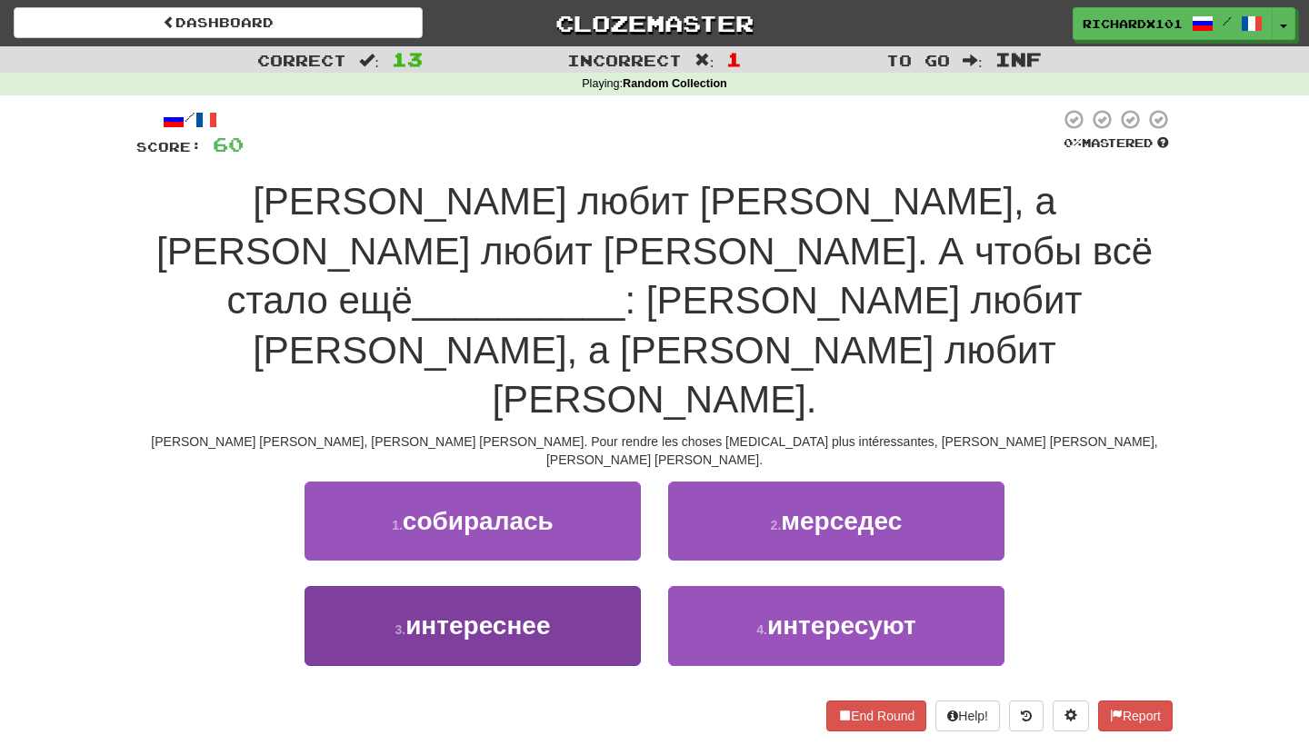
click at [598, 586] on button "3 . интереснее" at bounding box center [473, 625] width 336 height 79
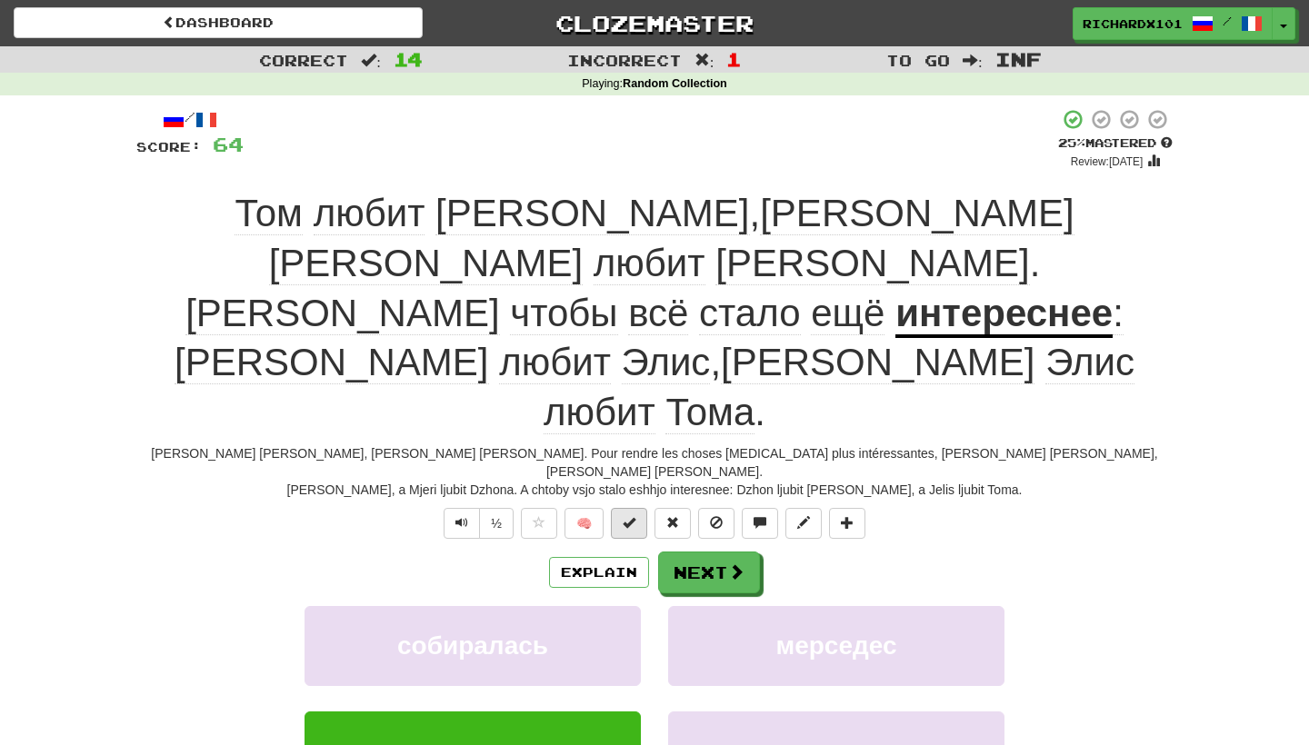
click at [642, 508] on button at bounding box center [629, 523] width 36 height 31
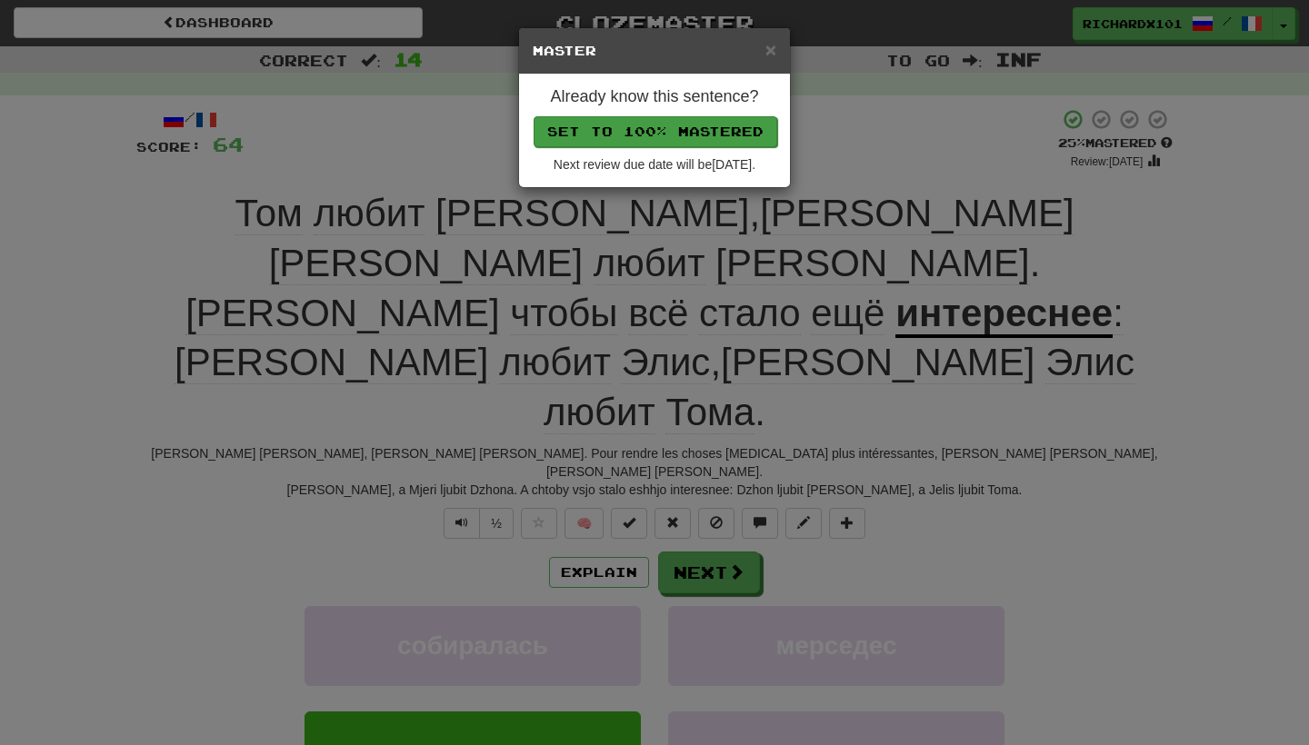
click at [737, 129] on button "Set to 100% Mastered" at bounding box center [656, 131] width 244 height 31
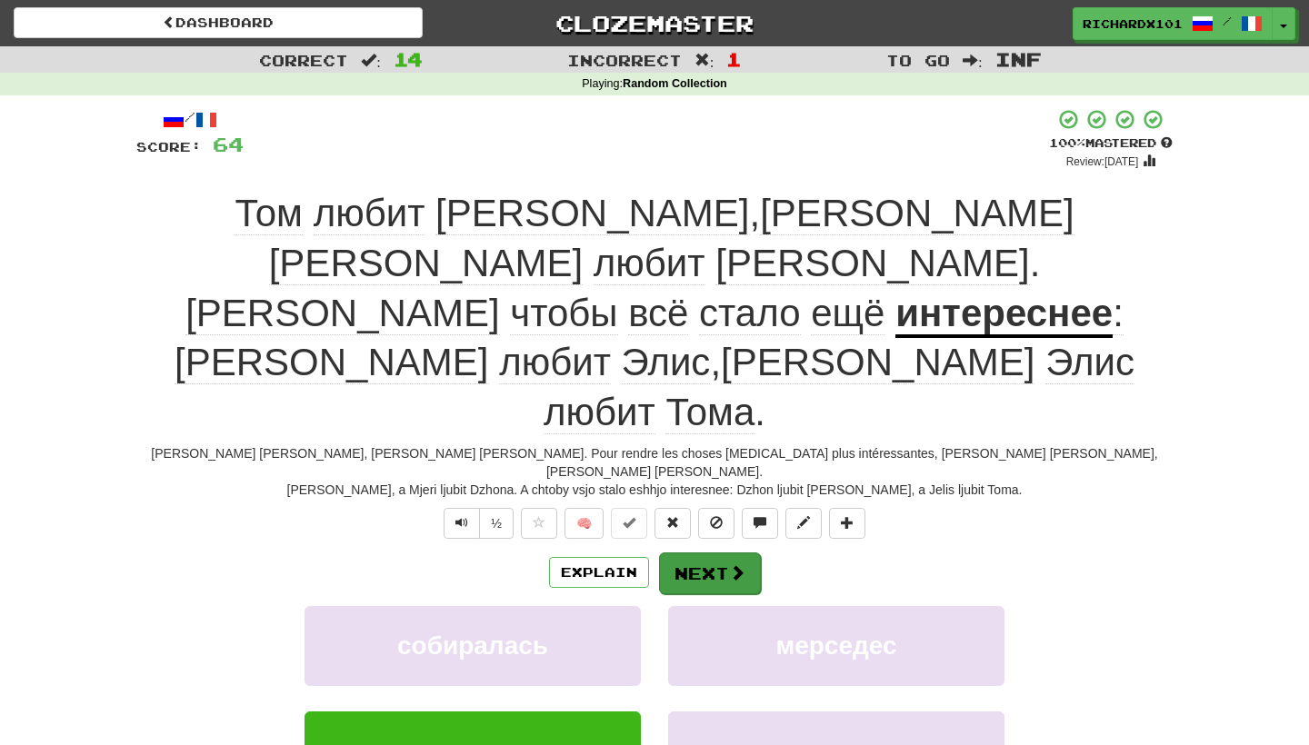
click at [720, 553] on button "Next" at bounding box center [710, 574] width 102 height 42
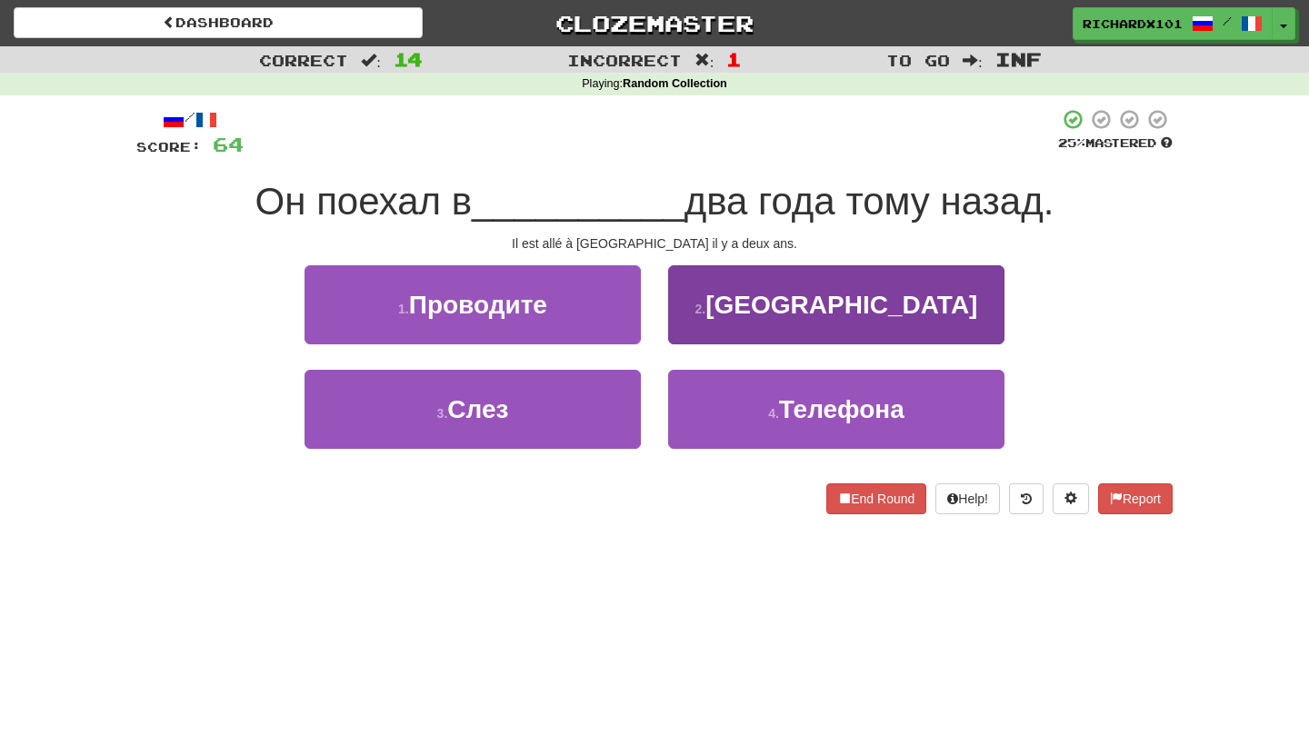
click at [778, 297] on button "2 . Лондон" at bounding box center [836, 304] width 336 height 79
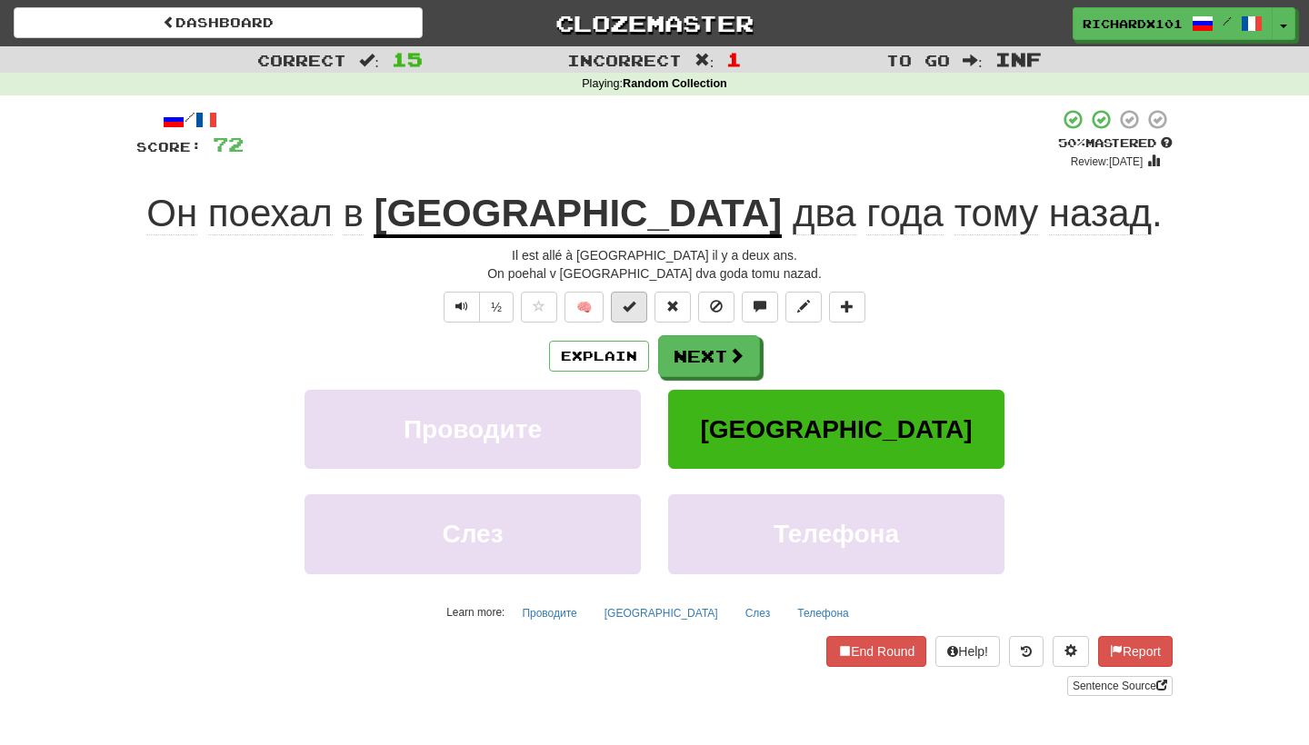
click at [630, 300] on span at bounding box center [629, 306] width 13 height 13
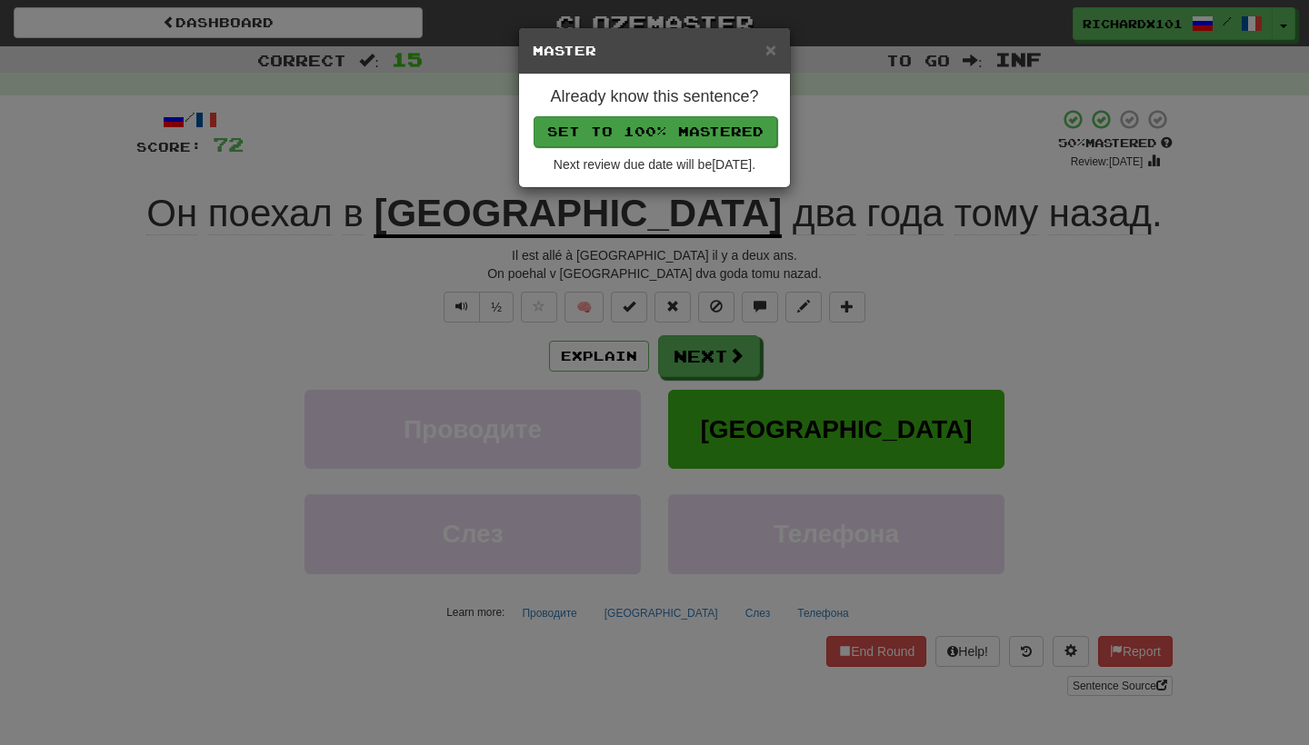
click at [699, 126] on button "Set to 100% Mastered" at bounding box center [656, 131] width 244 height 31
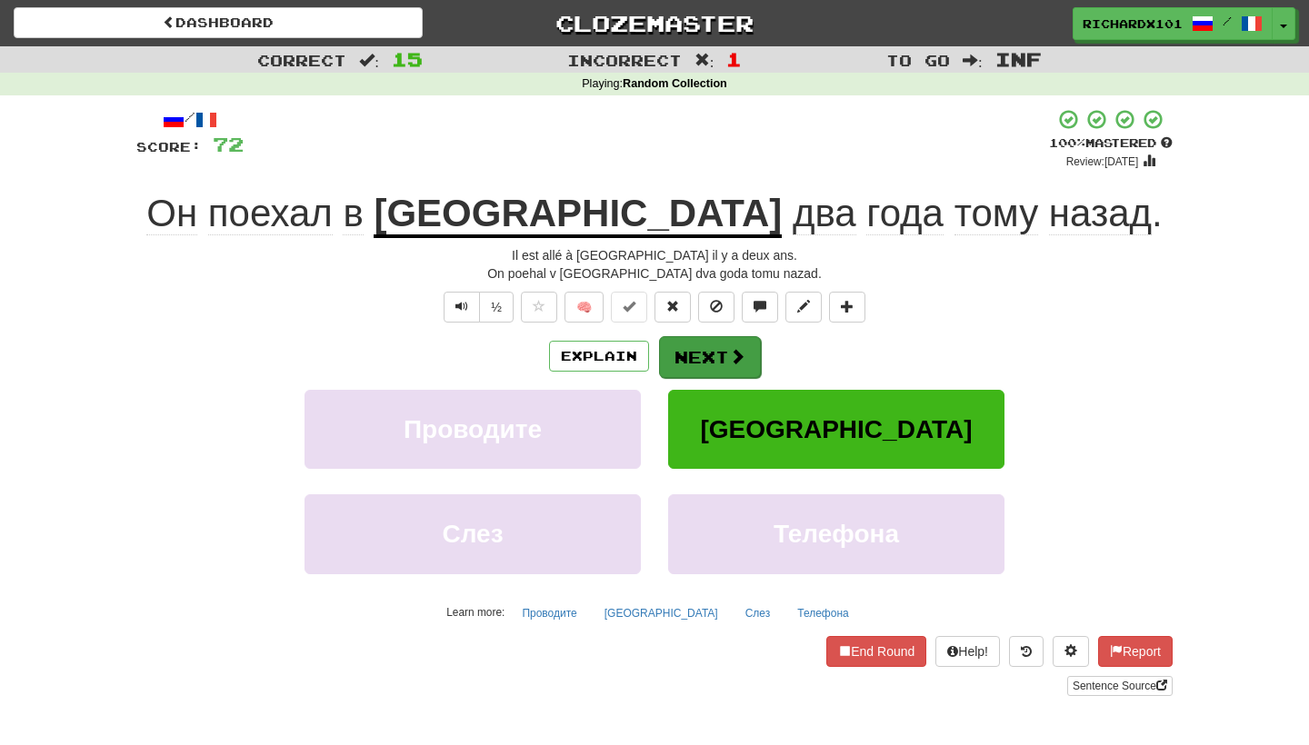
click at [696, 344] on button "Next" at bounding box center [710, 357] width 102 height 42
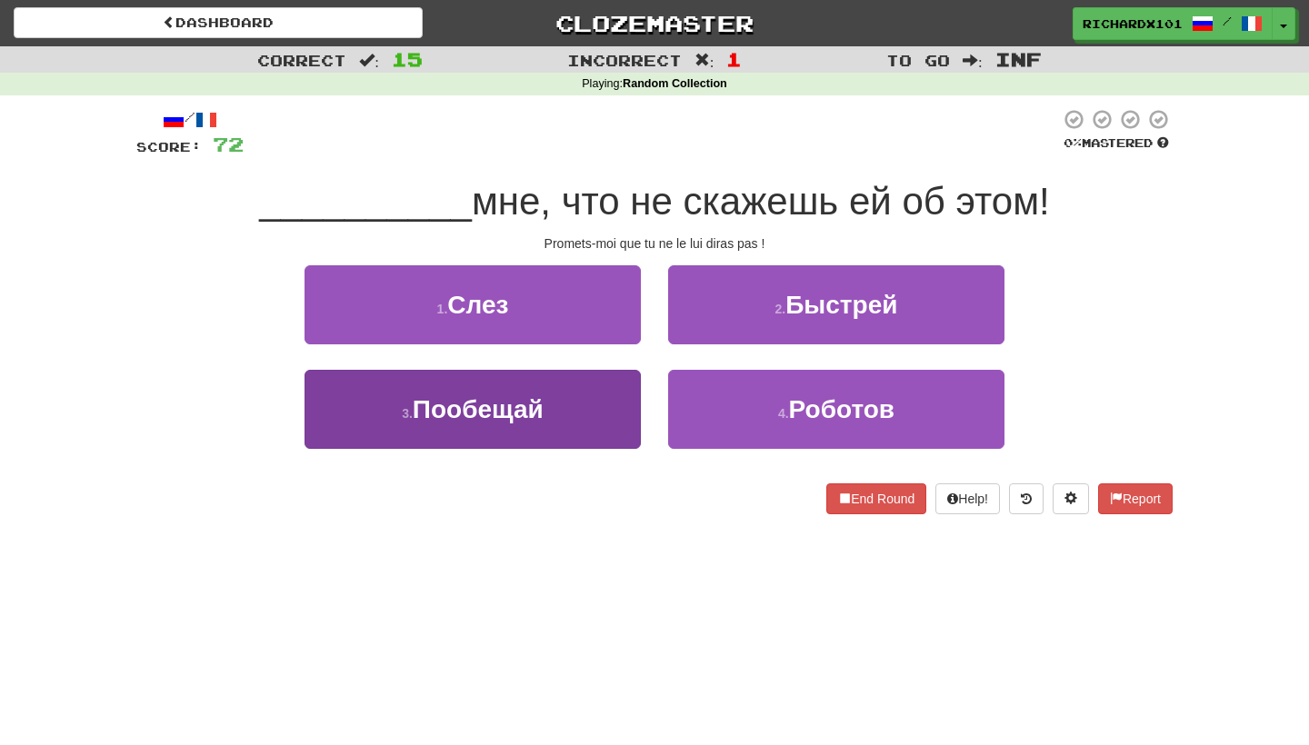
click at [628, 424] on button "3 . Пообещай" at bounding box center [473, 409] width 336 height 79
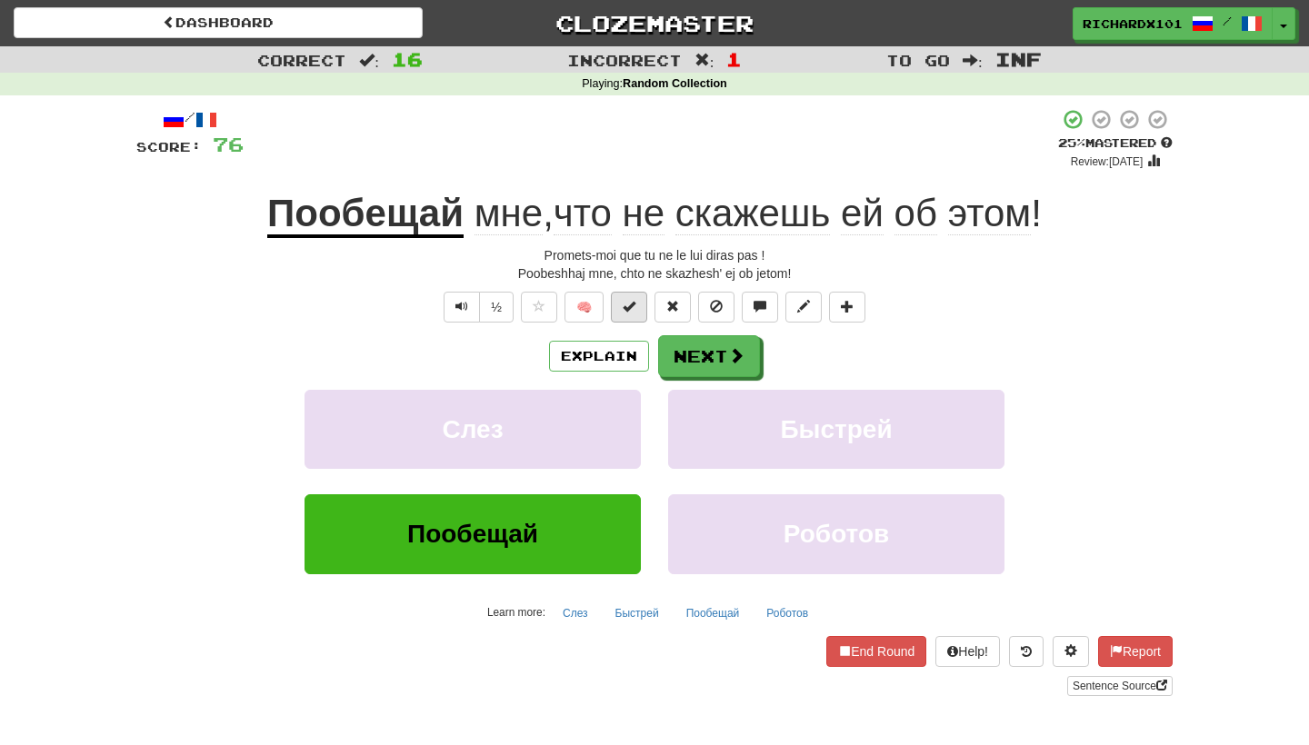
click at [639, 304] on button at bounding box center [629, 307] width 36 height 31
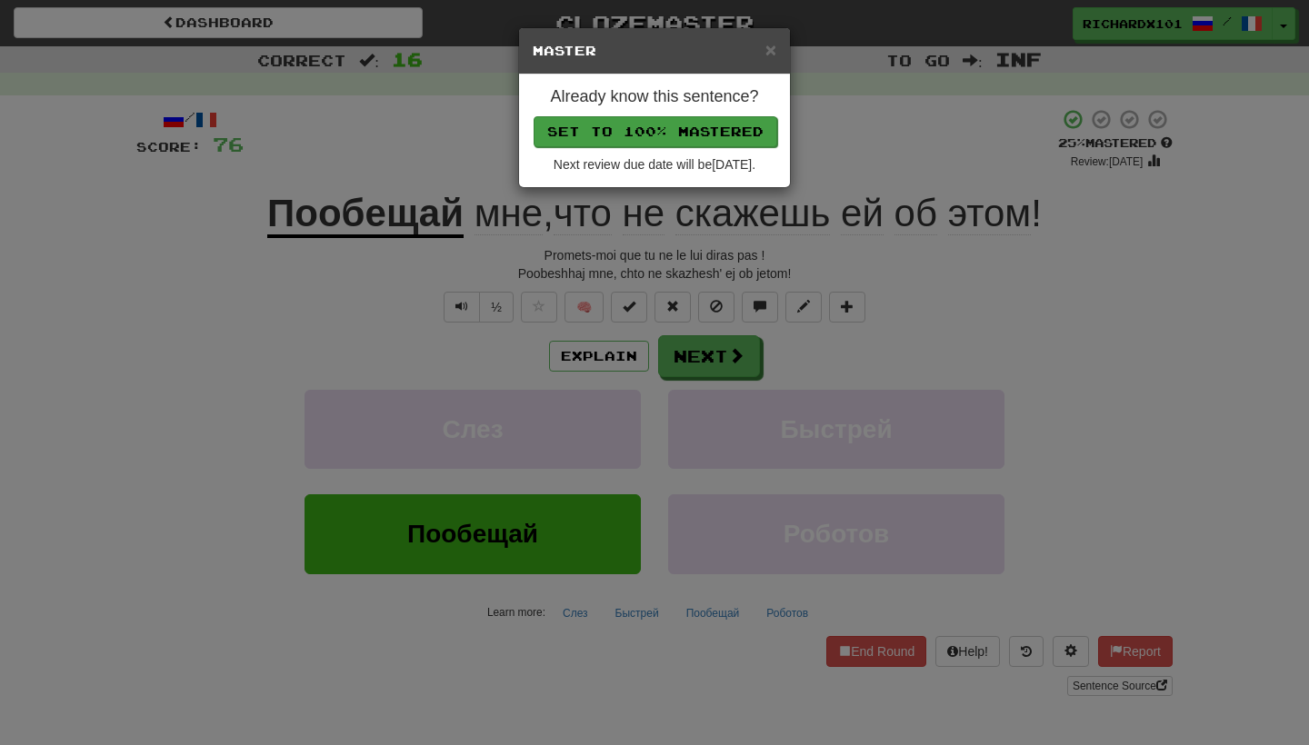
click at [703, 128] on button "Set to 100% Mastered" at bounding box center [656, 131] width 244 height 31
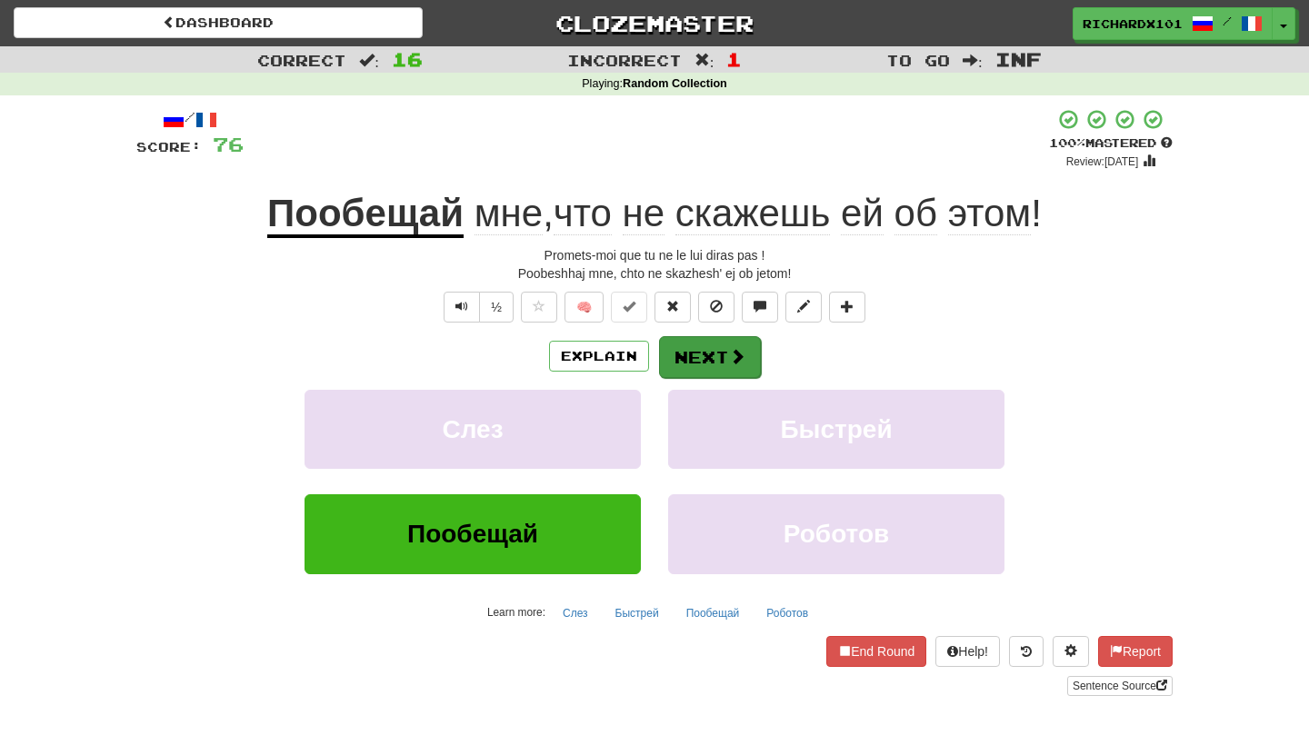
click at [705, 357] on button "Next" at bounding box center [710, 357] width 102 height 42
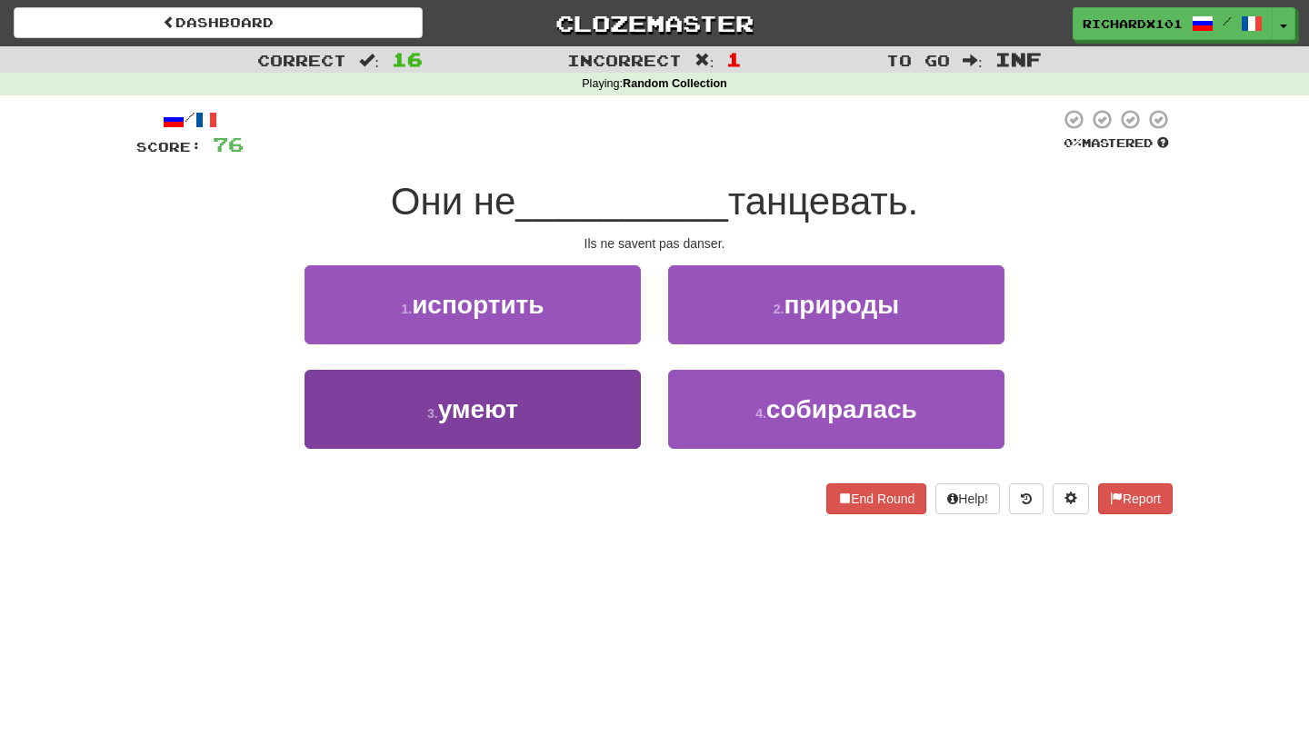
click at [627, 438] on button "3 . умеют" at bounding box center [473, 409] width 336 height 79
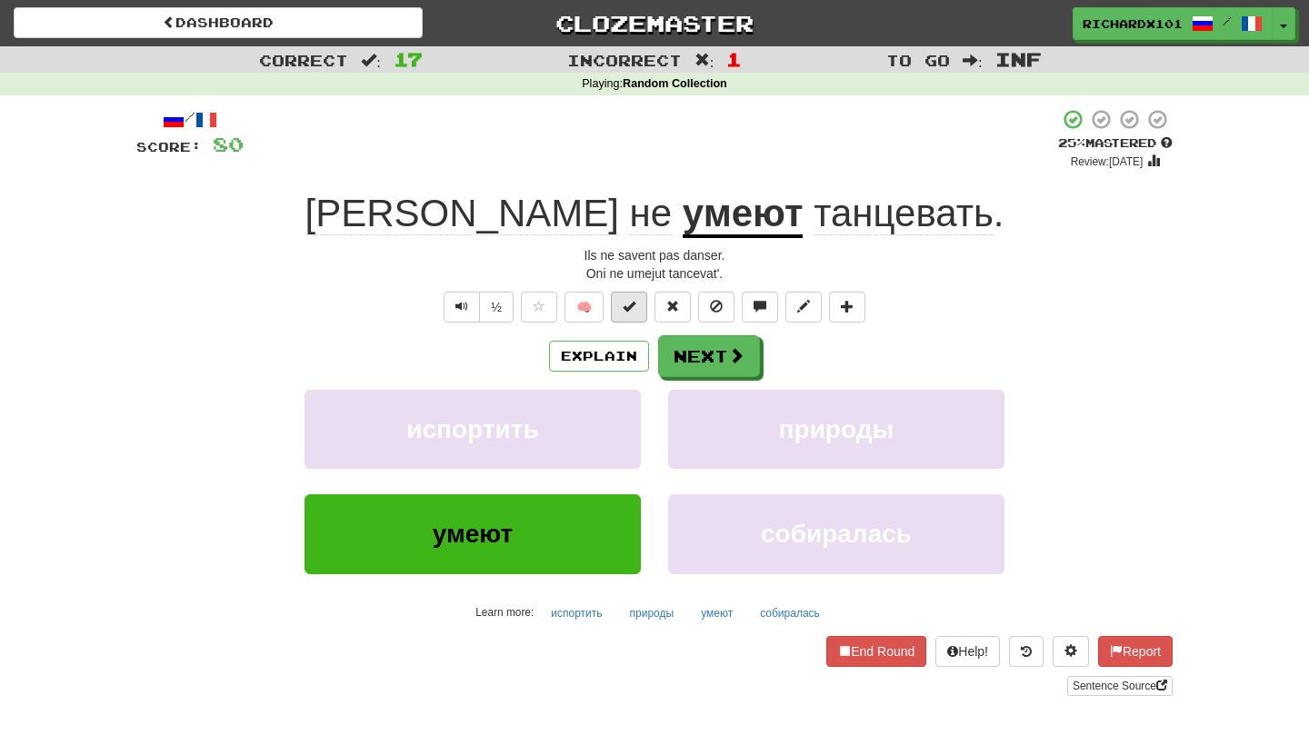
click at [638, 299] on button at bounding box center [629, 307] width 36 height 31
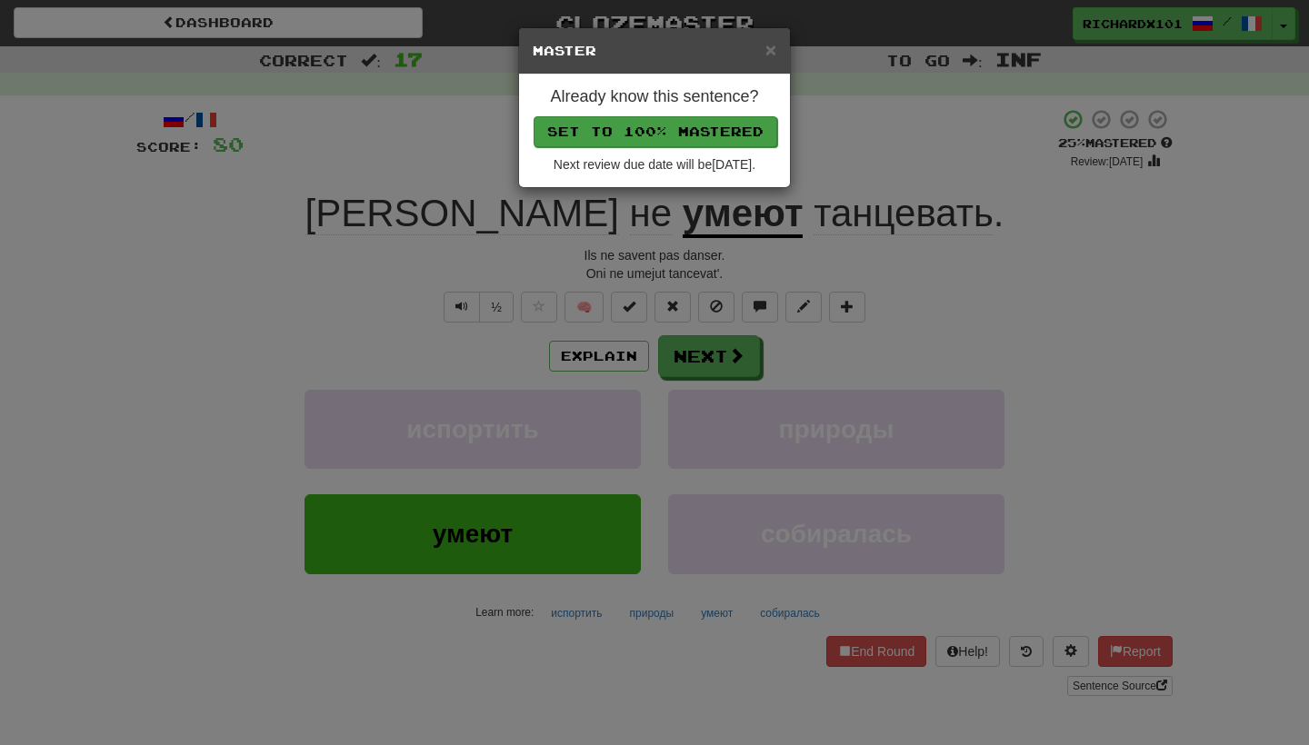
click at [688, 128] on button "Set to 100% Mastered" at bounding box center [656, 131] width 244 height 31
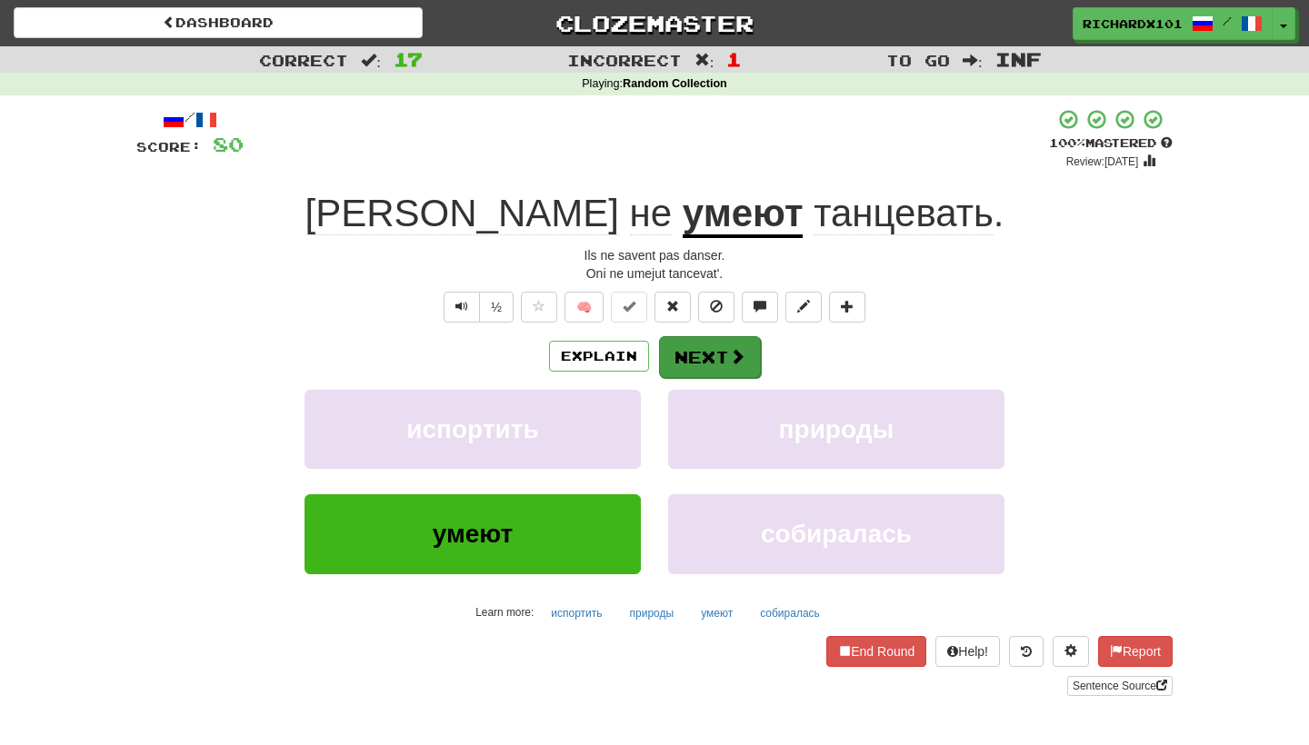
click at [694, 368] on button "Next" at bounding box center [710, 357] width 102 height 42
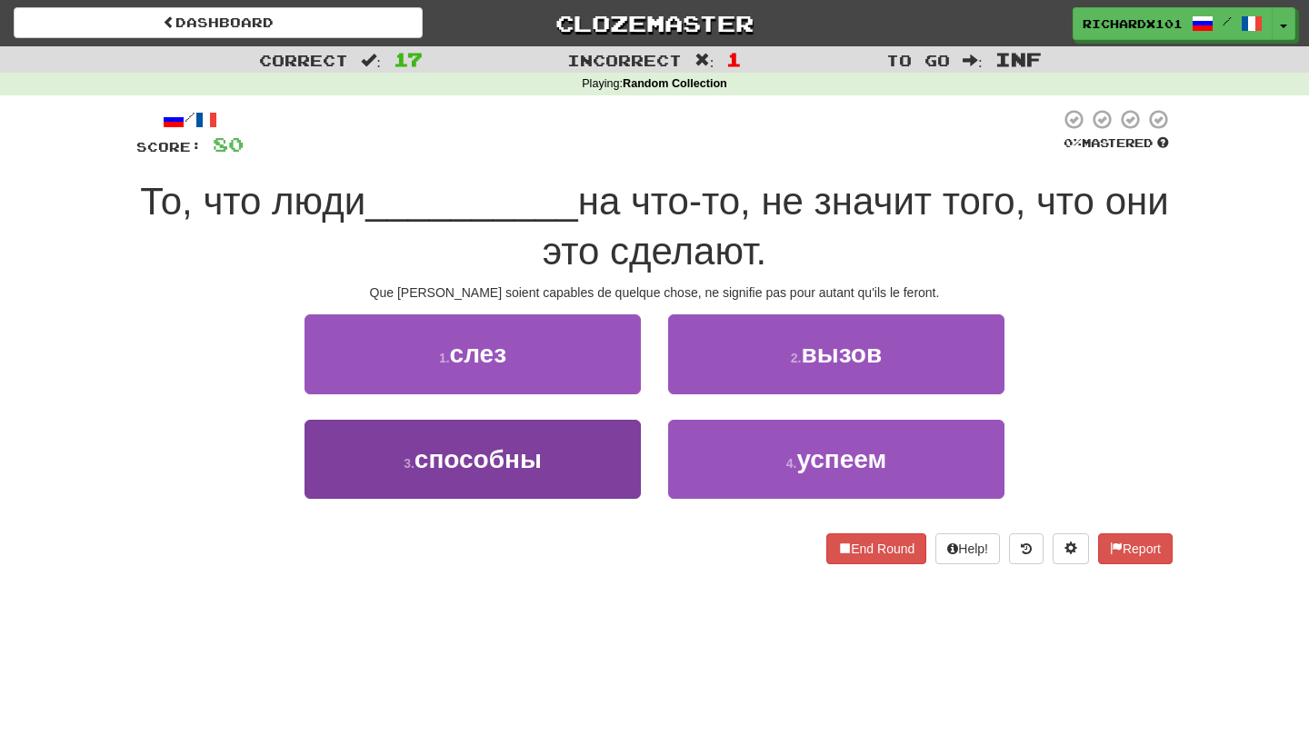
click at [625, 465] on button "3 . способны" at bounding box center [473, 459] width 336 height 79
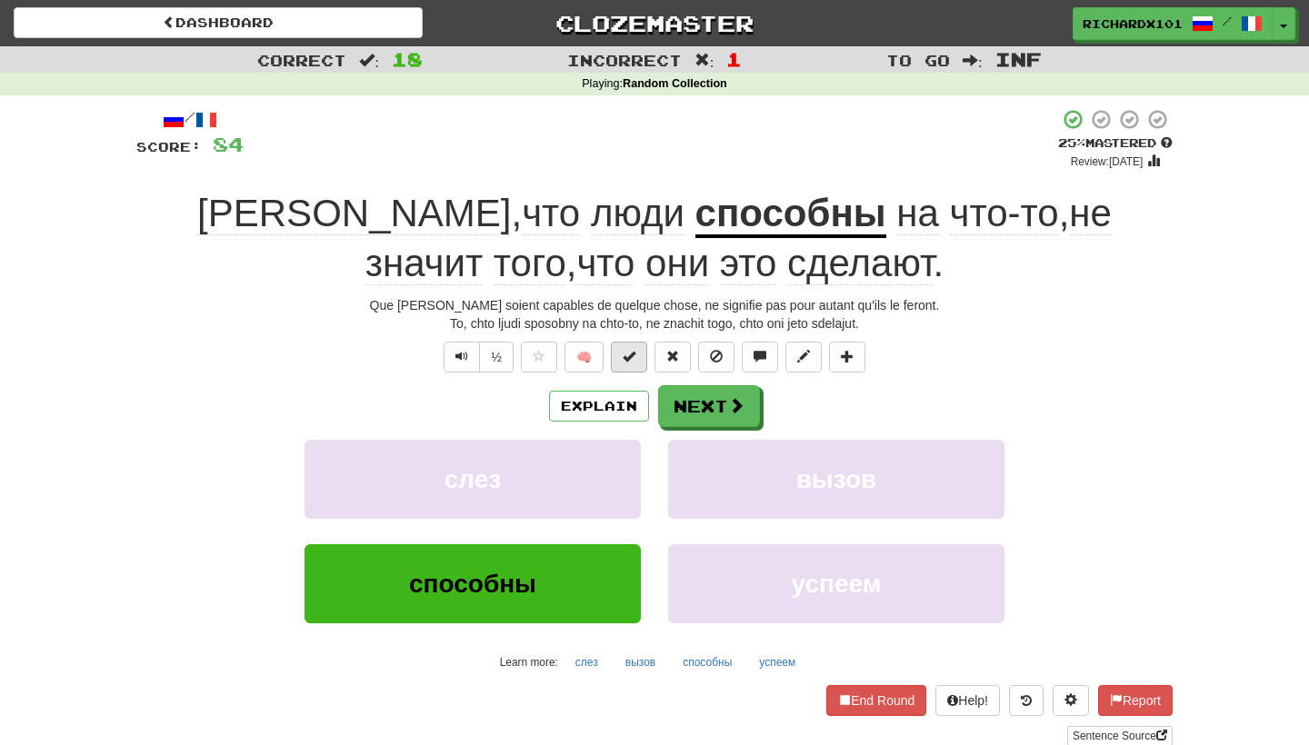
click at [638, 352] on button at bounding box center [629, 357] width 36 height 31
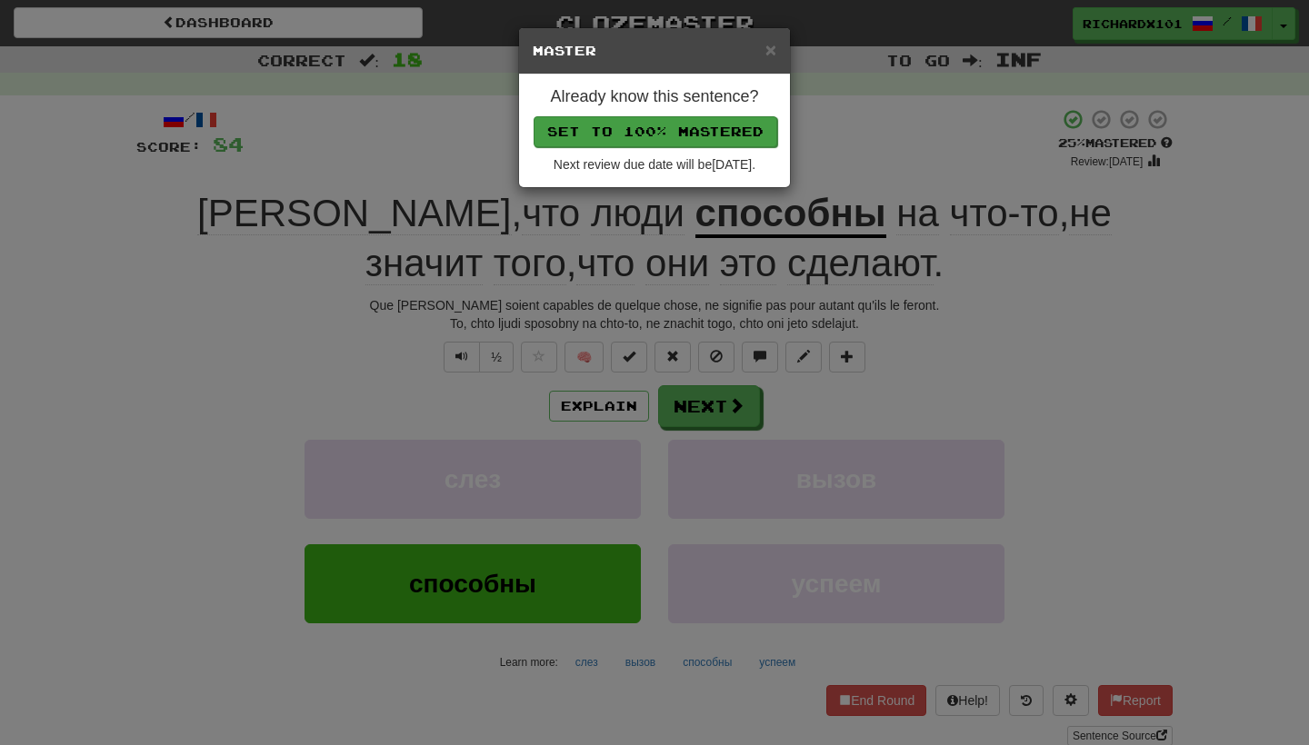
click at [716, 133] on button "Set to 100% Mastered" at bounding box center [656, 131] width 244 height 31
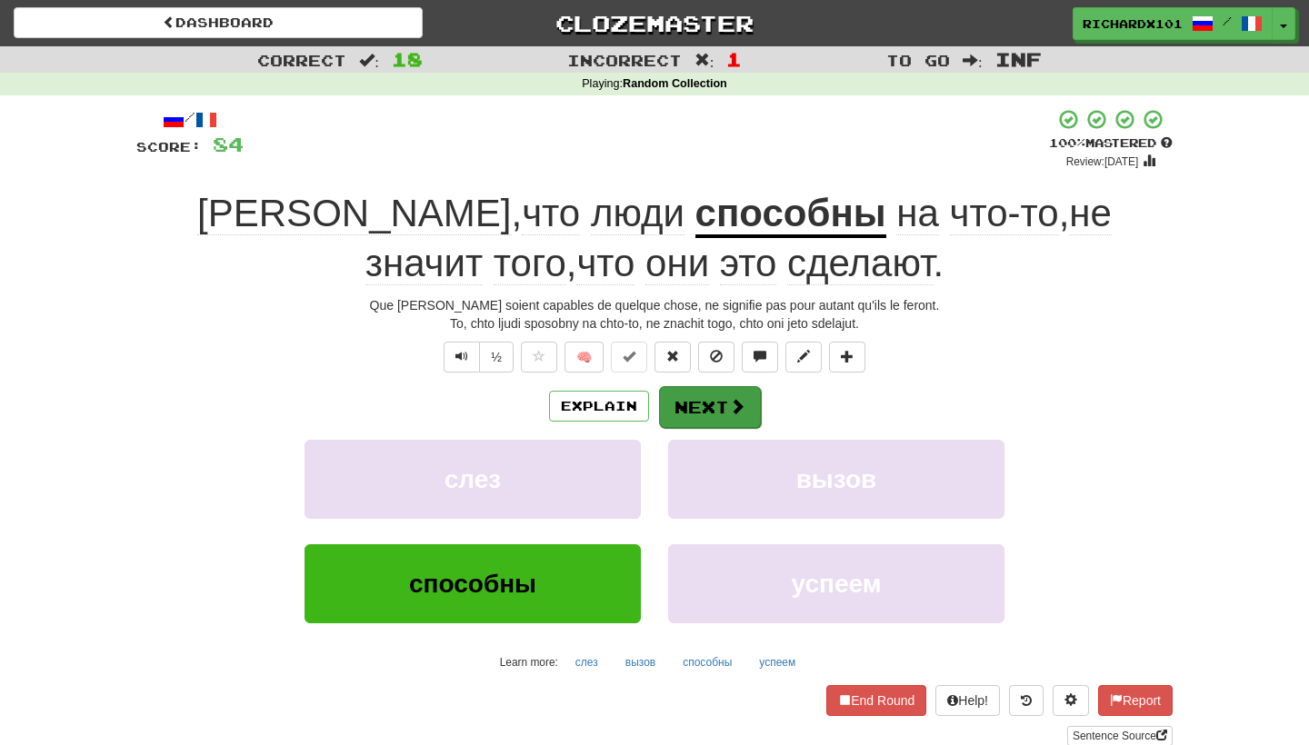
click at [719, 415] on button "Next" at bounding box center [710, 407] width 102 height 42
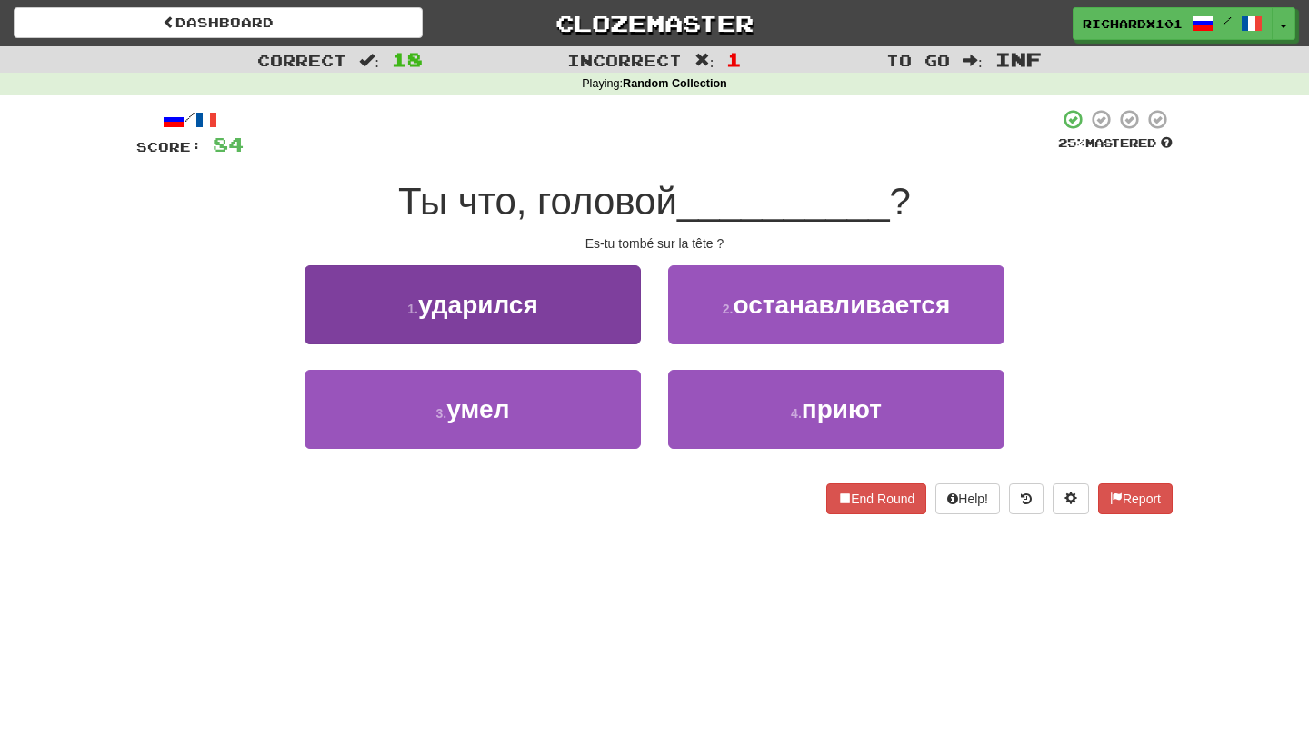
click at [572, 311] on button "1 . ударился" at bounding box center [473, 304] width 336 height 79
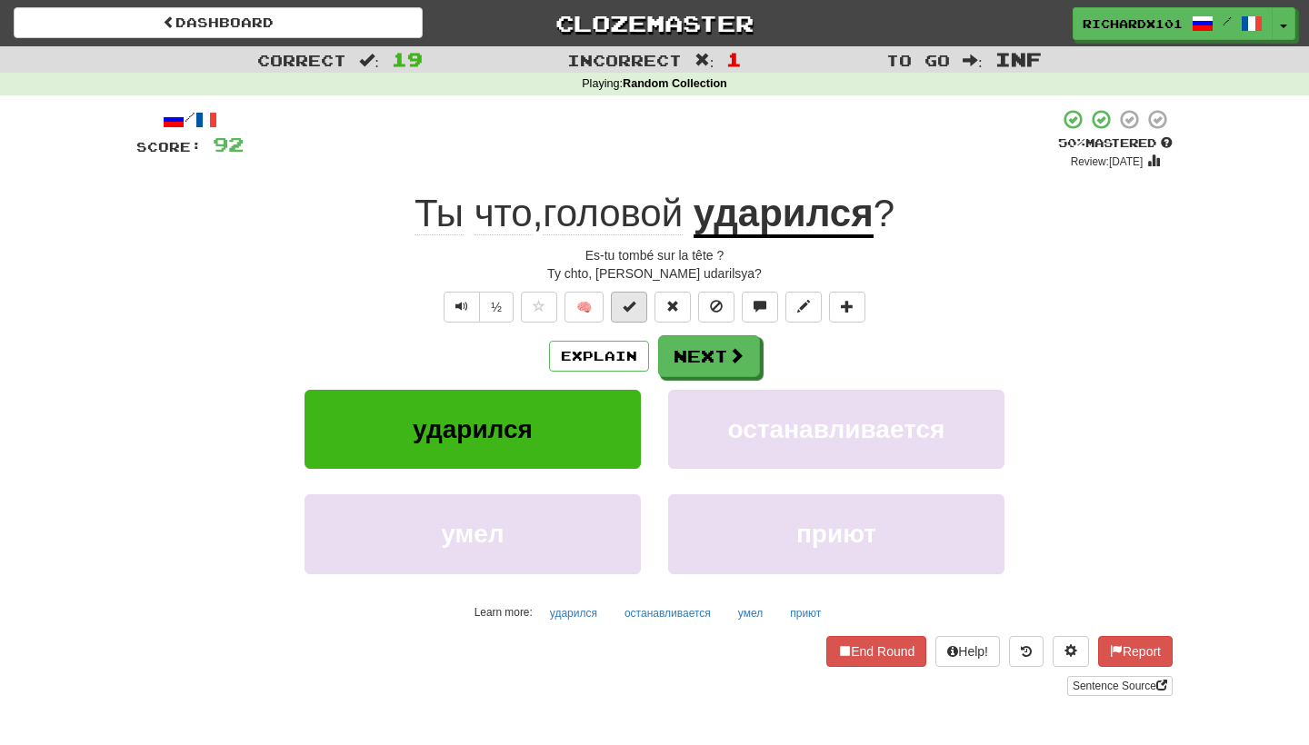
click at [629, 305] on span at bounding box center [629, 306] width 13 height 13
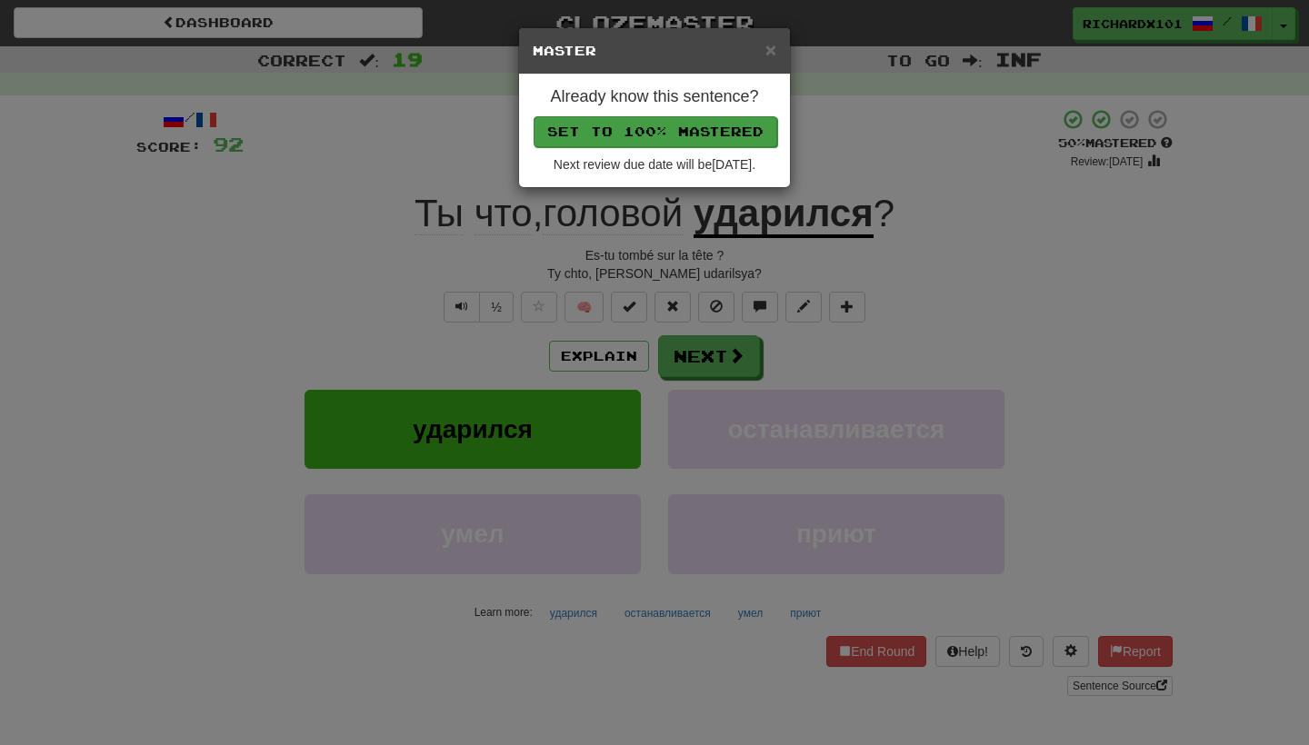
click at [687, 129] on button "Set to 100% Mastered" at bounding box center [656, 131] width 244 height 31
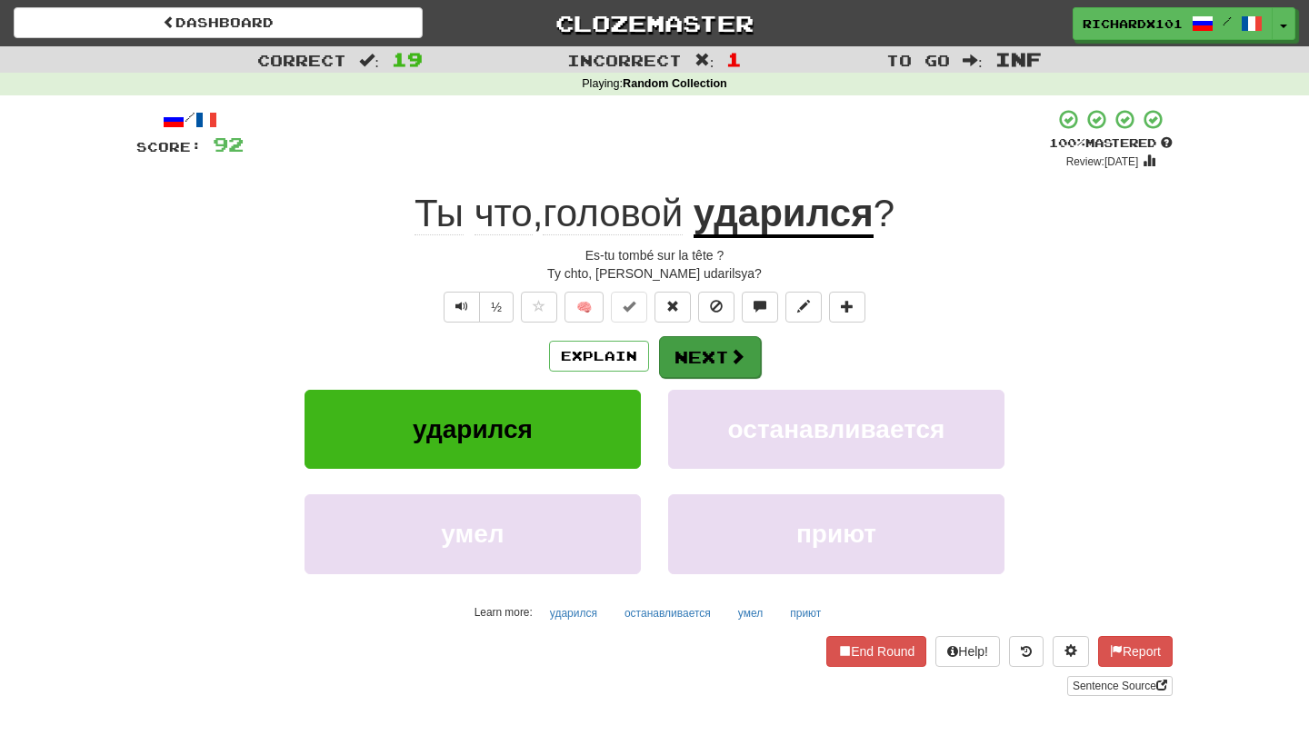
click at [739, 352] on span at bounding box center [737, 356] width 16 height 16
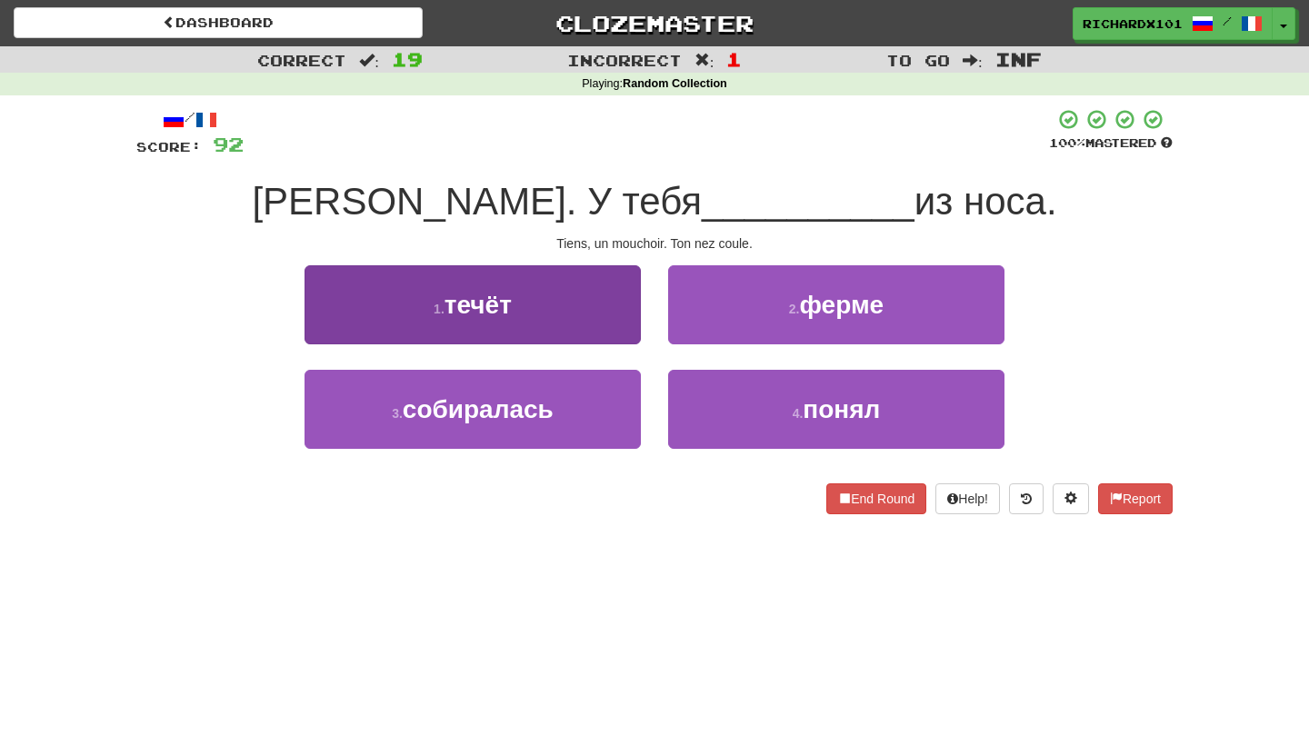
click at [624, 306] on button "1 . течёт" at bounding box center [473, 304] width 336 height 79
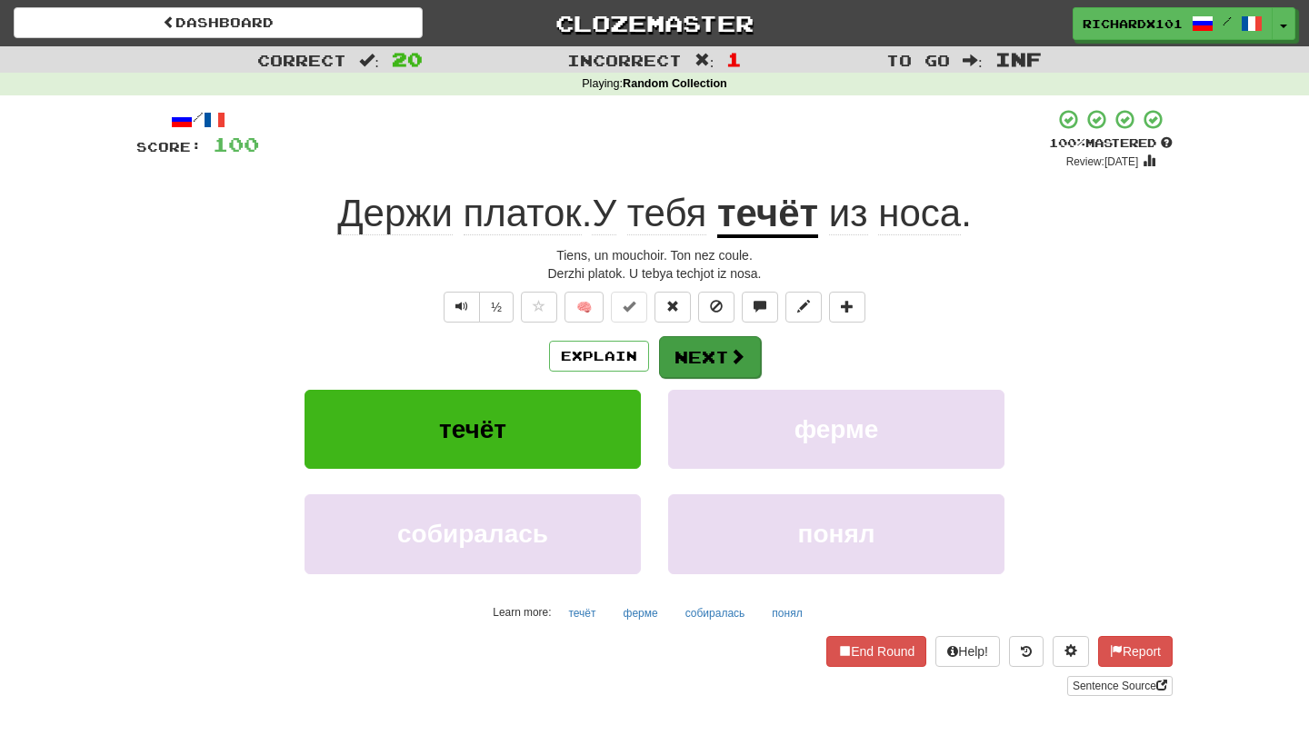
click at [697, 351] on button "Next" at bounding box center [710, 357] width 102 height 42
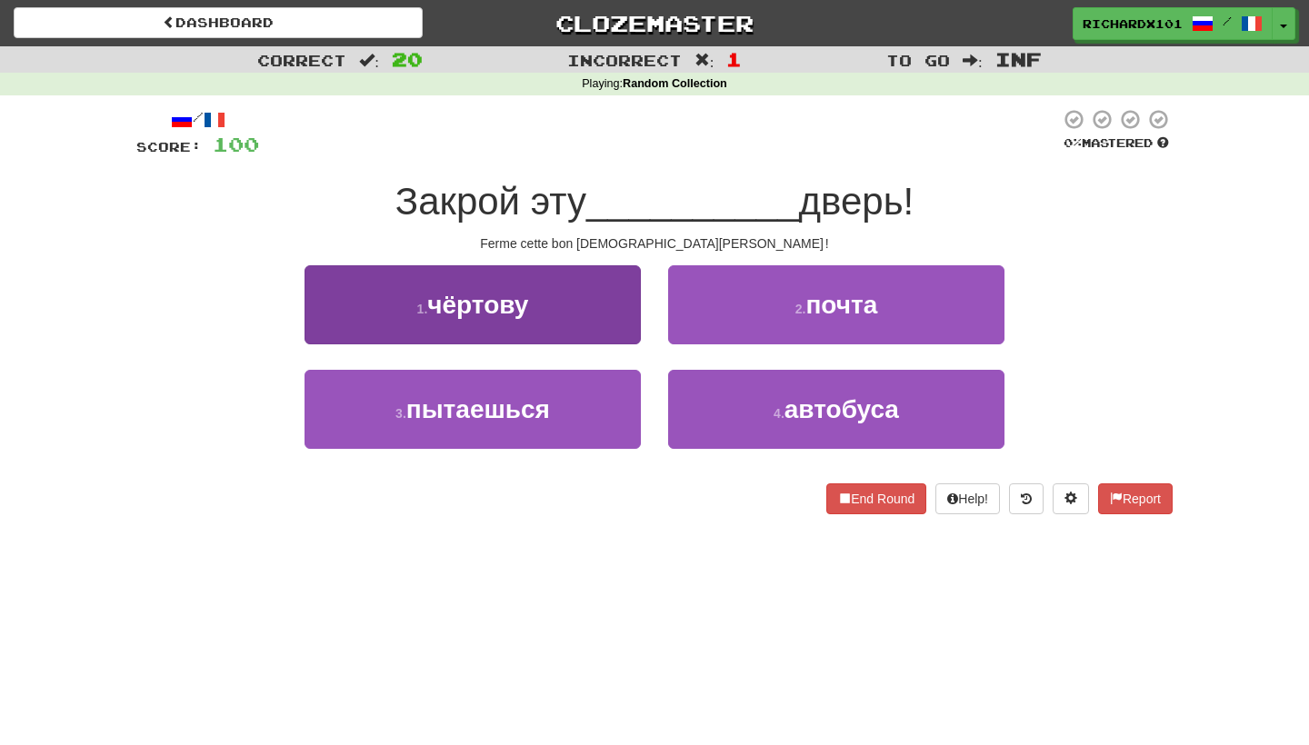
click at [601, 312] on button "1 . чёртову" at bounding box center [473, 304] width 336 height 79
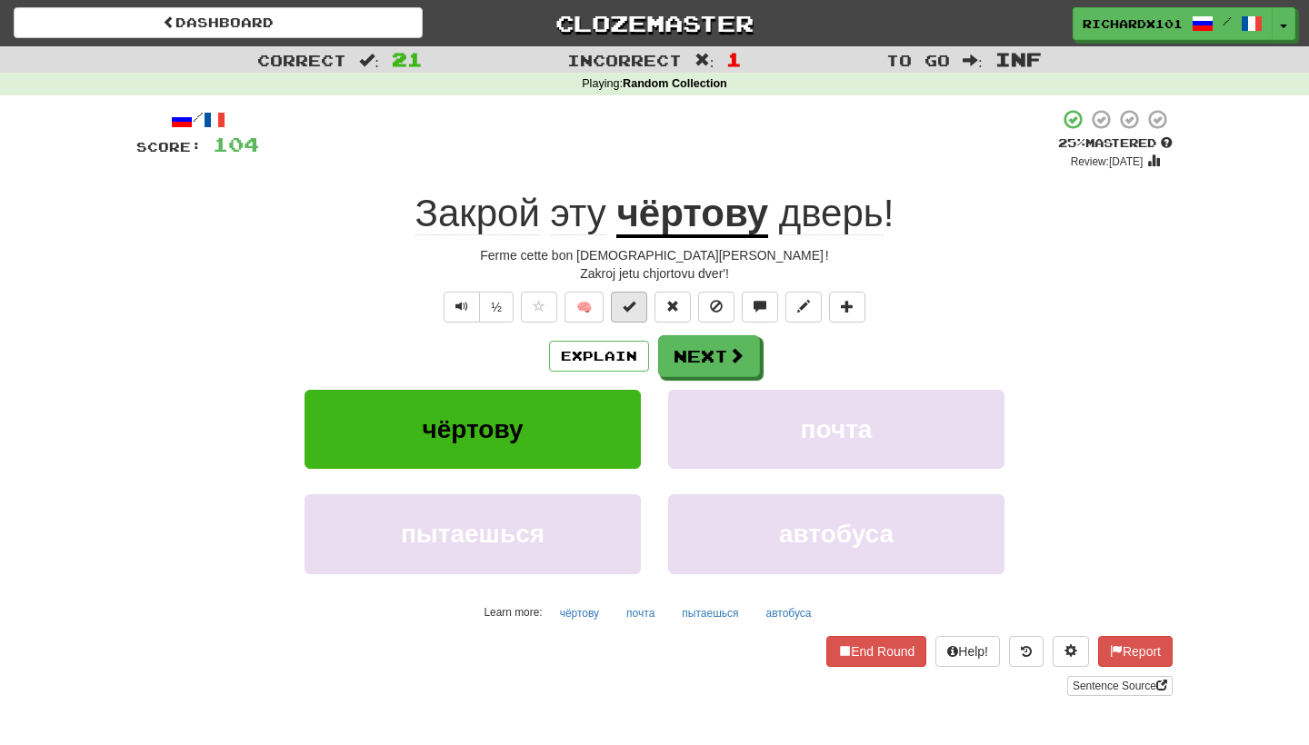
click at [625, 301] on span at bounding box center [629, 306] width 13 height 13
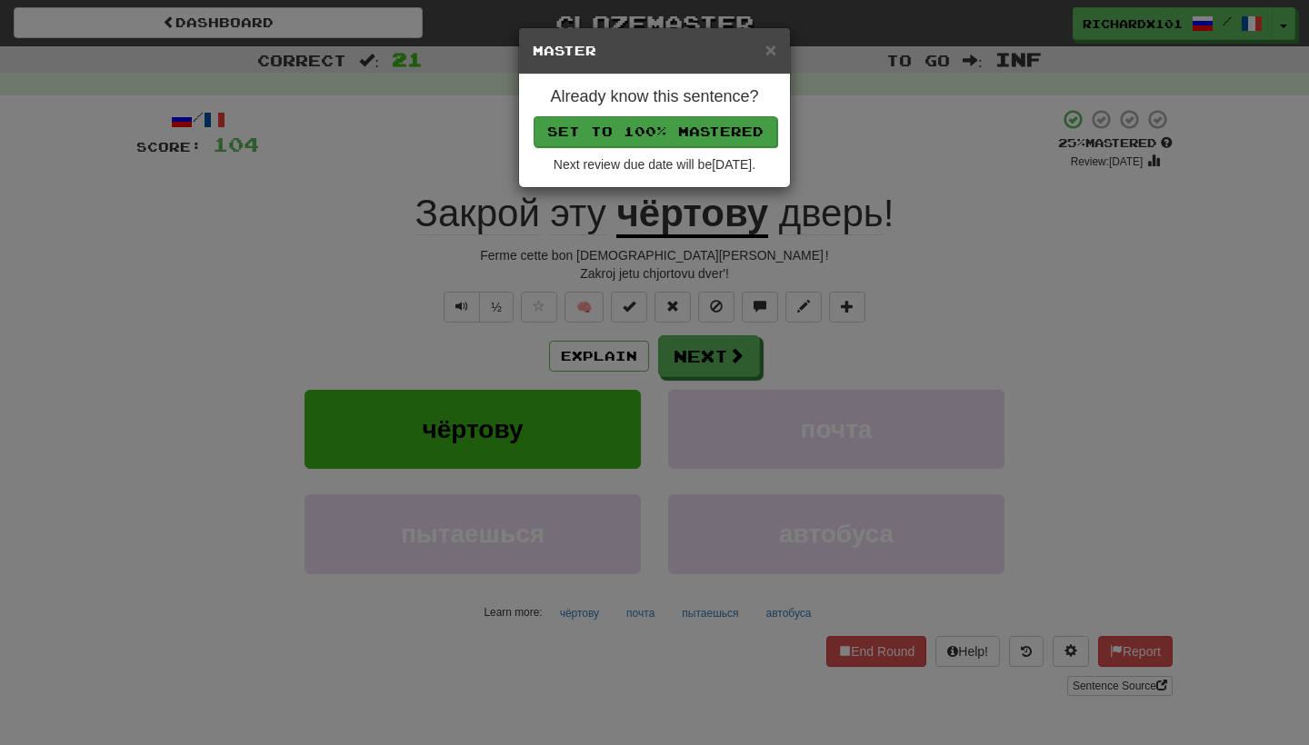
click at [678, 124] on button "Set to 100% Mastered" at bounding box center [656, 131] width 244 height 31
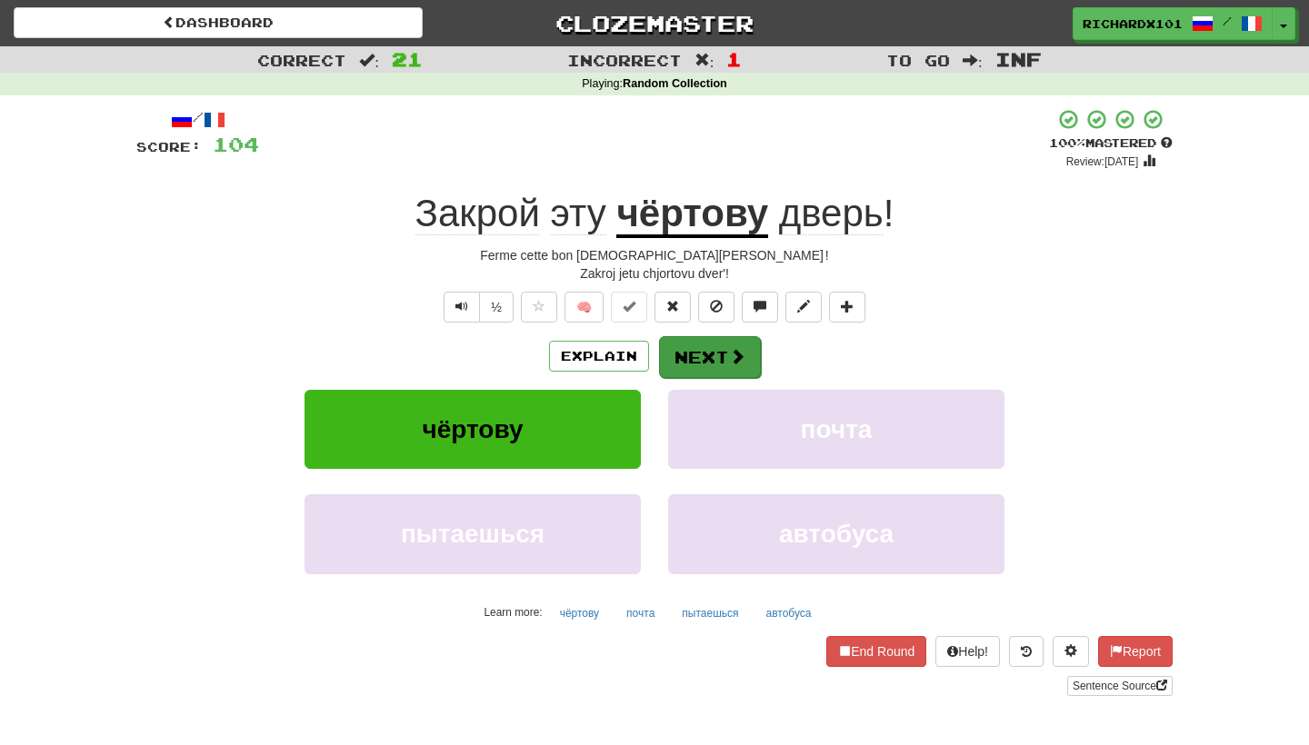
click at [695, 344] on button "Next" at bounding box center [710, 357] width 102 height 42
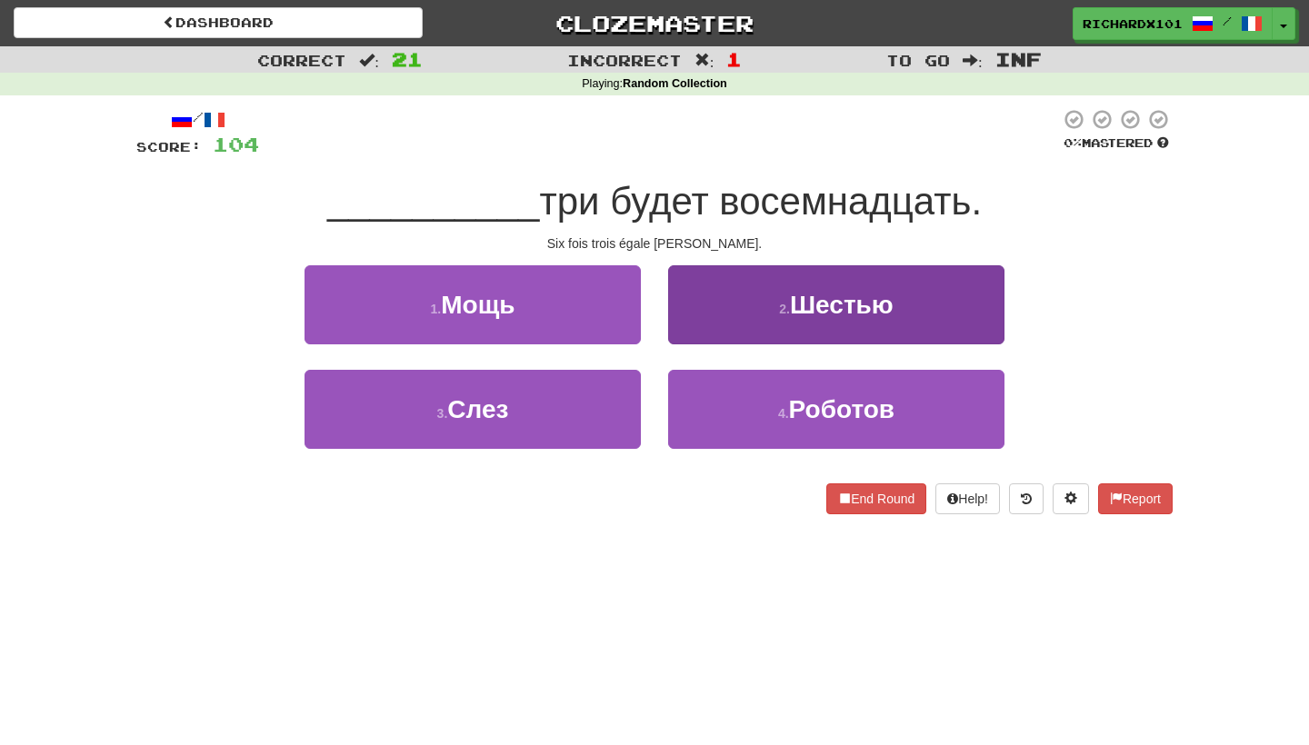
click at [713, 307] on button "2 . Шестью" at bounding box center [836, 304] width 336 height 79
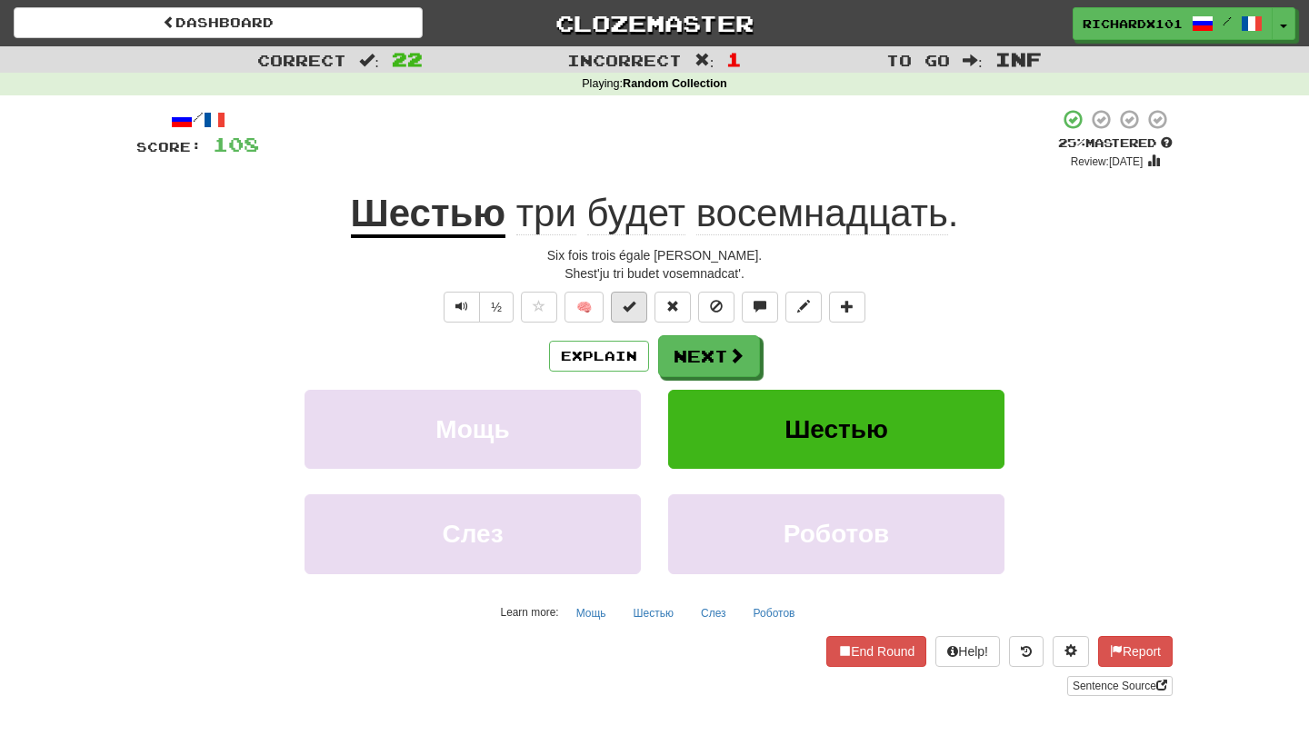
click at [643, 302] on button at bounding box center [629, 307] width 36 height 31
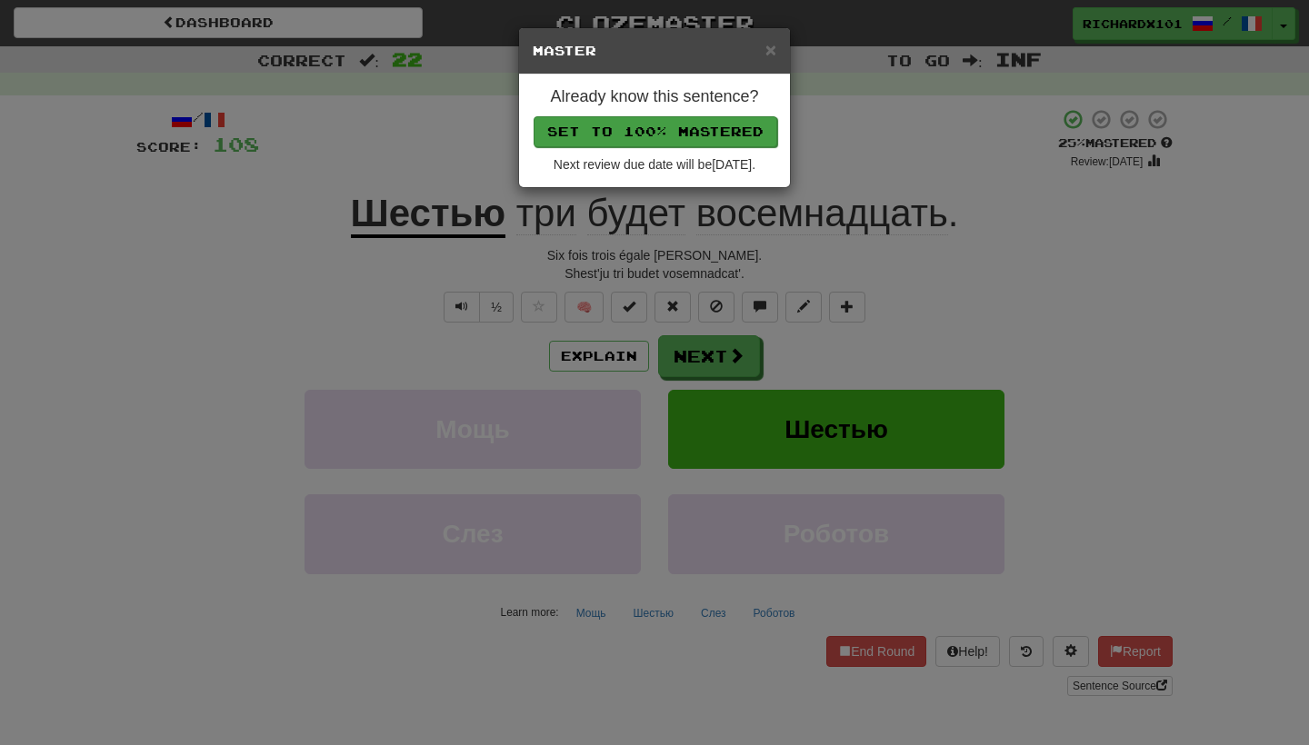
click at [682, 134] on button "Set to 100% Mastered" at bounding box center [656, 131] width 244 height 31
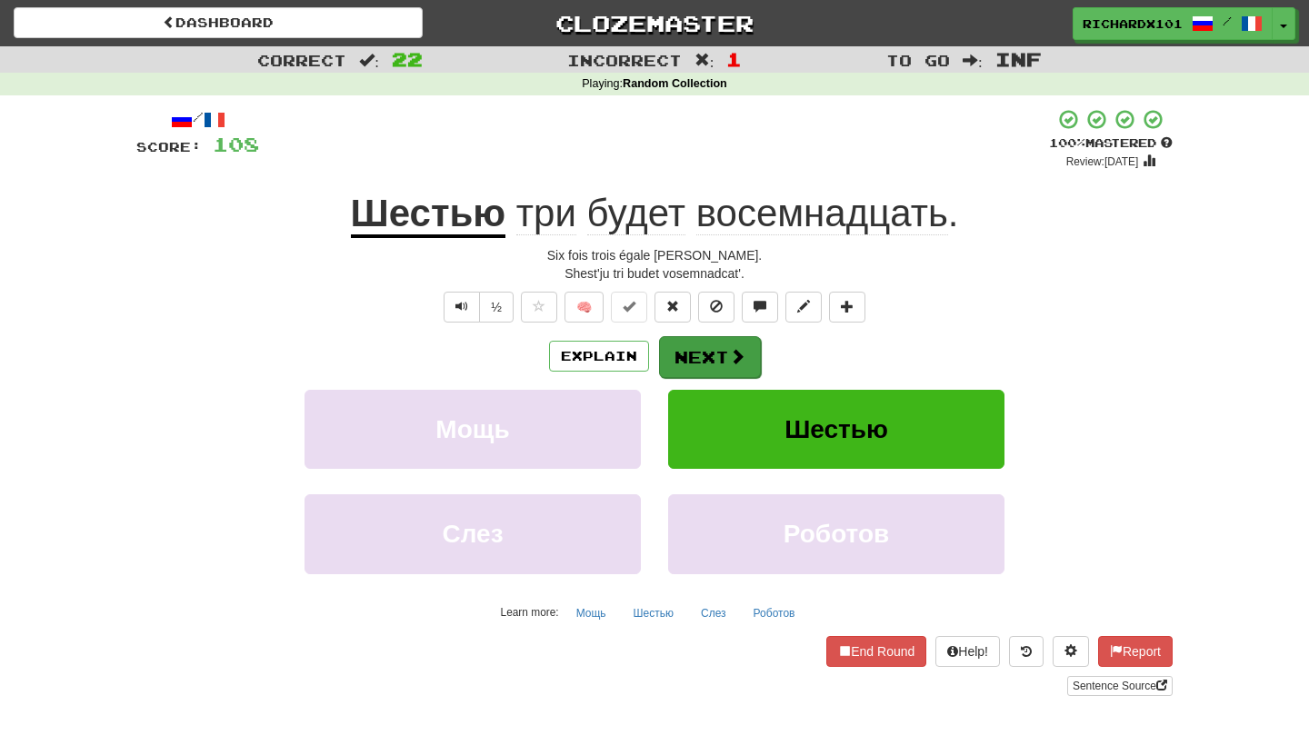
click at [697, 356] on button "Next" at bounding box center [710, 357] width 102 height 42
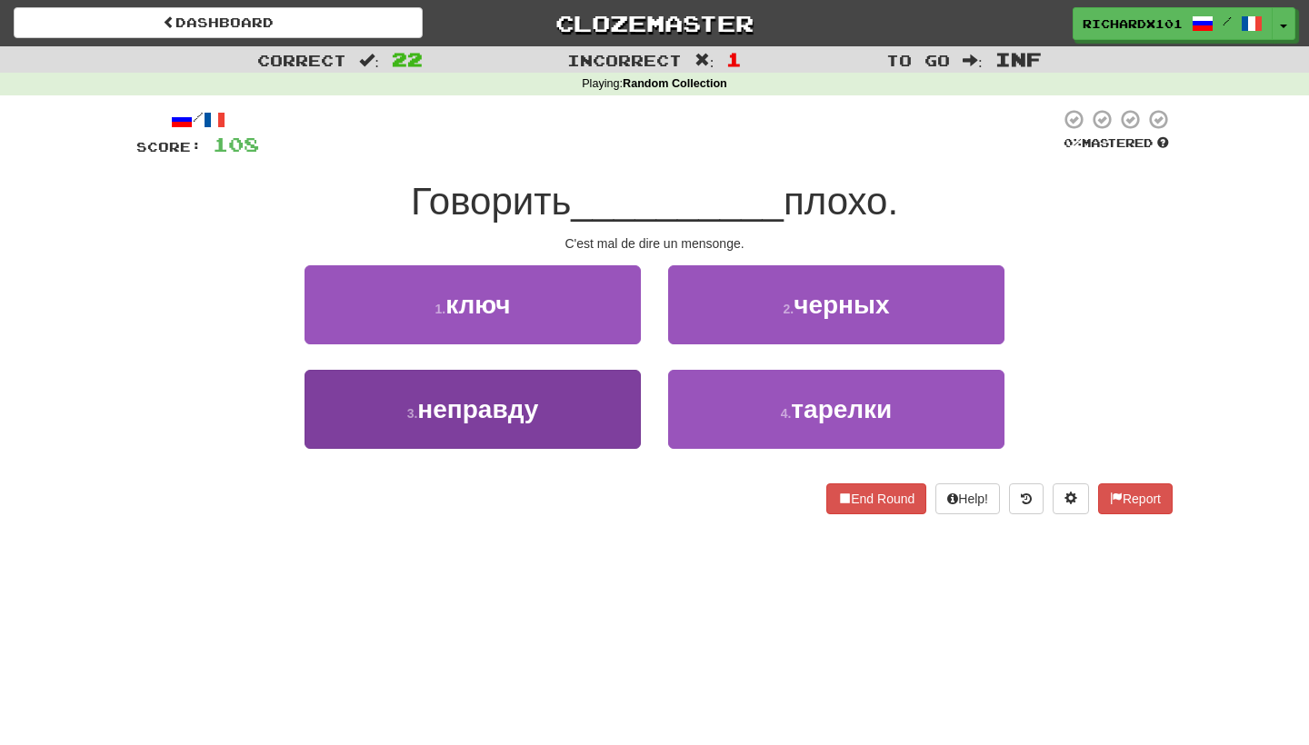
click at [604, 412] on button "3 . неправду" at bounding box center [473, 409] width 336 height 79
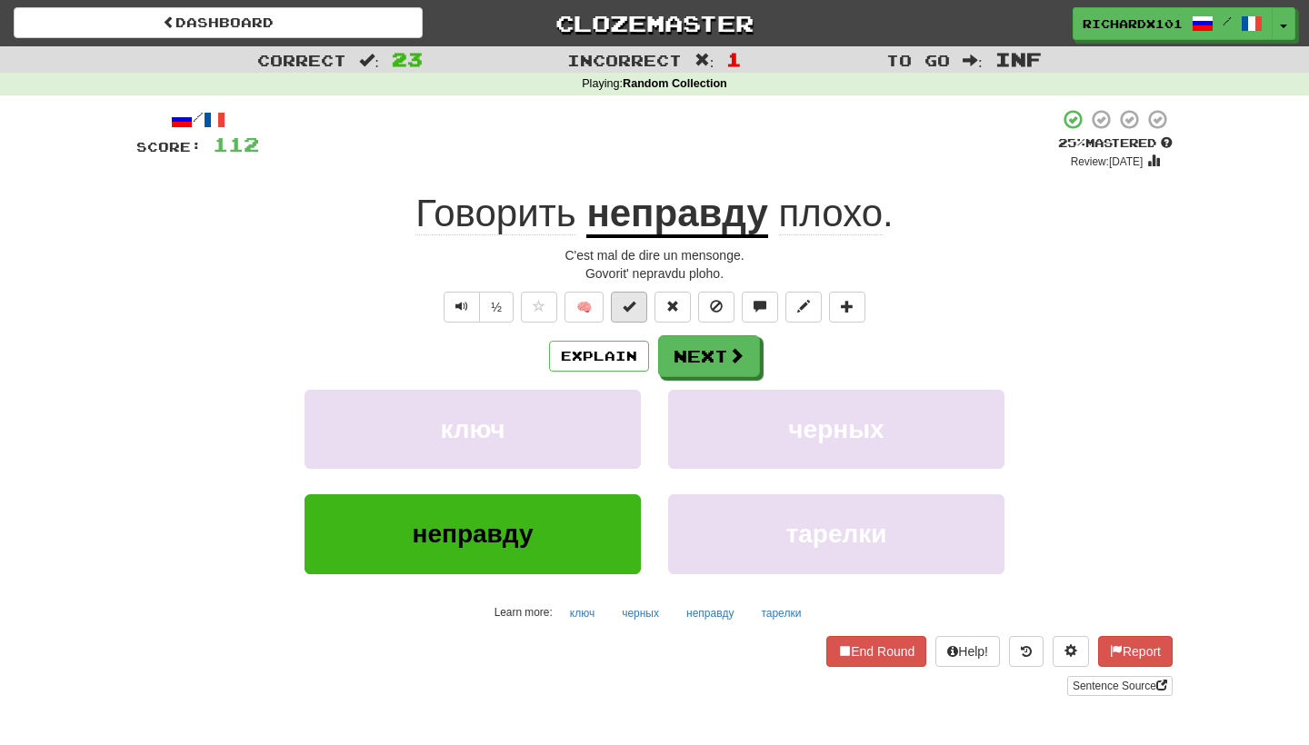
click at [634, 311] on span at bounding box center [629, 306] width 13 height 13
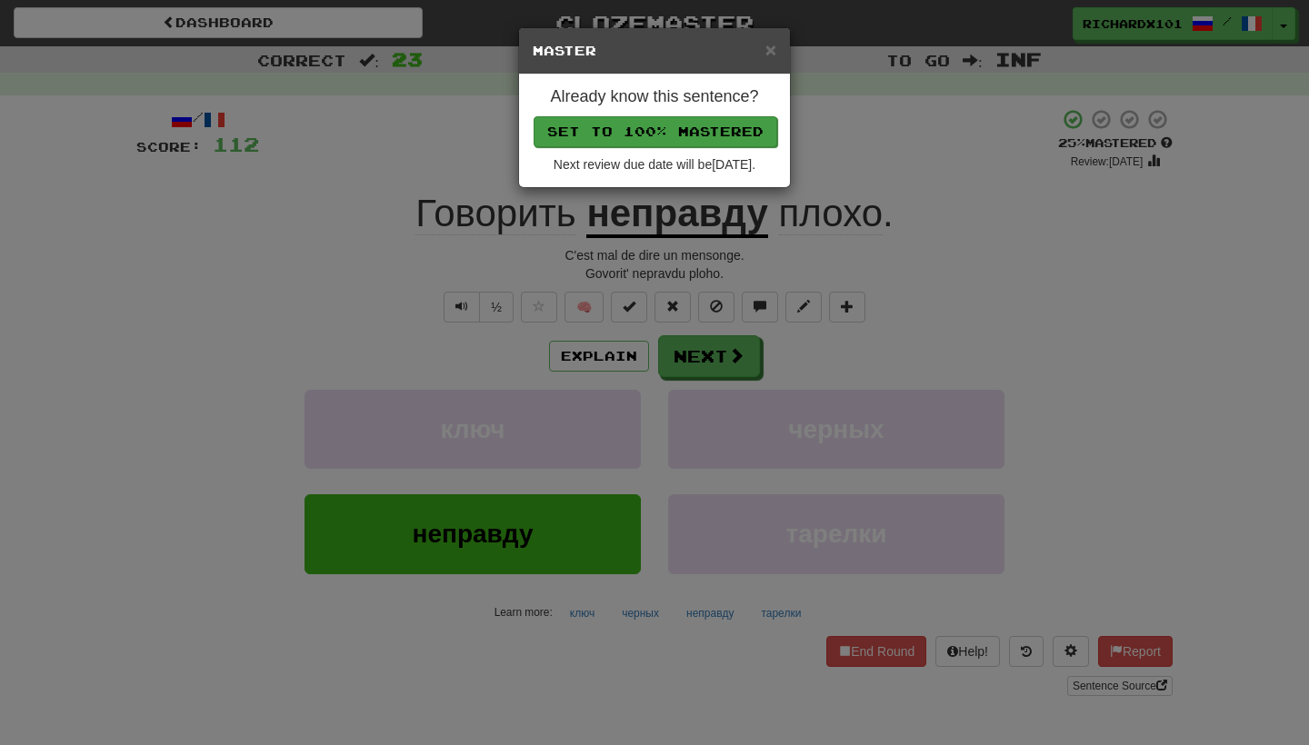
click at [701, 125] on button "Set to 100% Mastered" at bounding box center [656, 131] width 244 height 31
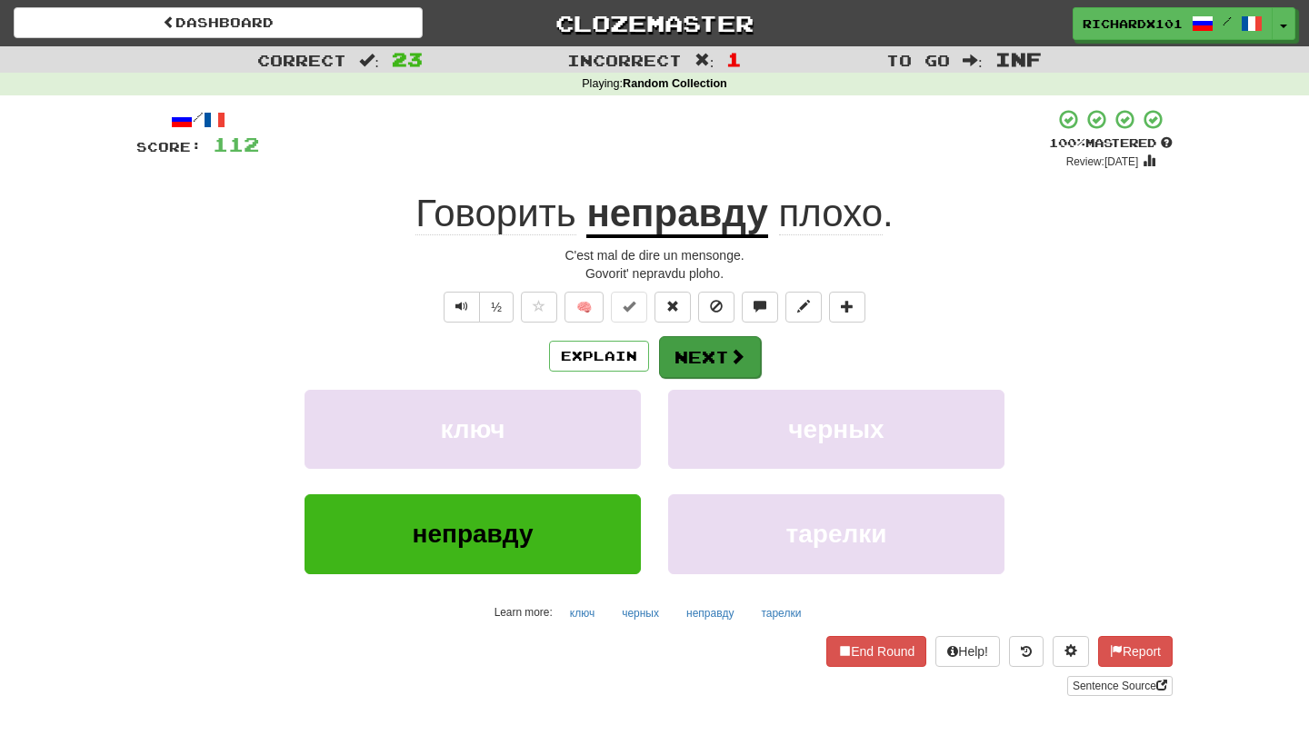
click at [705, 356] on button "Next" at bounding box center [710, 357] width 102 height 42
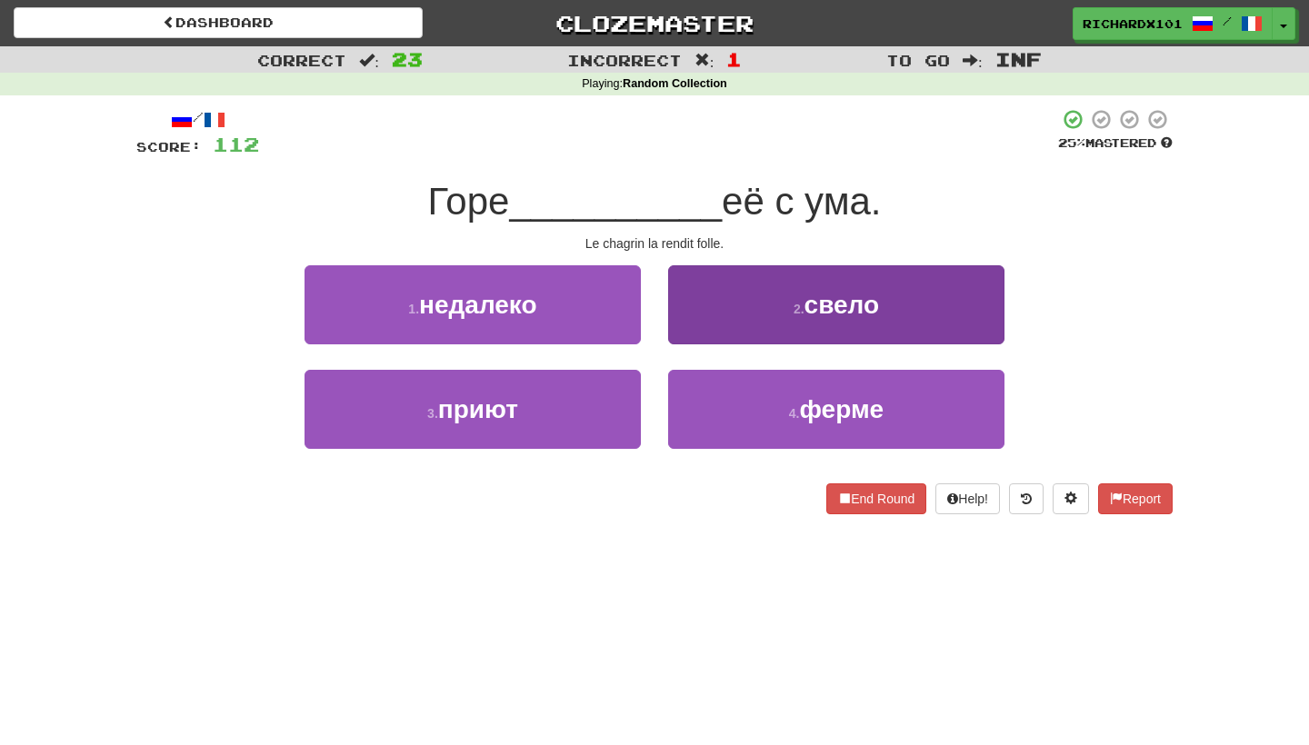
click at [757, 305] on button "2 . свело" at bounding box center [836, 304] width 336 height 79
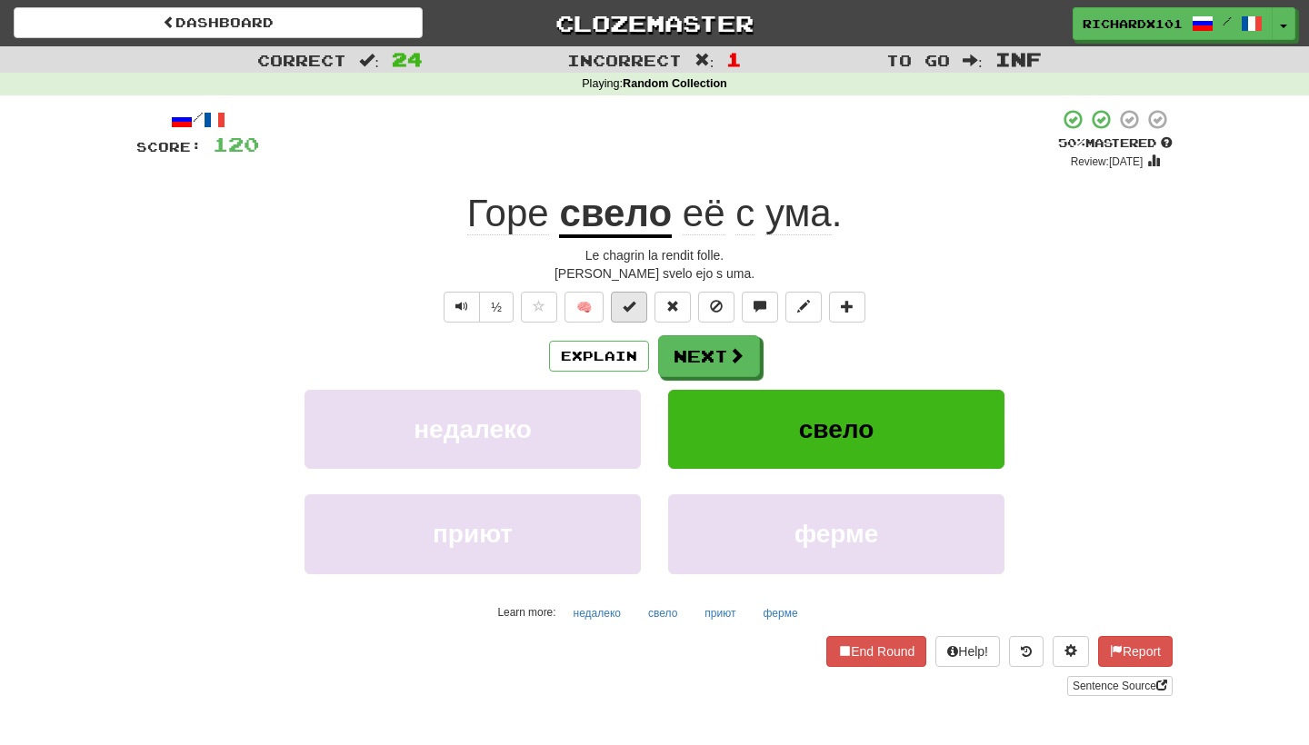
click at [637, 310] on button at bounding box center [629, 307] width 36 height 31
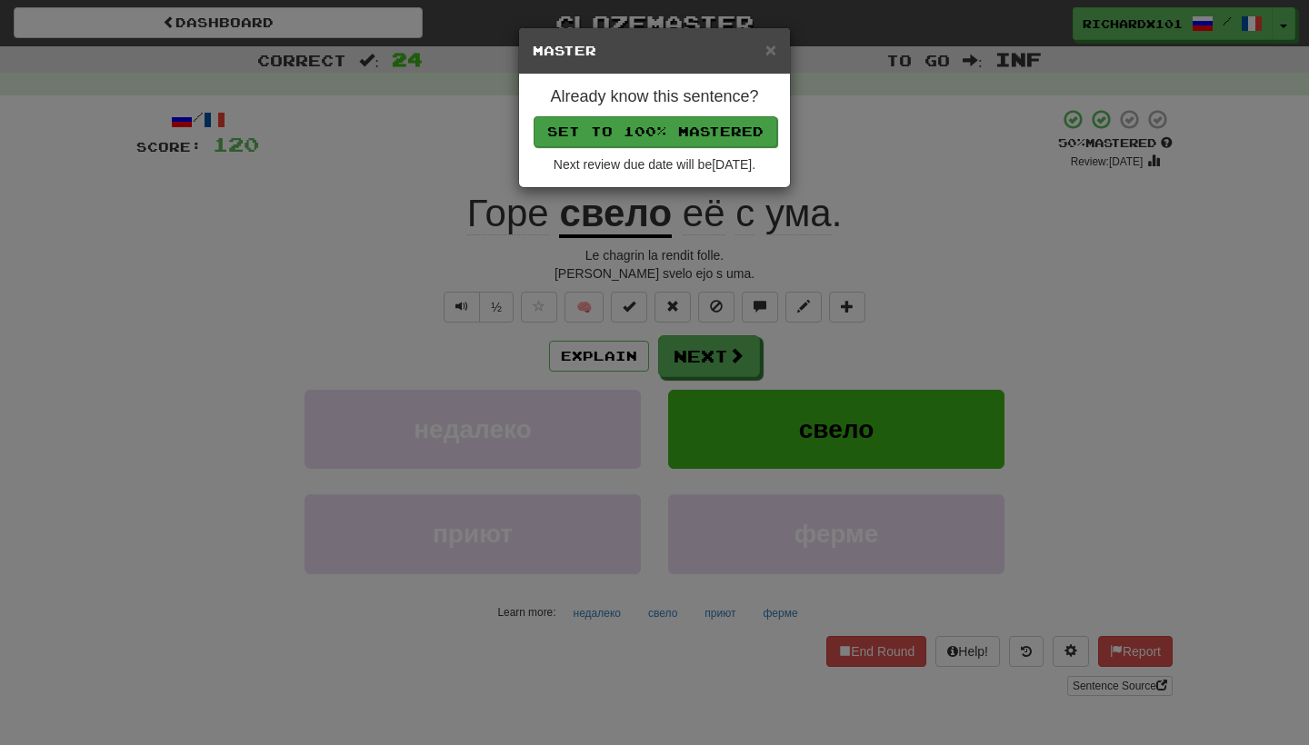
click at [717, 126] on button "Set to 100% Mastered" at bounding box center [656, 131] width 244 height 31
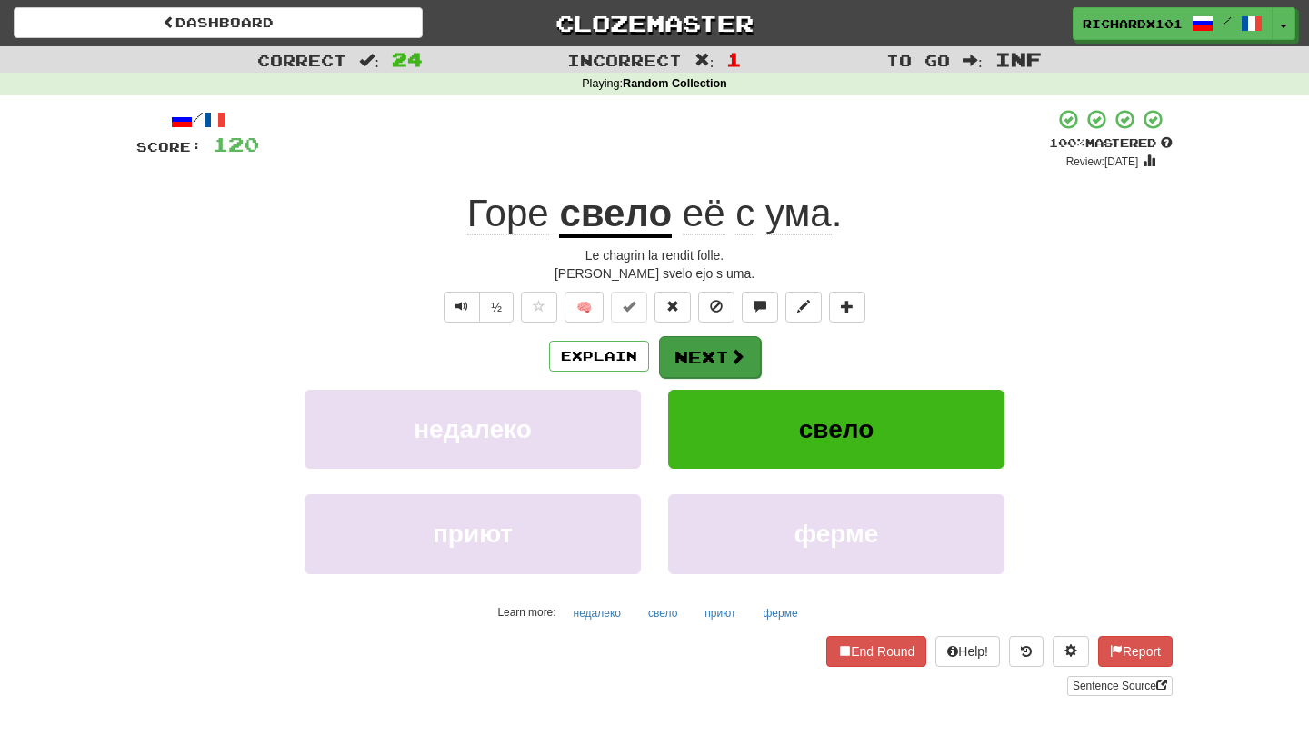
click at [706, 347] on button "Next" at bounding box center [710, 357] width 102 height 42
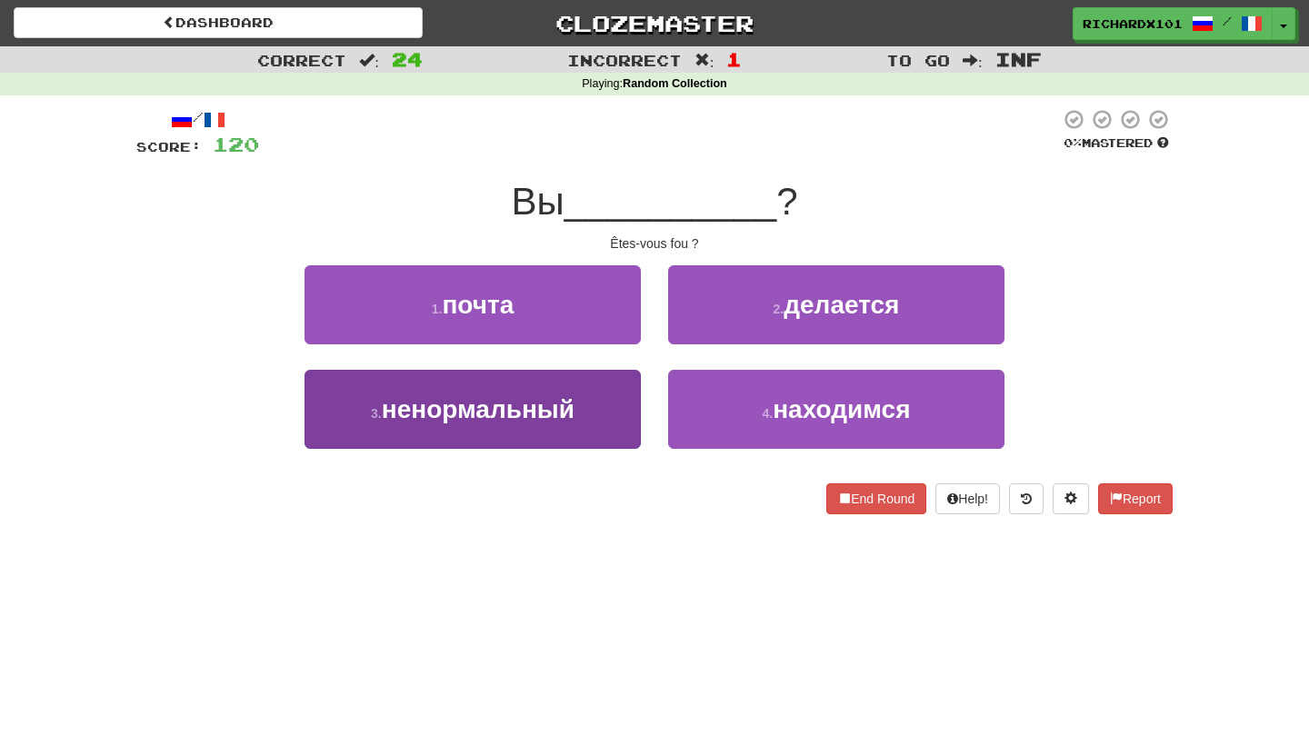
click at [620, 409] on button "3 . ненормальный" at bounding box center [473, 409] width 336 height 79
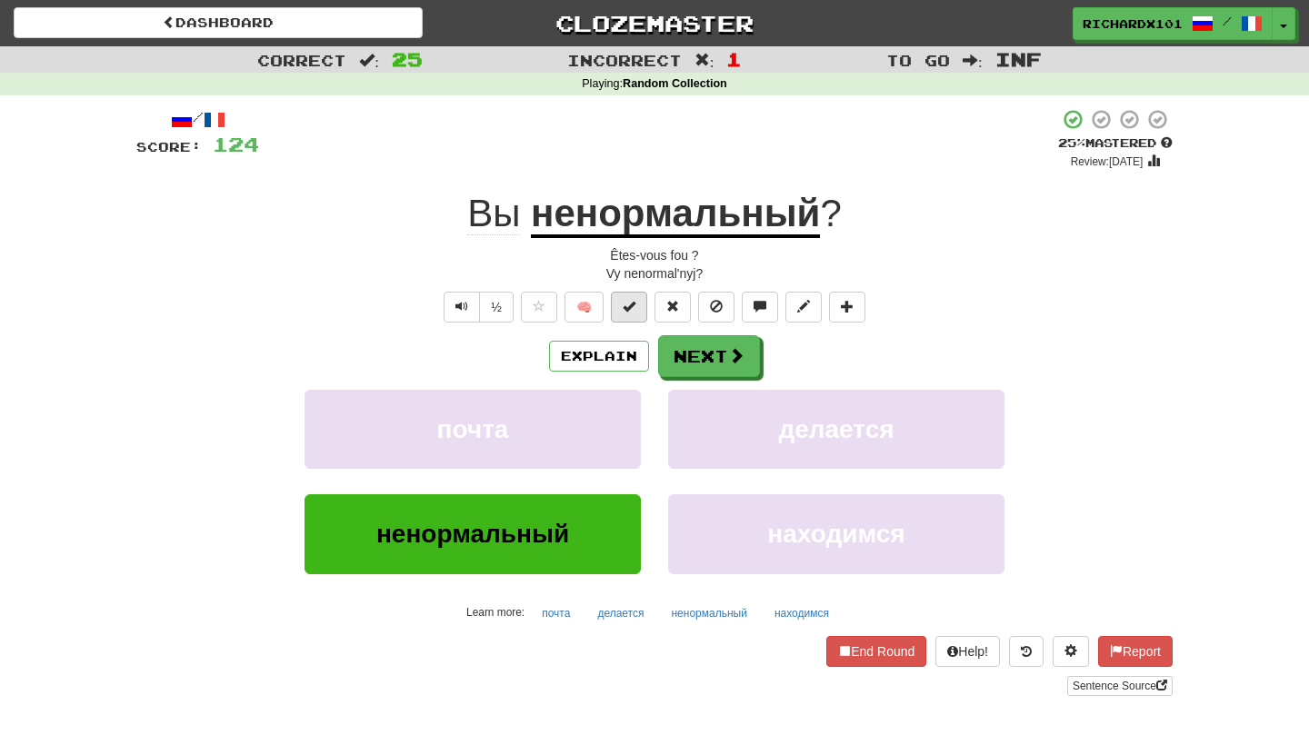
click at [644, 302] on button at bounding box center [629, 307] width 36 height 31
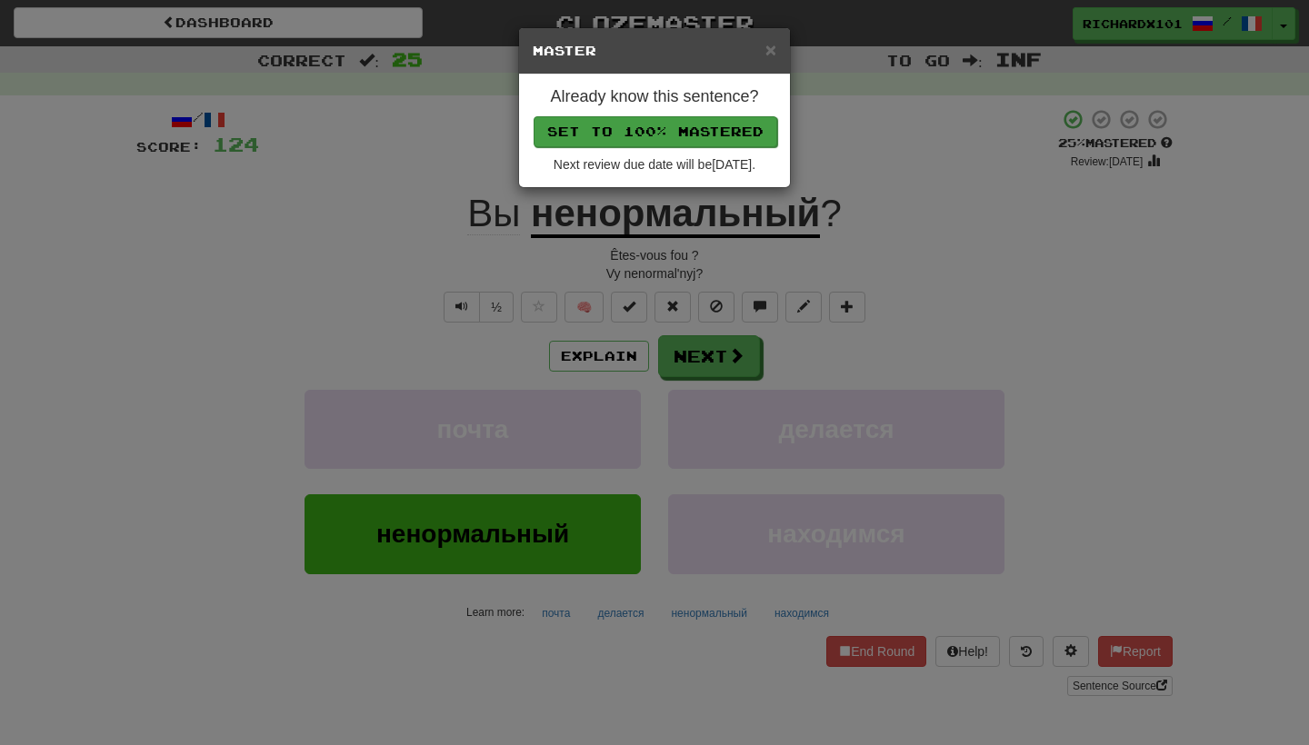
click at [709, 126] on button "Set to 100% Mastered" at bounding box center [656, 131] width 244 height 31
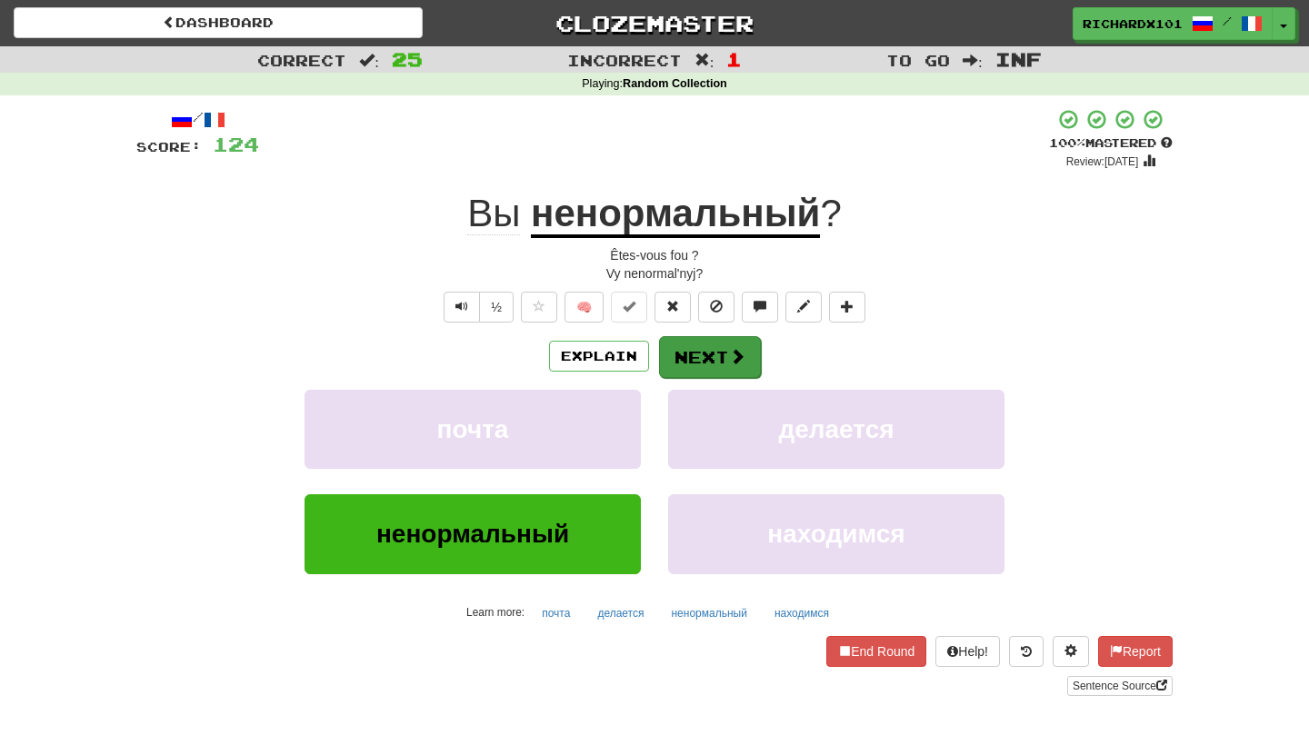
click at [714, 346] on button "Next" at bounding box center [710, 357] width 102 height 42
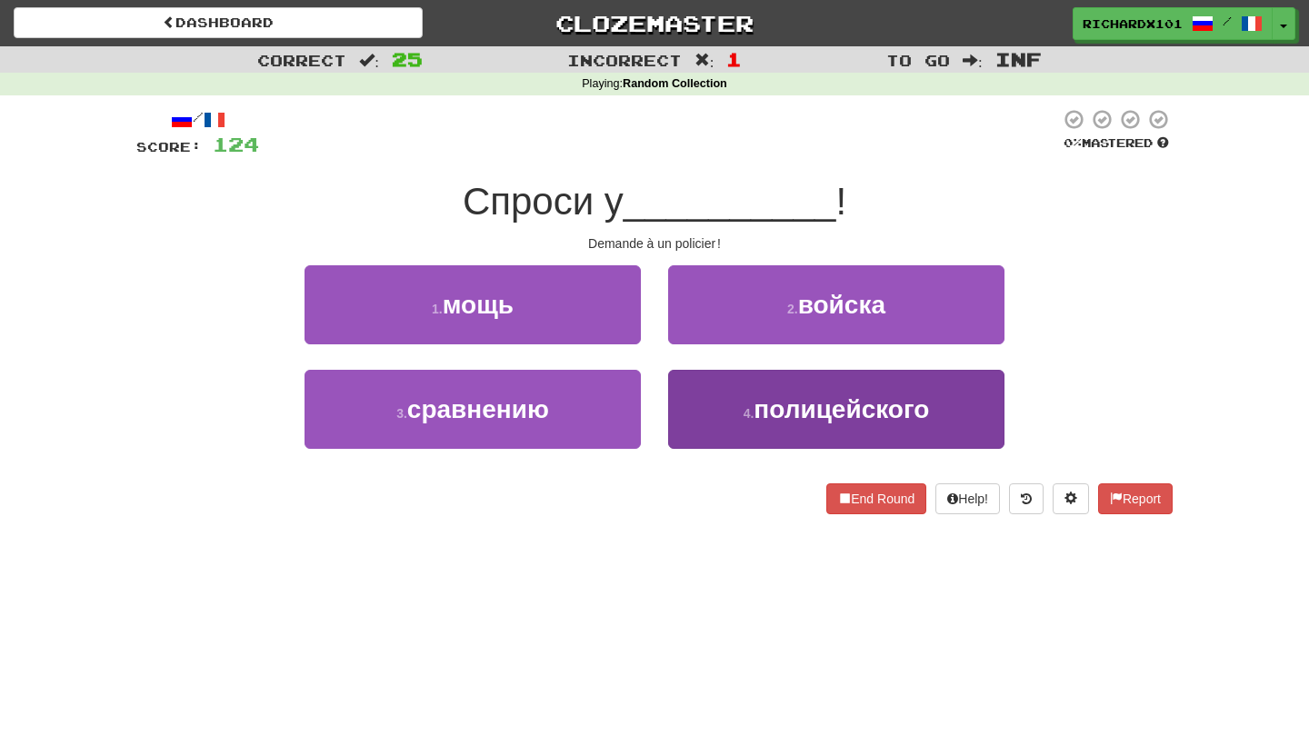
click at [715, 390] on button "4 . полицейского" at bounding box center [836, 409] width 336 height 79
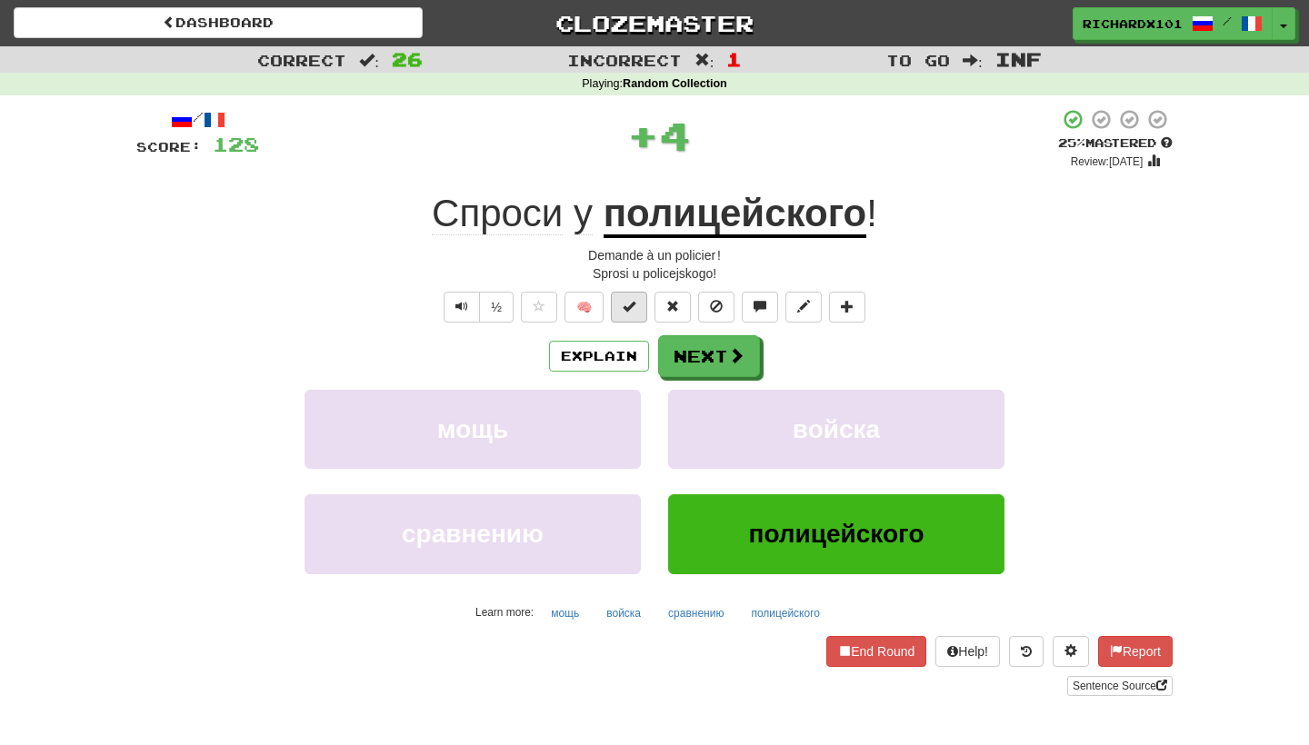
click at [637, 306] on button at bounding box center [629, 307] width 36 height 31
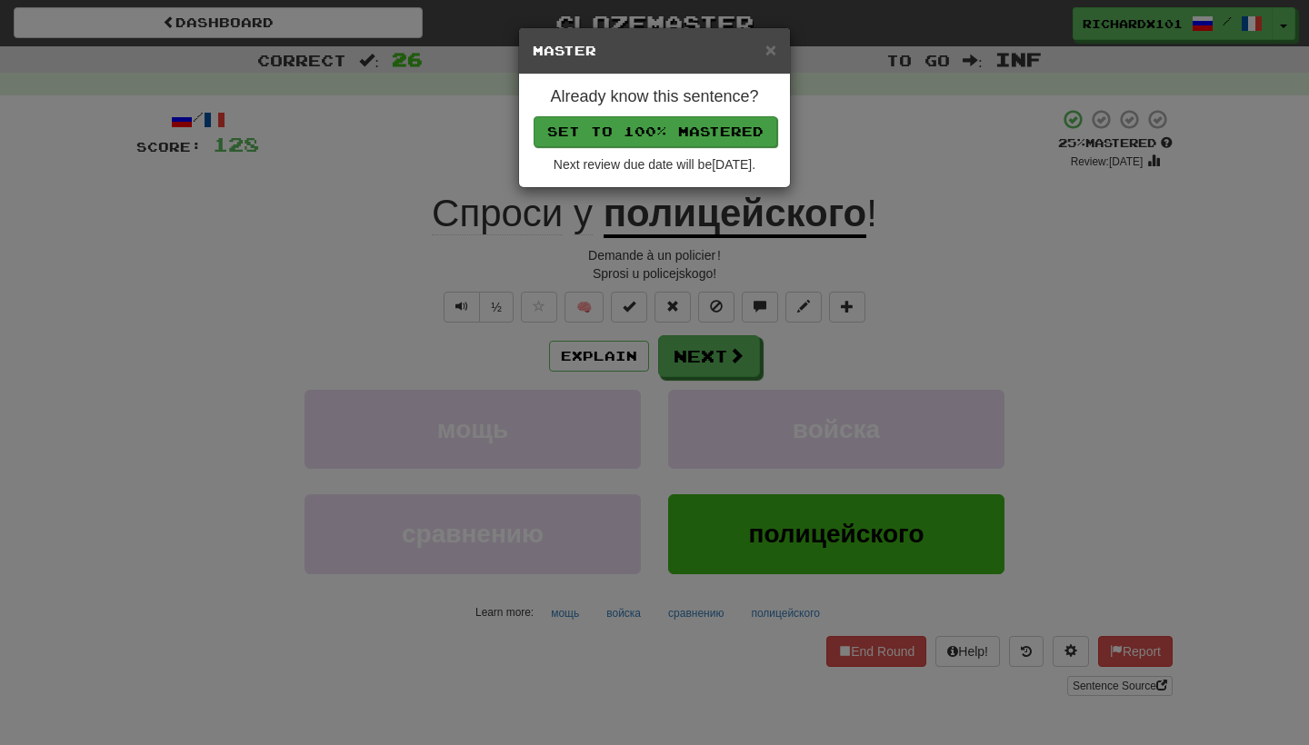
click at [687, 130] on button "Set to 100% Mastered" at bounding box center [656, 131] width 244 height 31
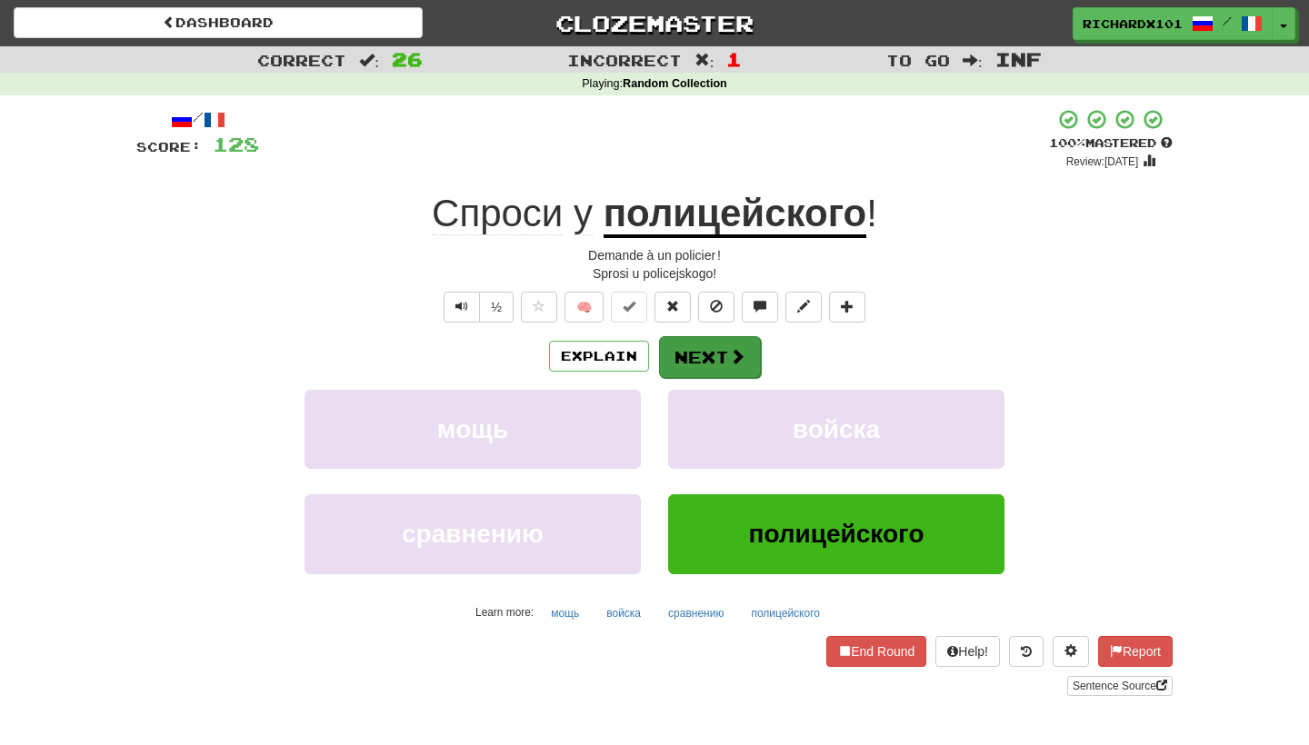
click at [692, 345] on button "Next" at bounding box center [710, 357] width 102 height 42
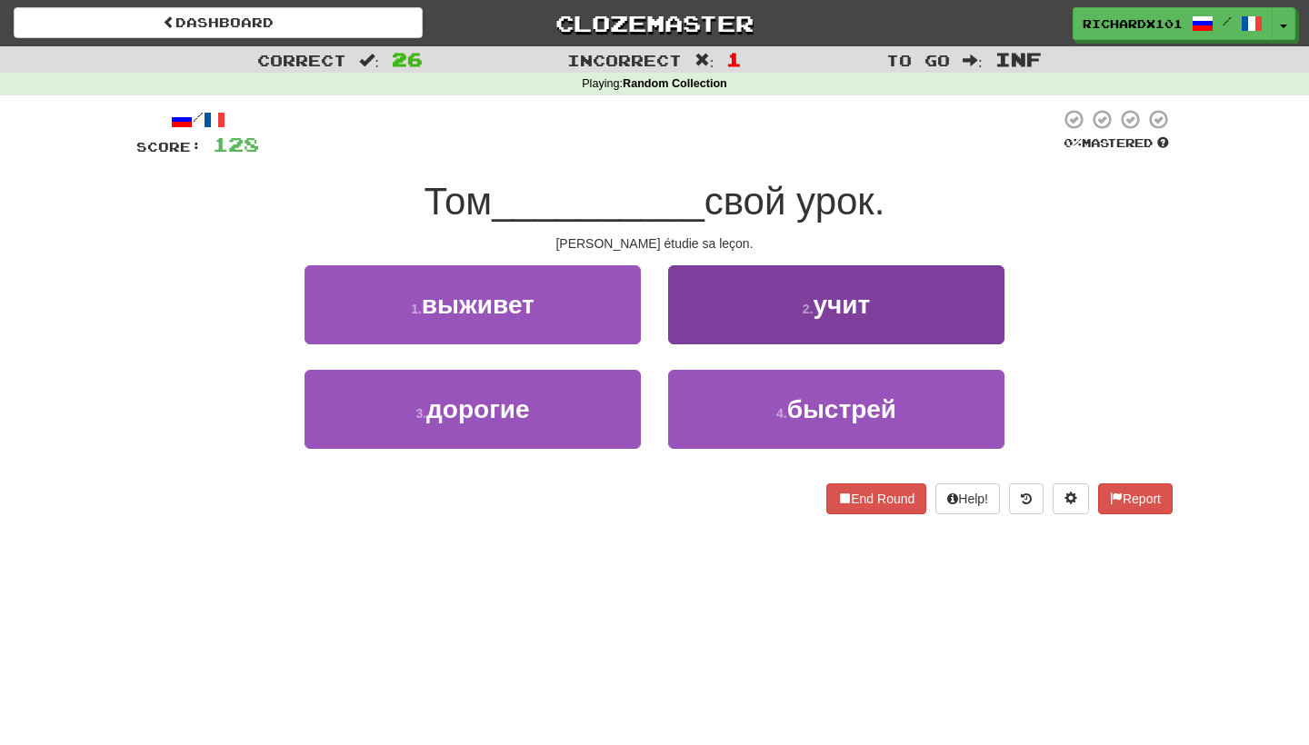
click at [724, 286] on button "2 . учит" at bounding box center [836, 304] width 336 height 79
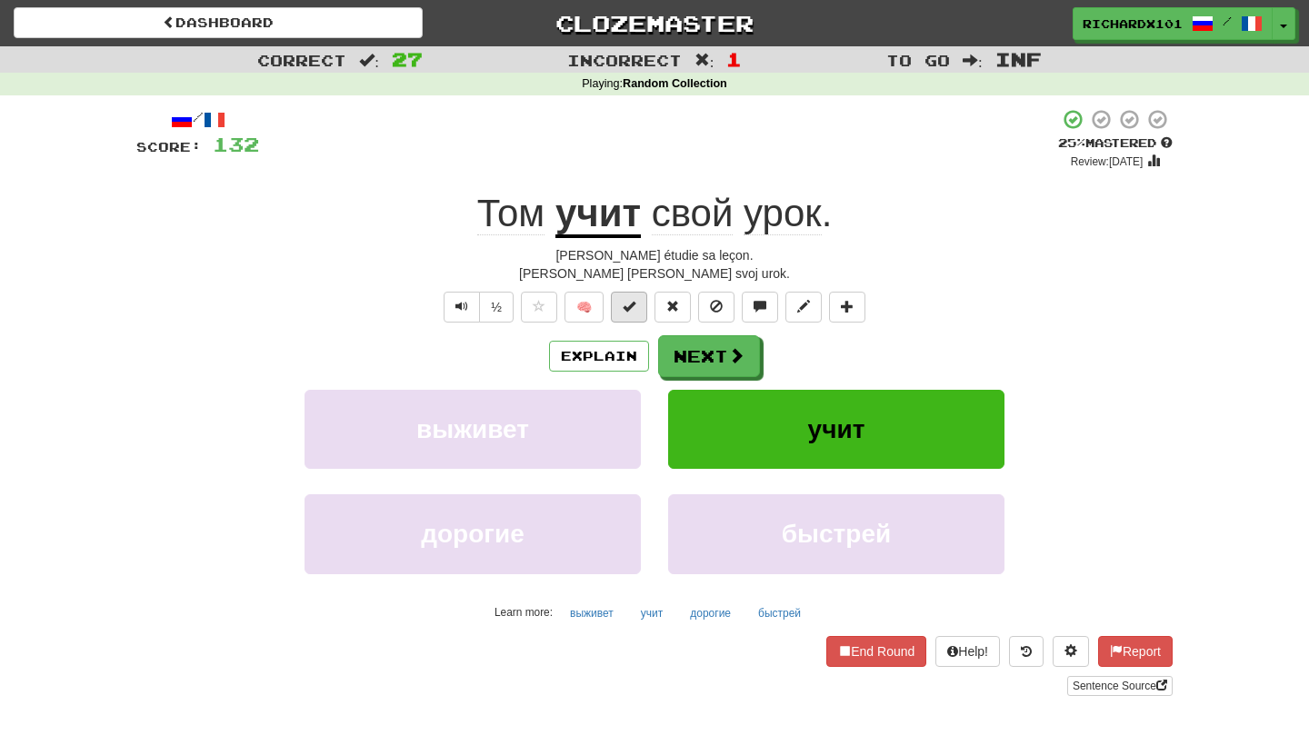
click at [639, 304] on button at bounding box center [629, 307] width 36 height 31
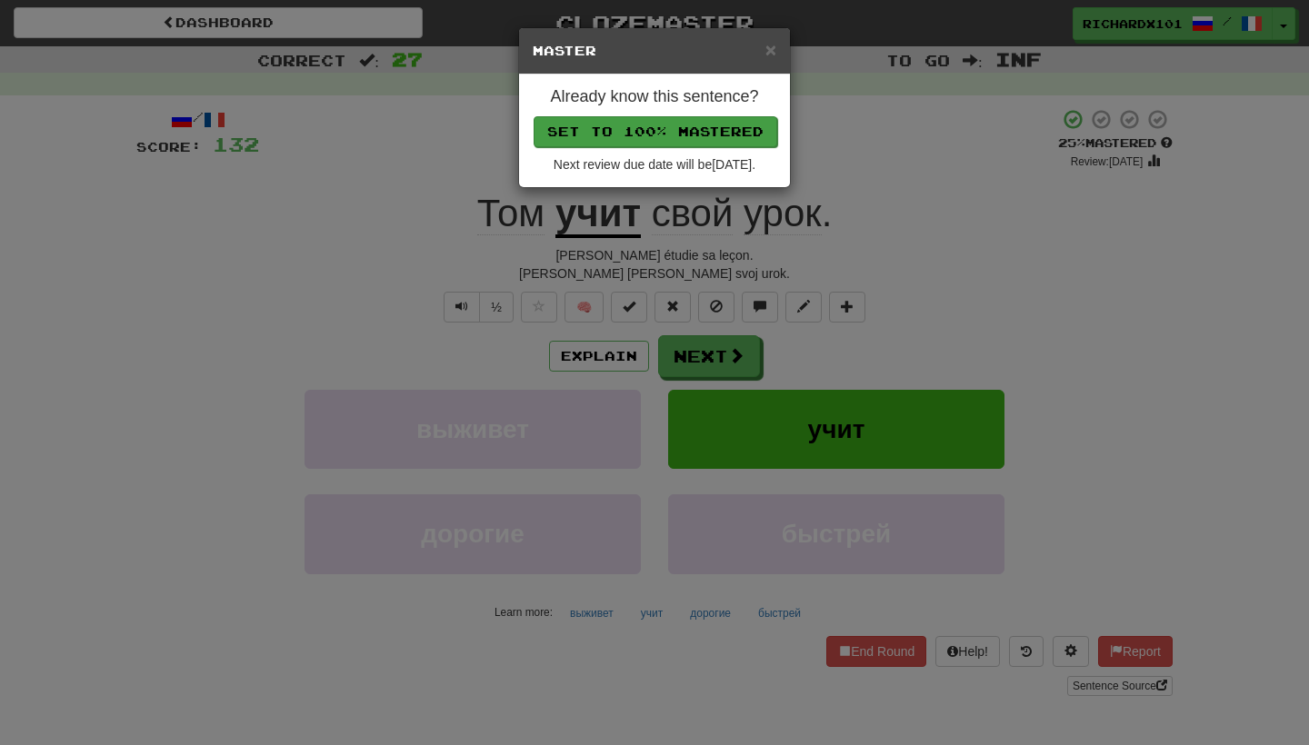
click at [698, 130] on button "Set to 100% Mastered" at bounding box center [656, 131] width 244 height 31
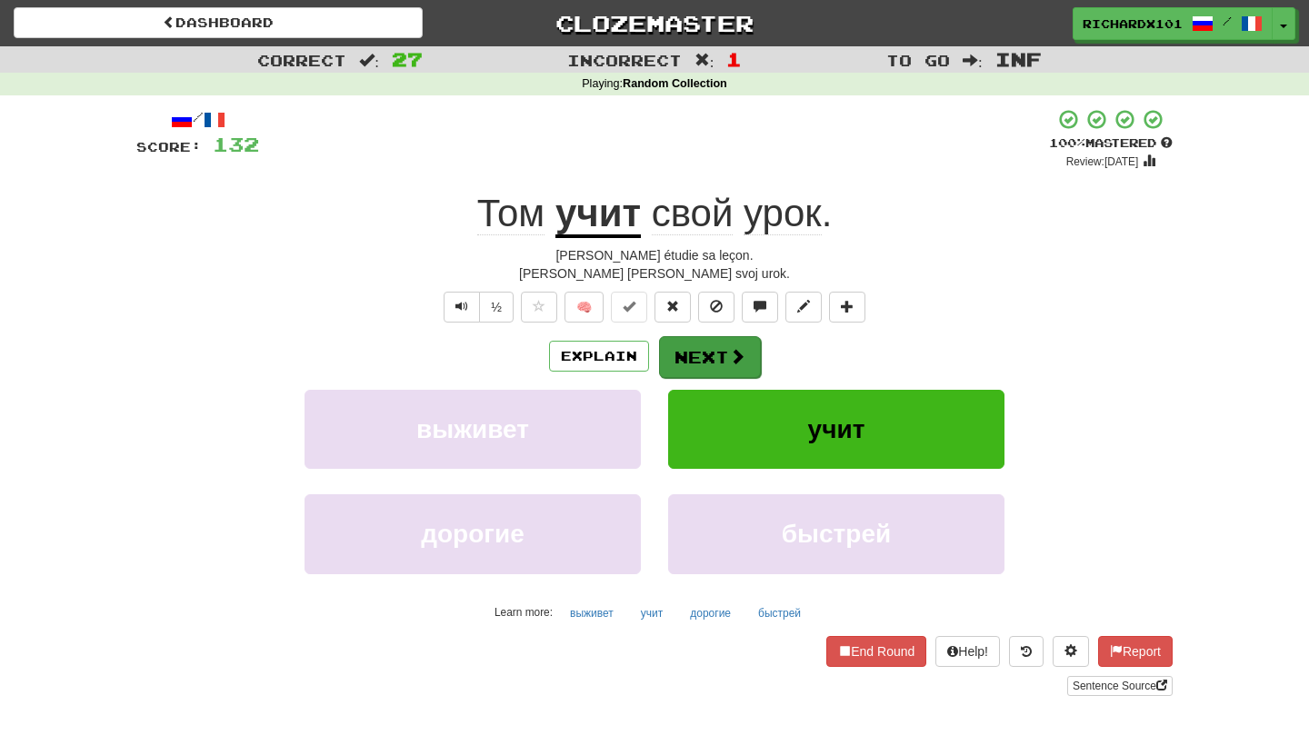
click at [716, 363] on button "Next" at bounding box center [710, 357] width 102 height 42
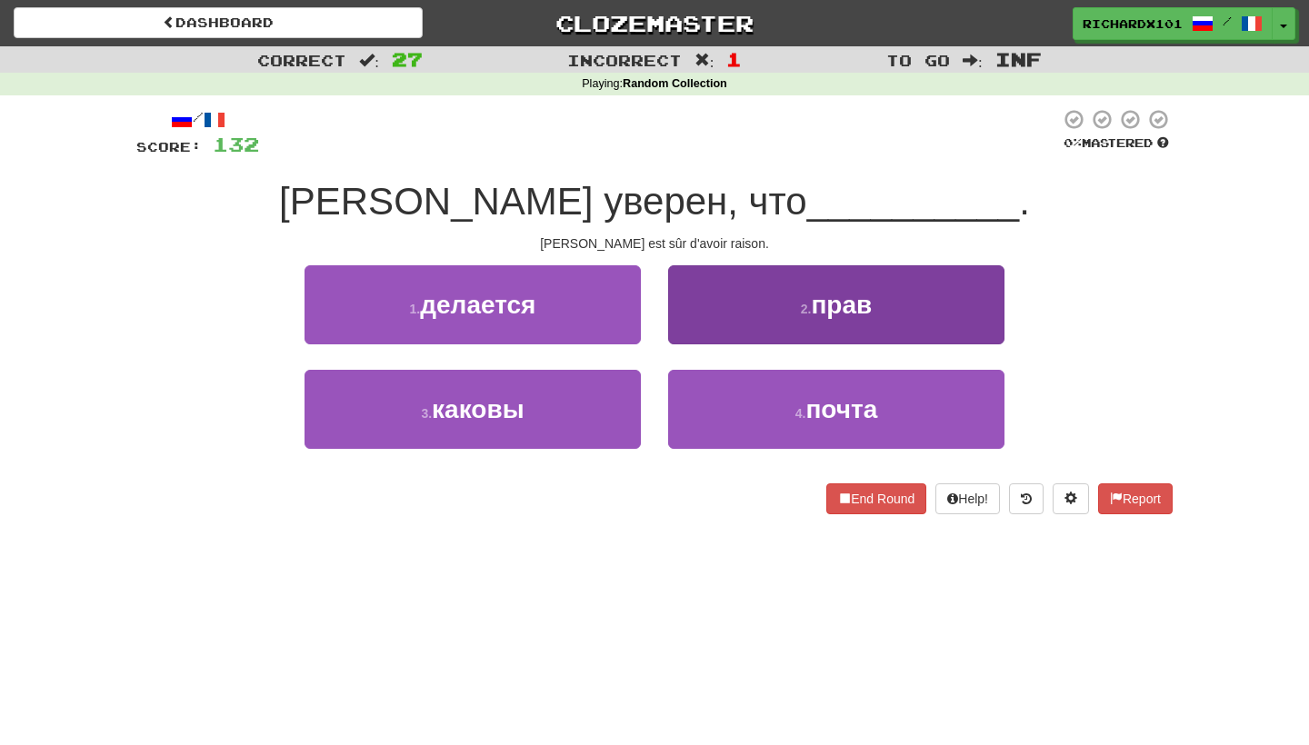
click at [775, 285] on button "2 . прав" at bounding box center [836, 304] width 336 height 79
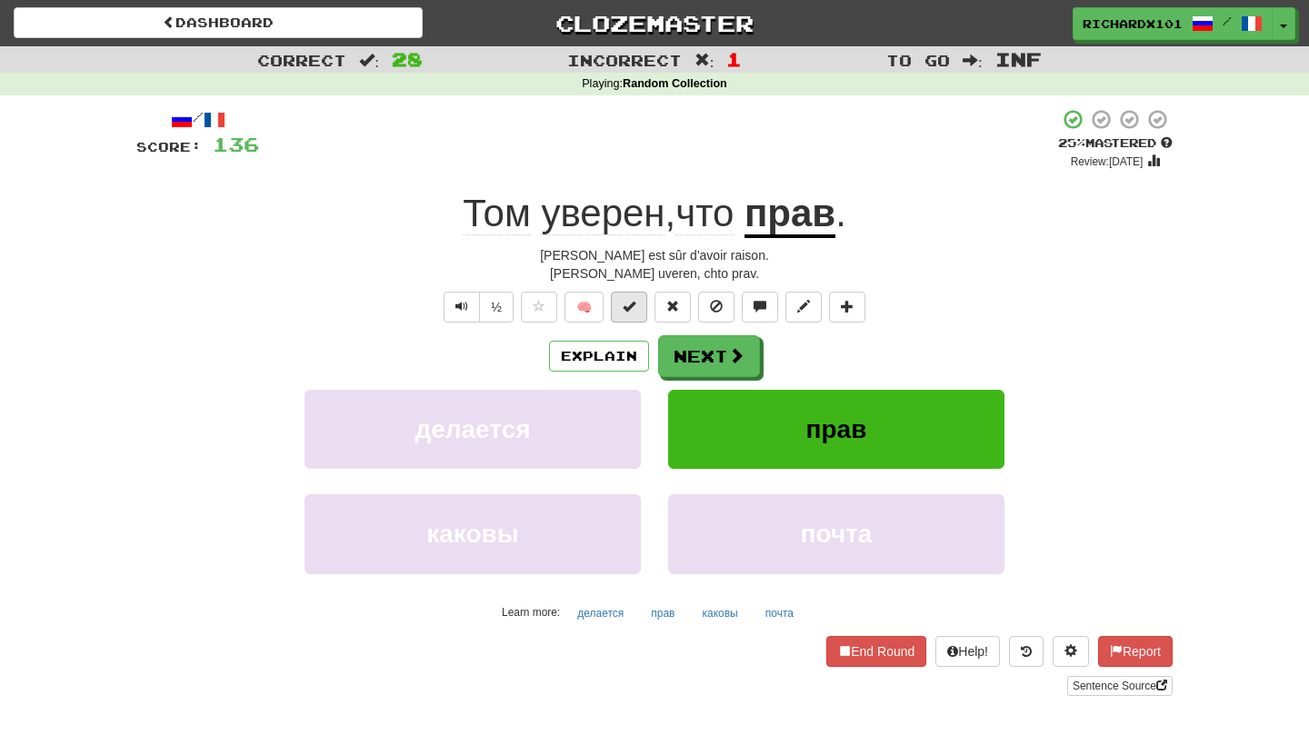
click at [637, 311] on button at bounding box center [629, 307] width 36 height 31
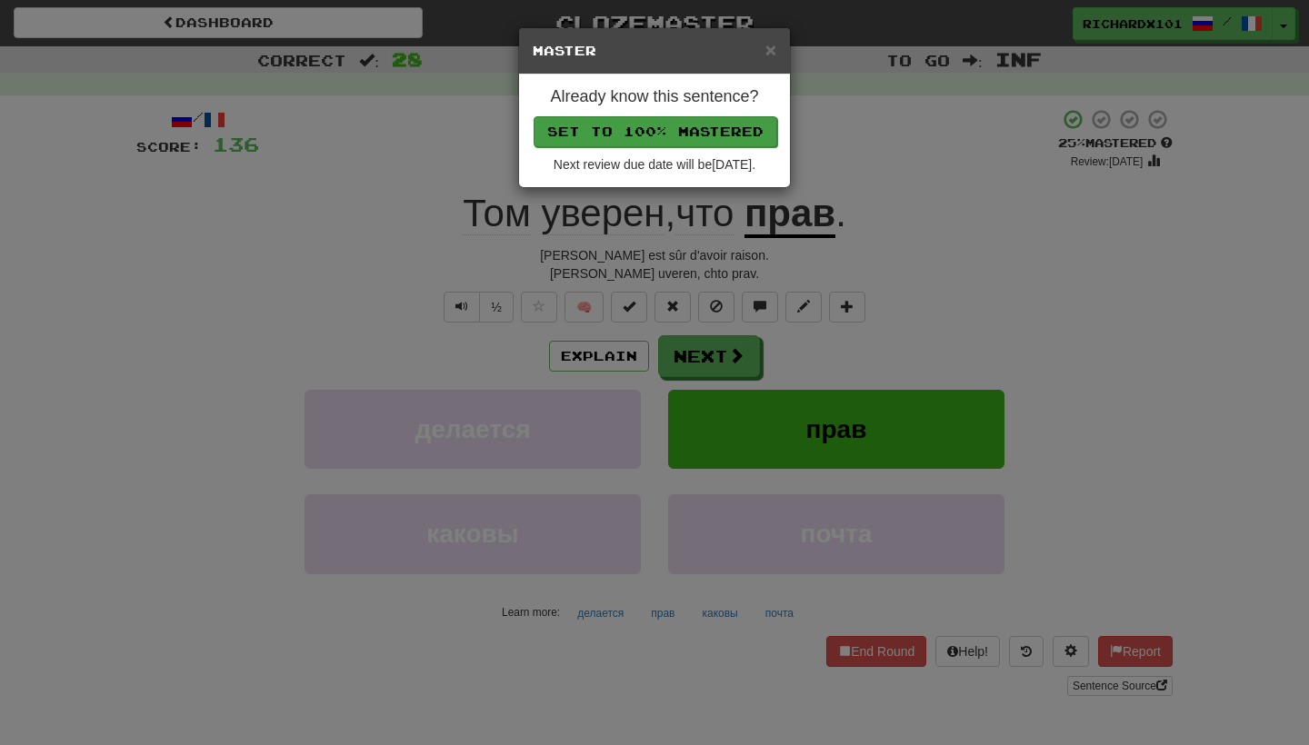
click at [722, 125] on button "Set to 100% Mastered" at bounding box center [656, 131] width 244 height 31
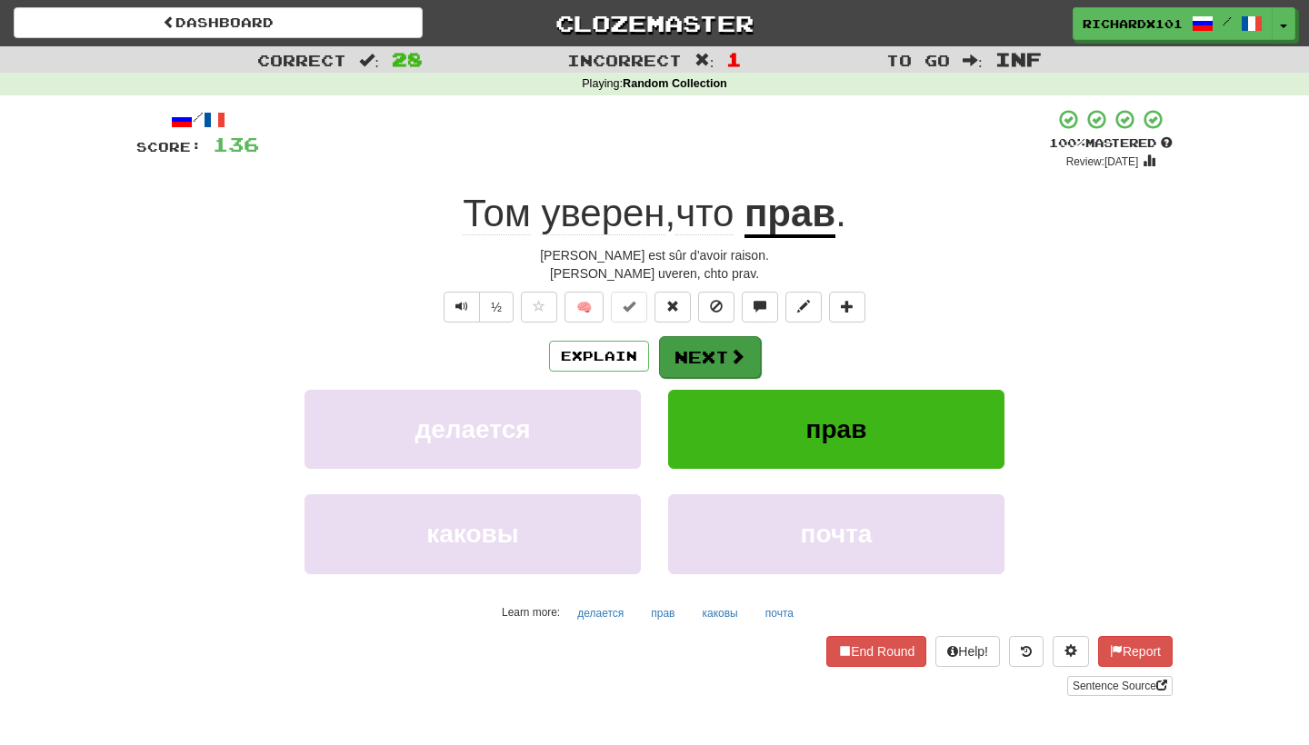
click at [706, 349] on button "Next" at bounding box center [710, 357] width 102 height 42
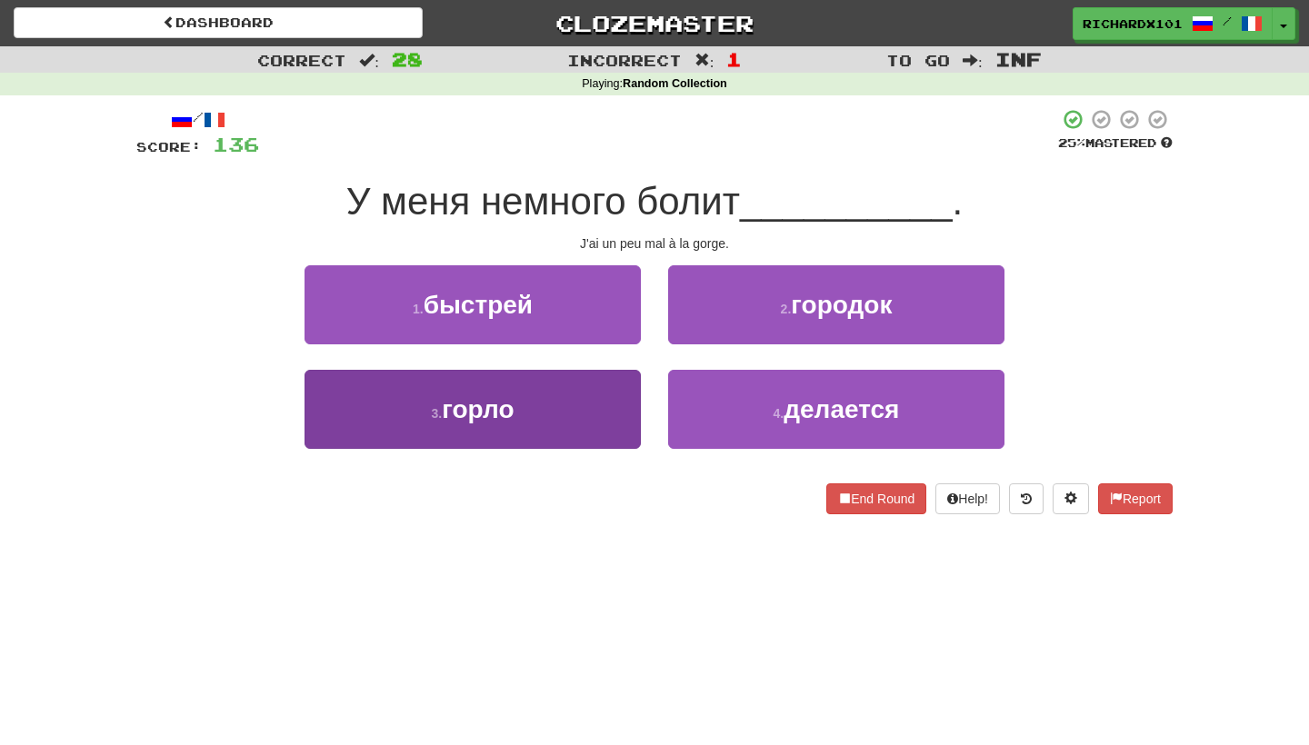
click at [611, 401] on button "3 . горло" at bounding box center [473, 409] width 336 height 79
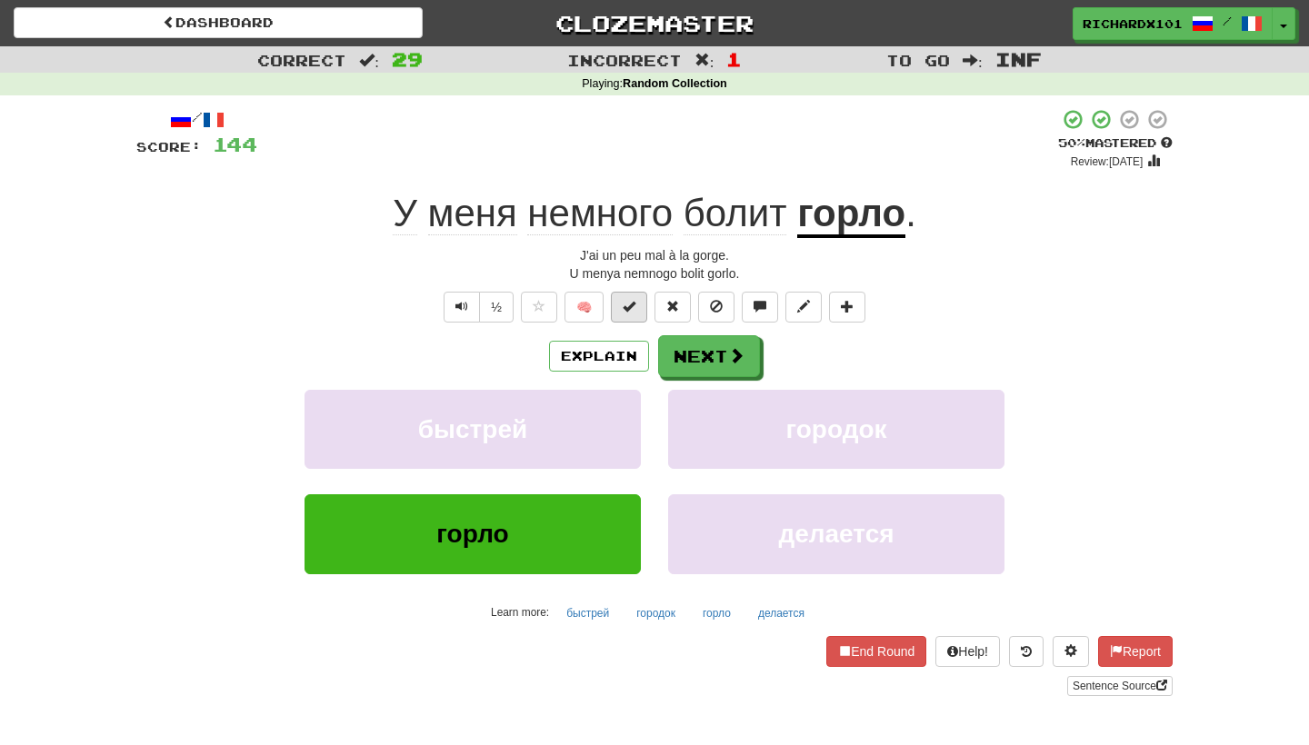
click at [632, 301] on span at bounding box center [629, 306] width 13 height 13
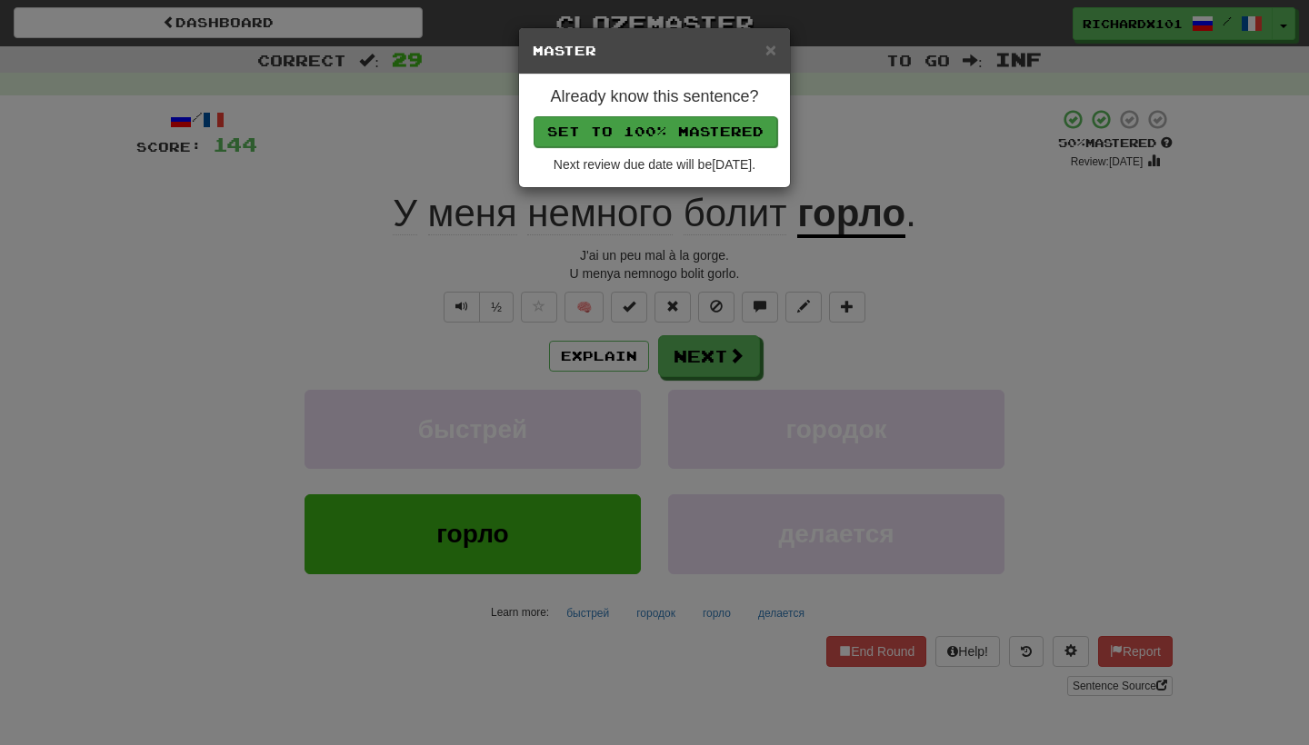
click at [694, 124] on button "Set to 100% Mastered" at bounding box center [656, 131] width 244 height 31
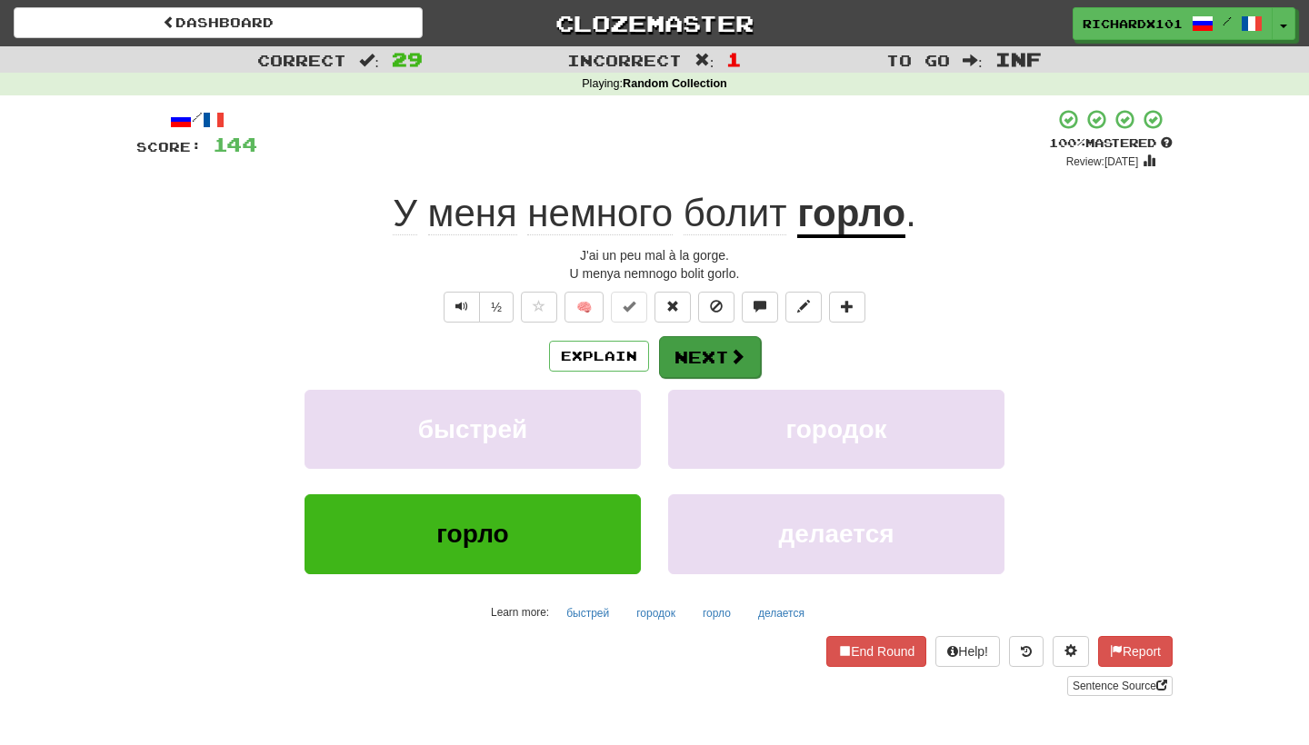
click at [686, 343] on button "Next" at bounding box center [710, 357] width 102 height 42
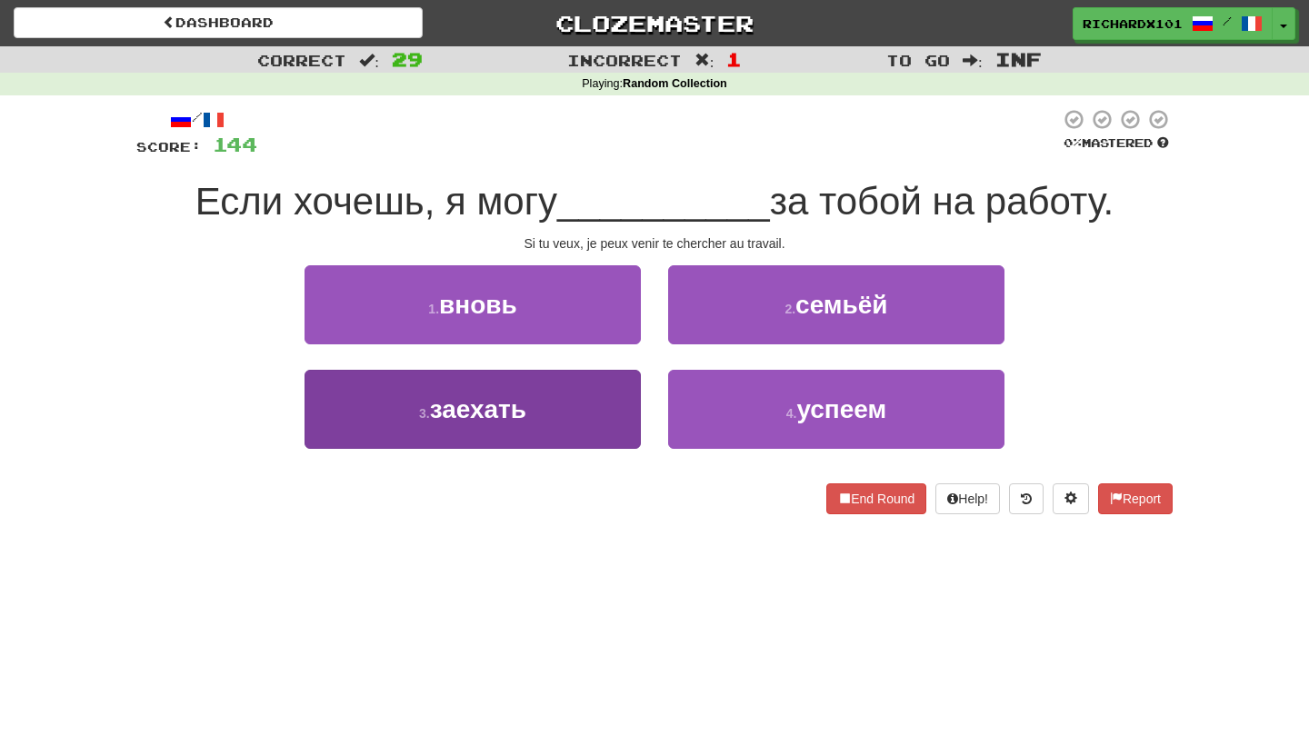
click at [616, 415] on button "3 . заехать" at bounding box center [473, 409] width 336 height 79
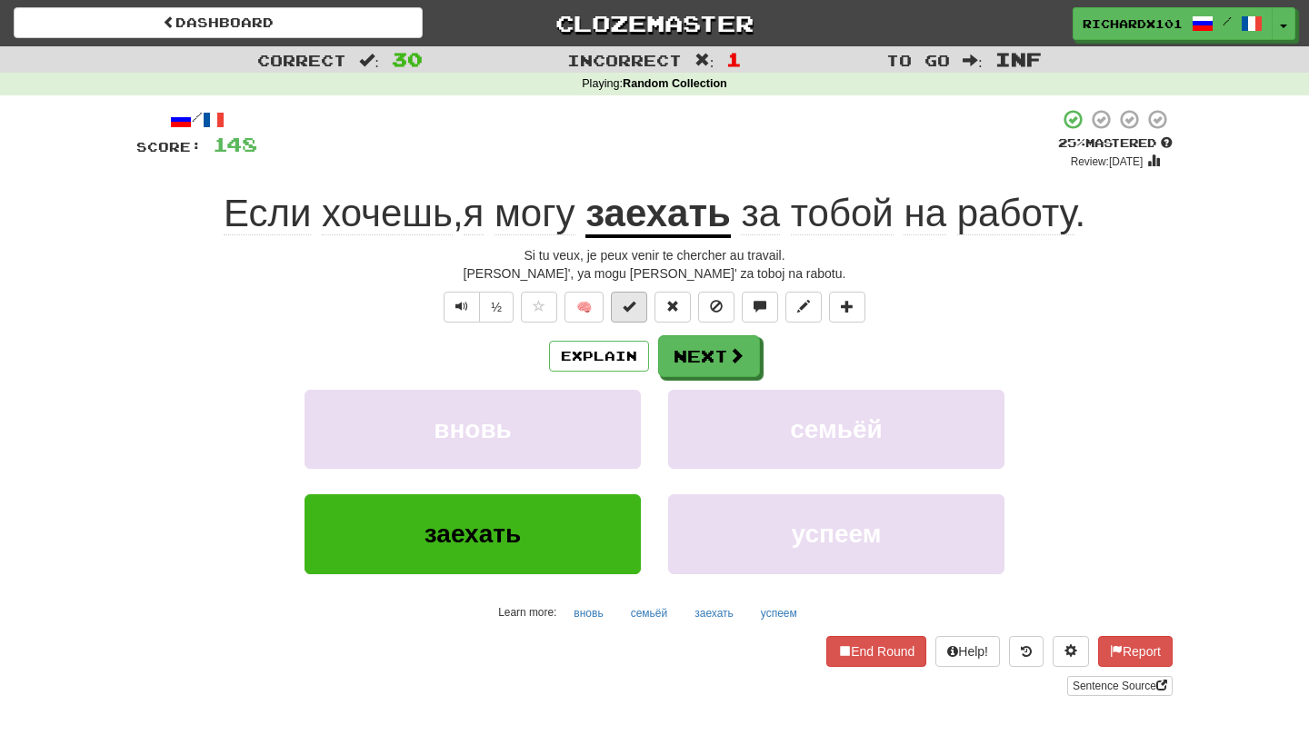
click at [631, 302] on span at bounding box center [629, 306] width 13 height 13
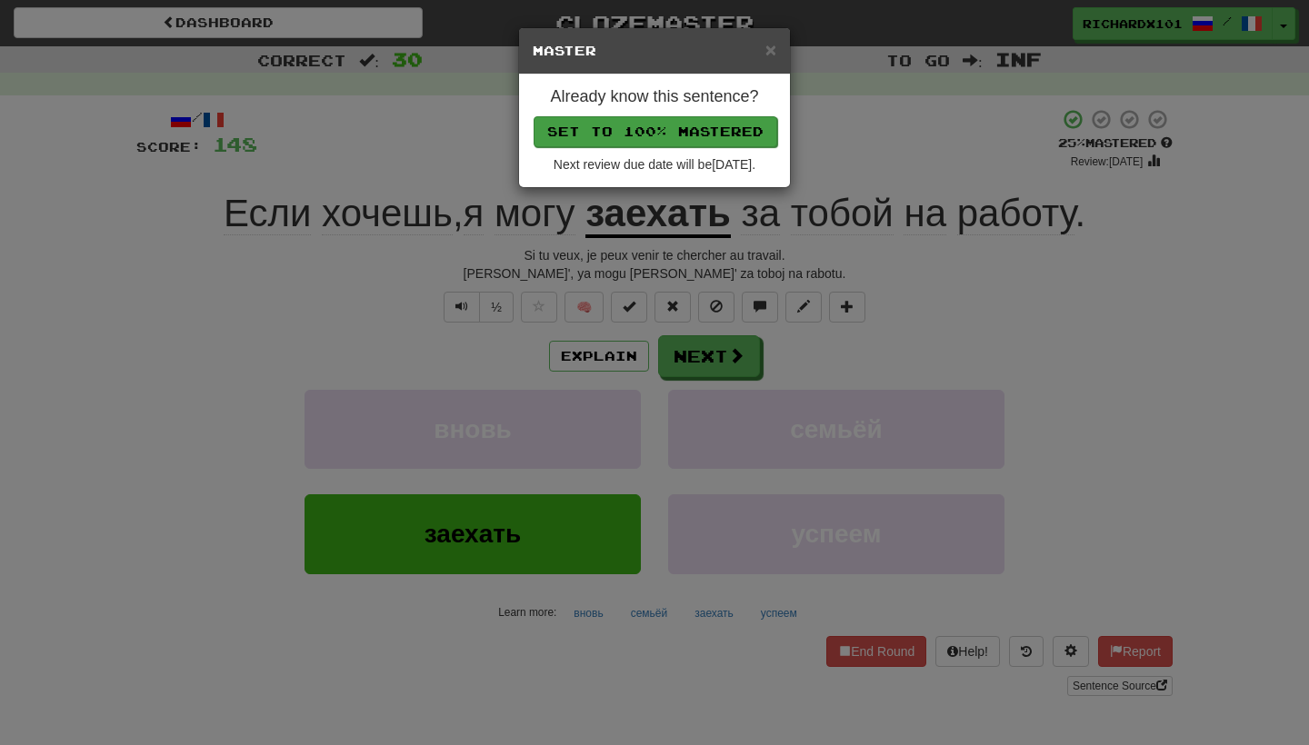
click at [693, 128] on button "Set to 100% Mastered" at bounding box center [656, 131] width 244 height 31
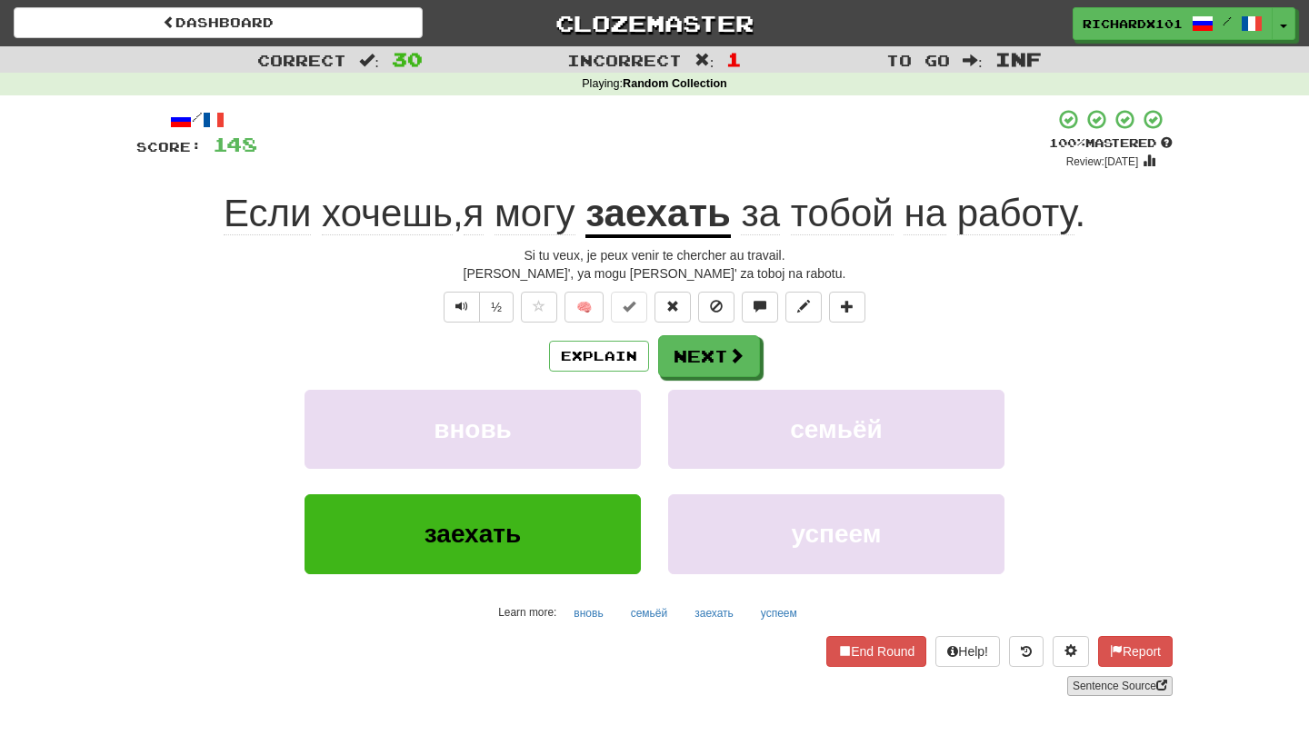
click at [1099, 687] on link "Sentence Source" at bounding box center [1119, 686] width 105 height 20
click at [720, 364] on button "Next" at bounding box center [710, 357] width 102 height 42
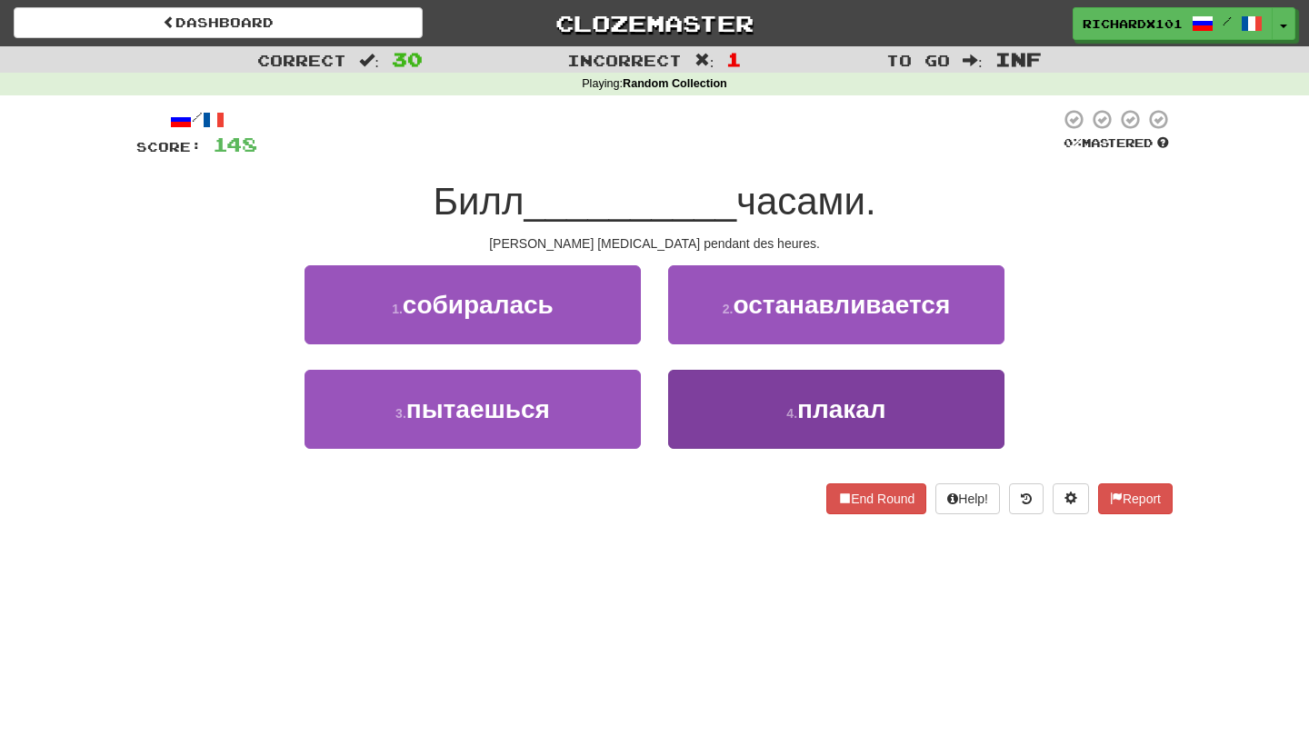
click at [724, 403] on button "4 . плакал" at bounding box center [836, 409] width 336 height 79
